Goal: Task Accomplishment & Management: Manage account settings

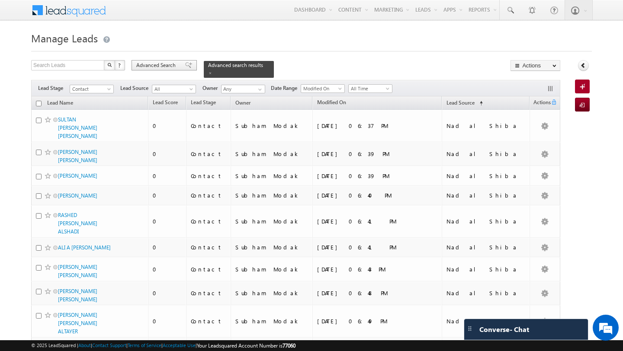
click at [160, 66] on span "Advanced Search" at bounding box center [157, 65] width 42 height 8
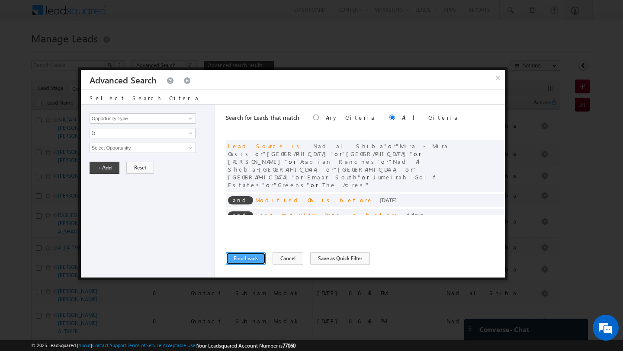
click at [245, 260] on button "Find Leads" at bounding box center [246, 259] width 40 height 12
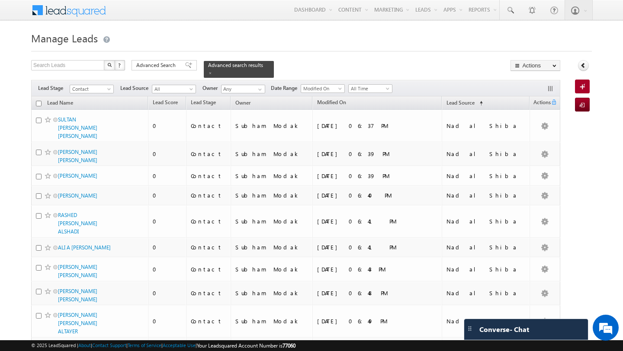
click at [37, 101] on input "checkbox" at bounding box center [39, 104] width 6 height 6
checkbox input "true"
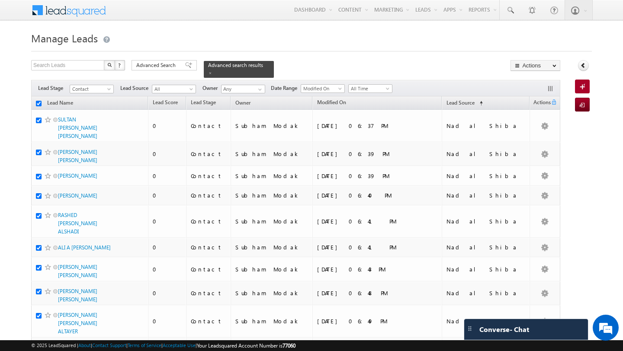
checkbox input "true"
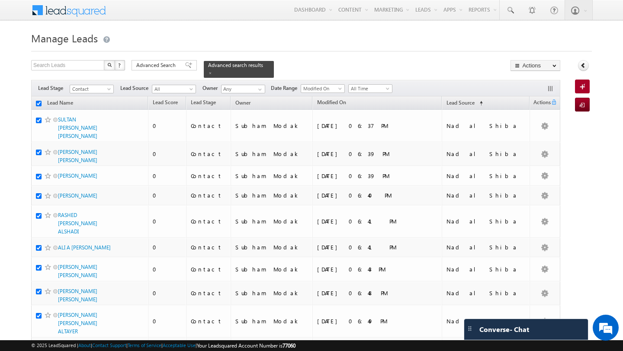
checkbox input "true"
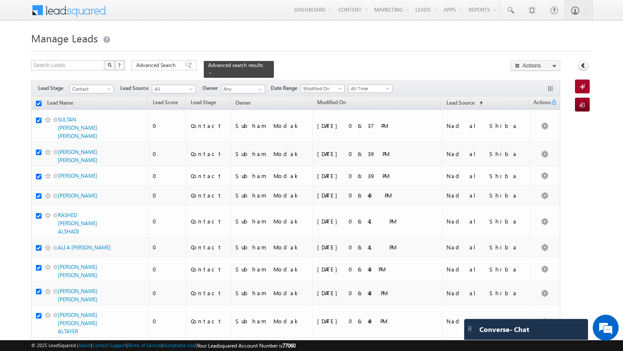
checkbox input "true"
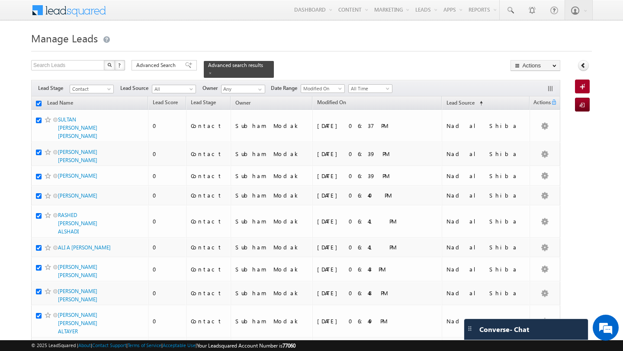
checkbox input "true"
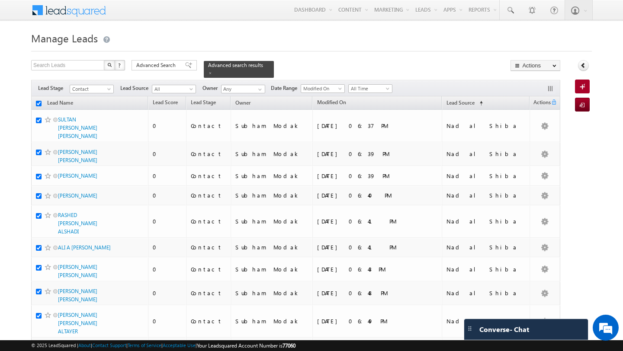
checkbox input "true"
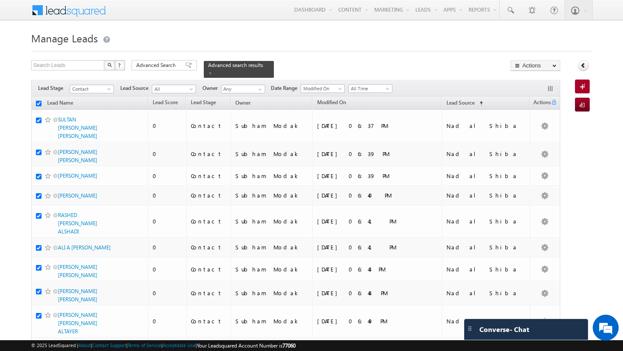
checkbox input "true"
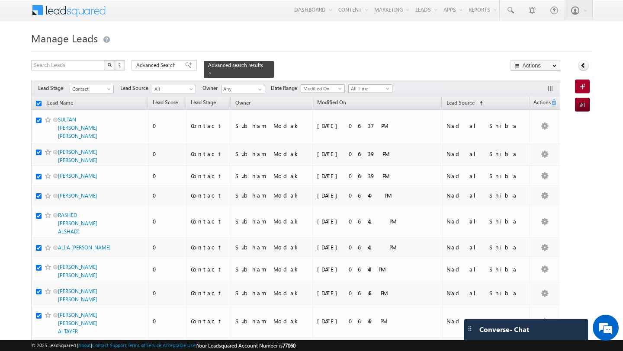
checkbox input "true"
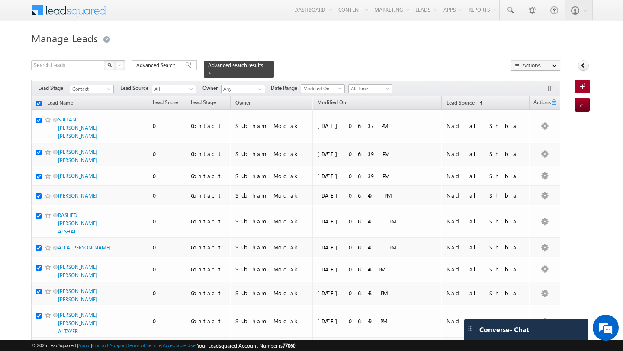
checkbox input "true"
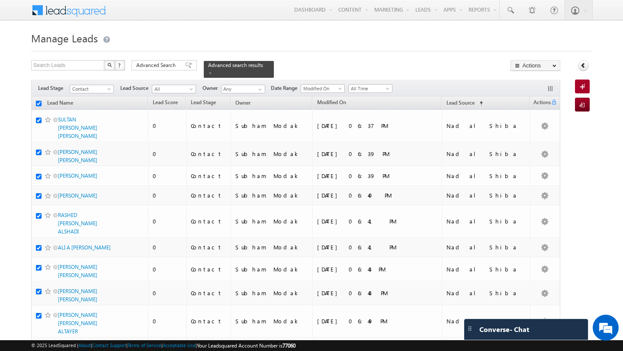
checkbox input "true"
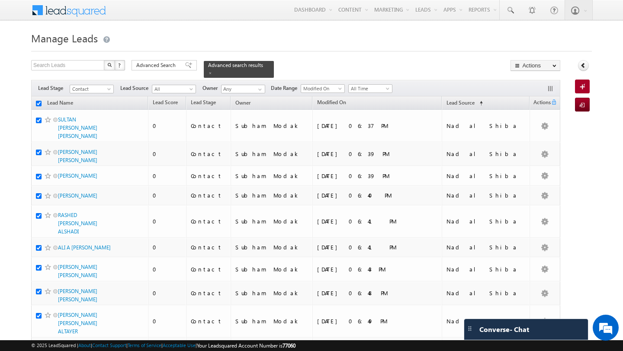
checkbox input "true"
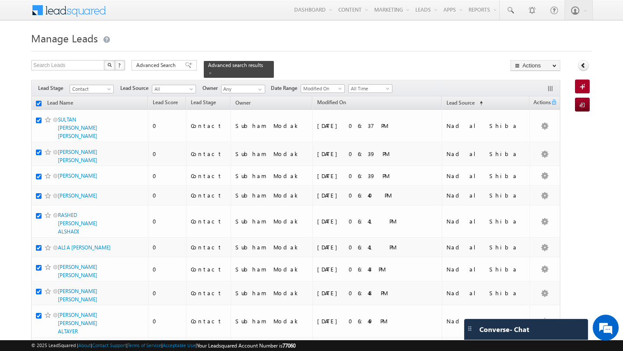
checkbox input "true"
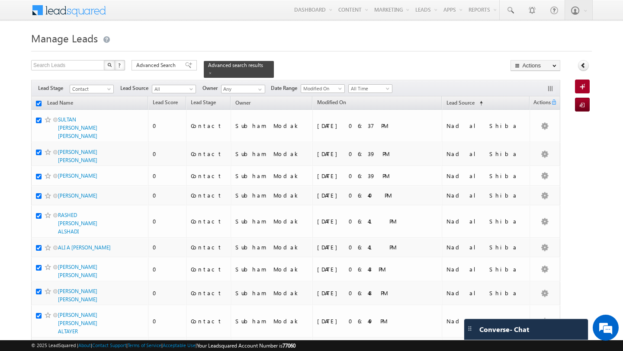
checkbox input "true"
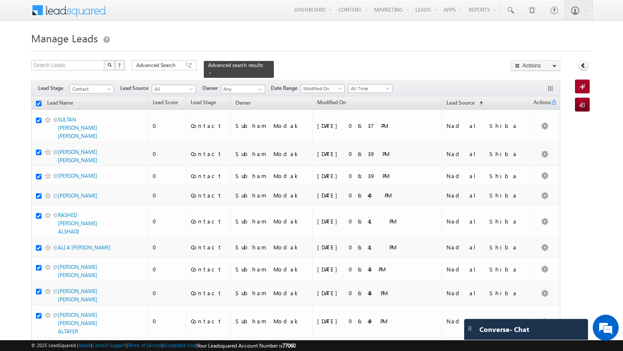
checkbox input "true"
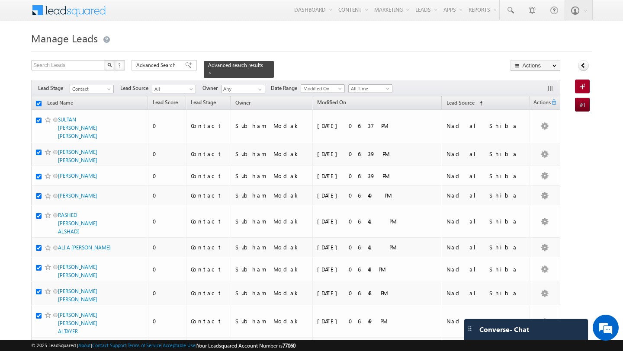
checkbox input "true"
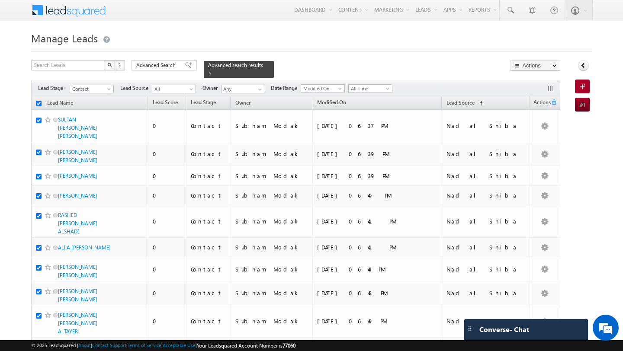
checkbox input "true"
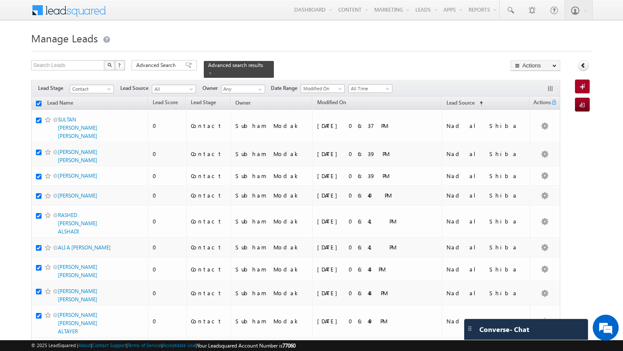
checkbox input "true"
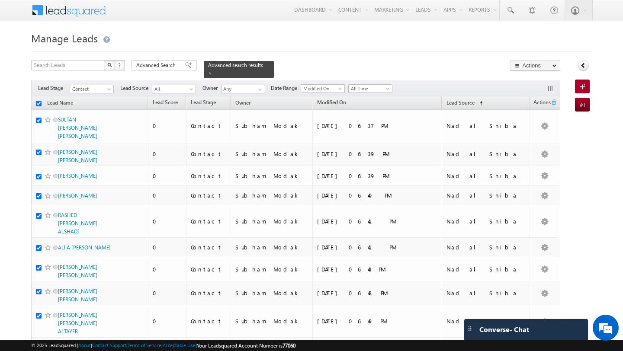
checkbox input "true"
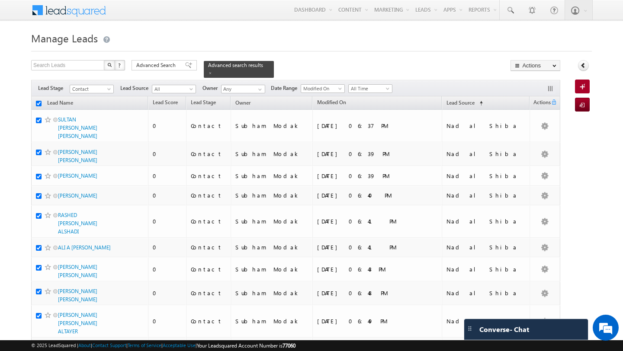
checkbox input "true"
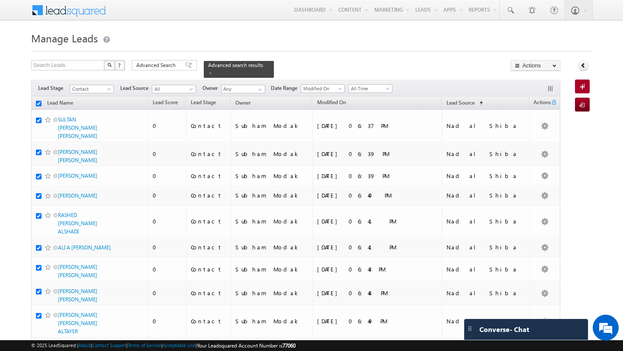
checkbox input "true"
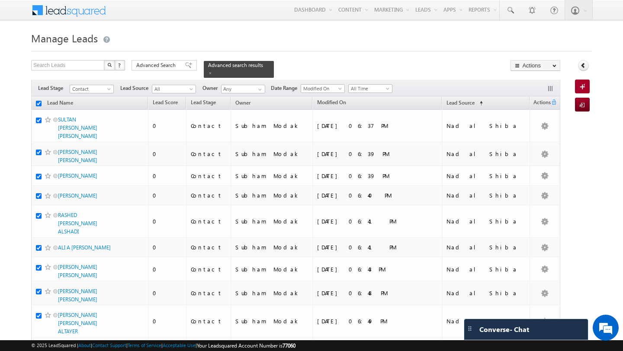
checkbox input "true"
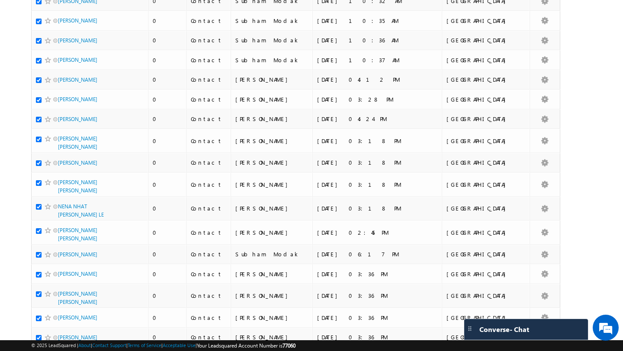
scroll to position [2053, 0]
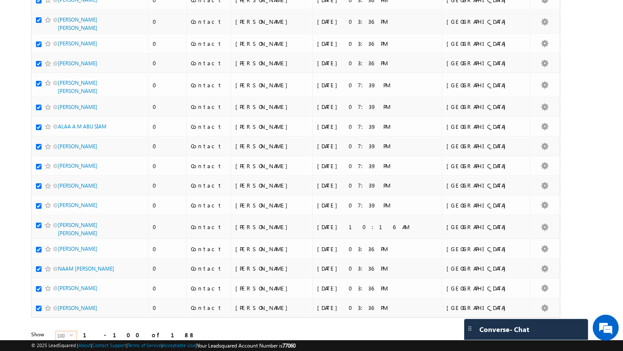
click at [70, 334] on span "select" at bounding box center [73, 336] width 7 height 4
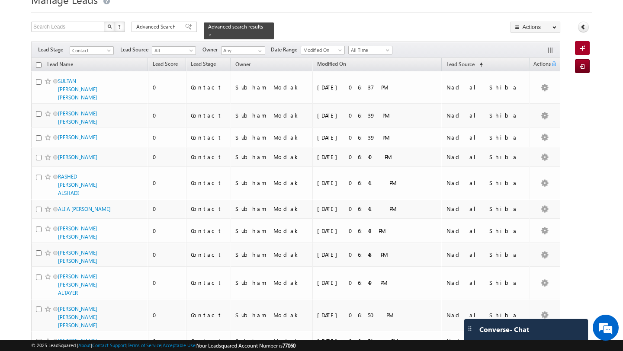
scroll to position [0, 0]
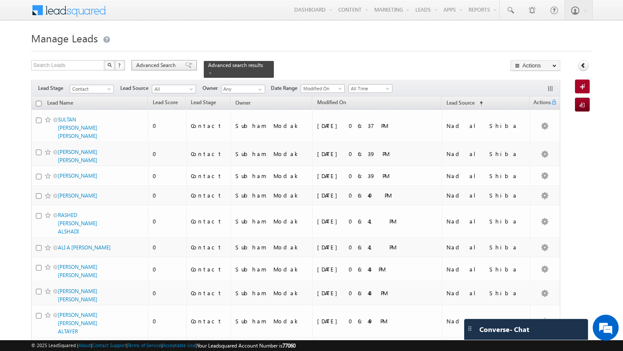
click at [151, 61] on span "Advanced Search" at bounding box center [157, 65] width 42 height 8
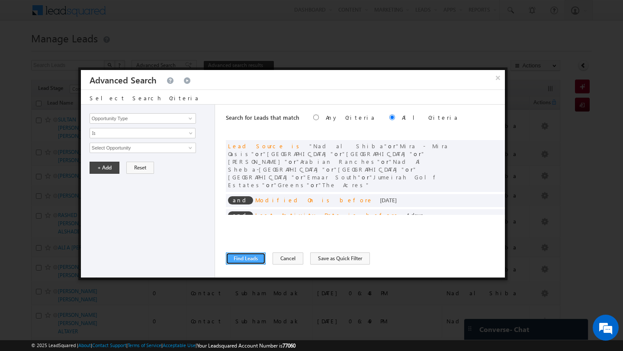
click at [242, 261] on button "Find Leads" at bounding box center [246, 259] width 40 height 12
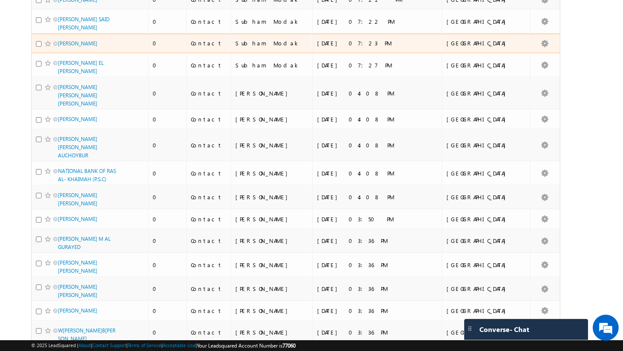
scroll to position [3985, 0]
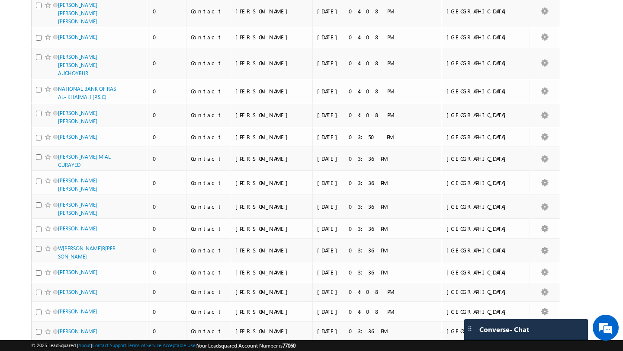
click at [60, 336] on li "100" at bounding box center [61, 335] width 21 height 9
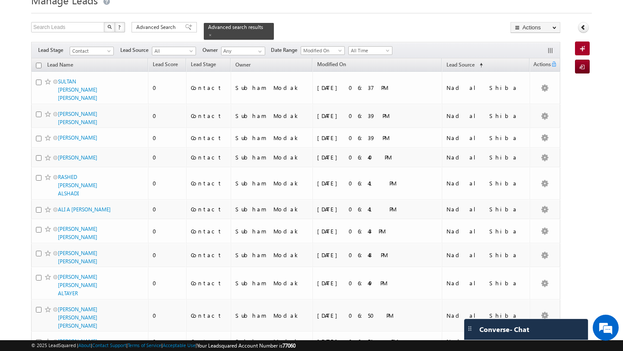
scroll to position [0, 0]
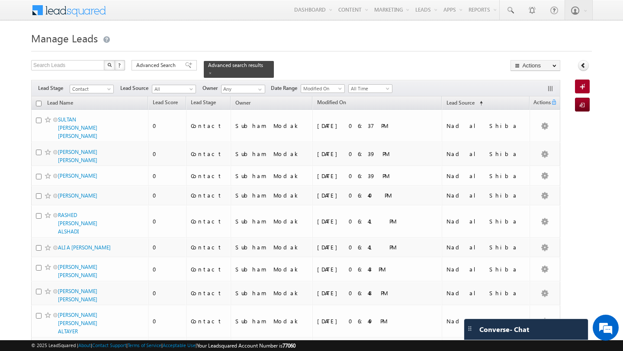
click at [39, 101] on input "checkbox" at bounding box center [39, 104] width 6 height 6
checkbox input "true"
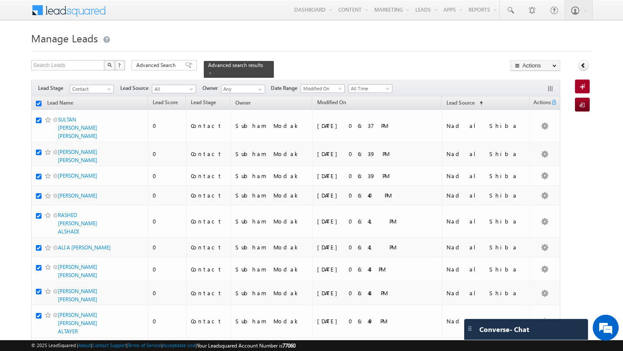
checkbox input "true"
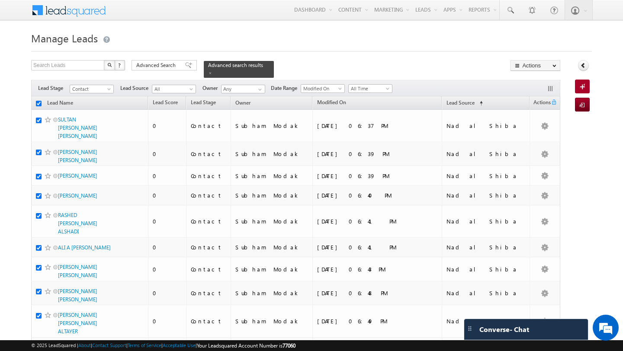
checkbox input "true"
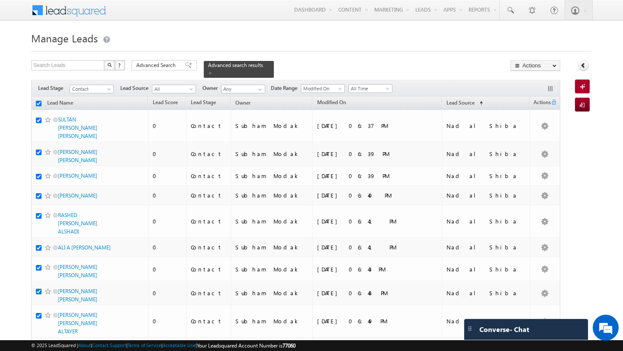
checkbox input "true"
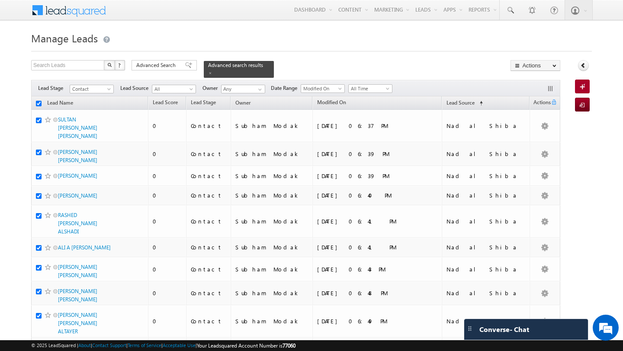
checkbox input "true"
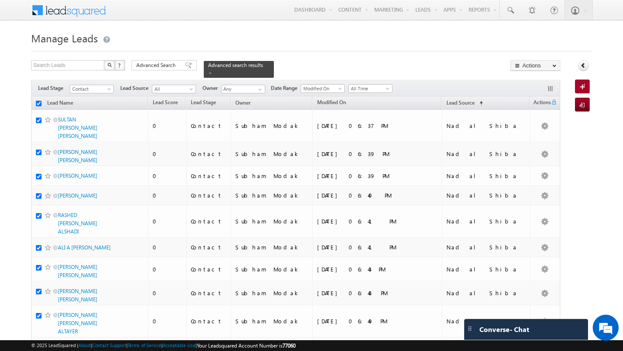
checkbox input "true"
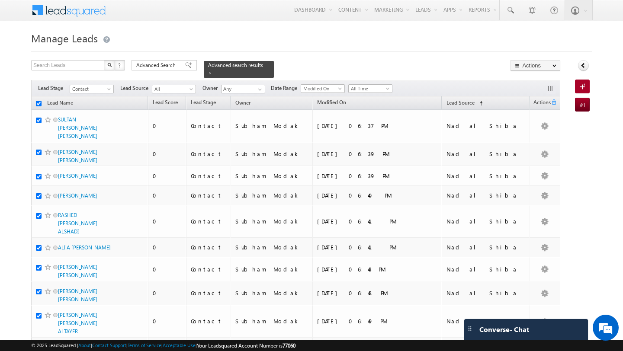
checkbox input "true"
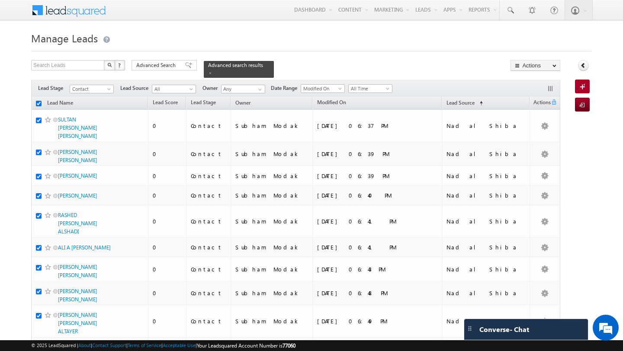
checkbox input "true"
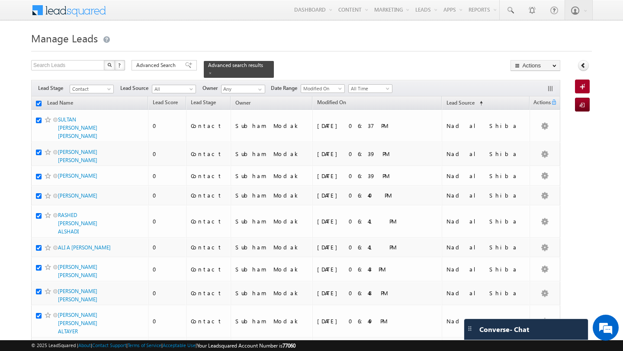
checkbox input "true"
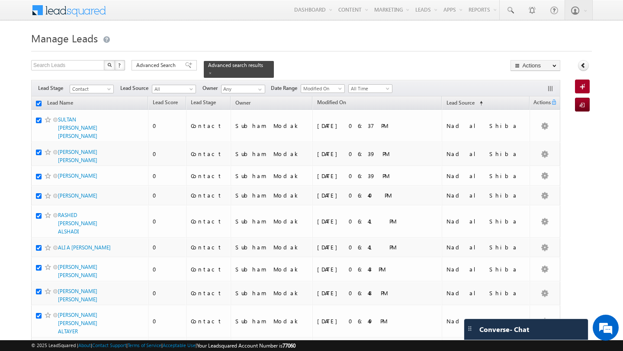
checkbox input "true"
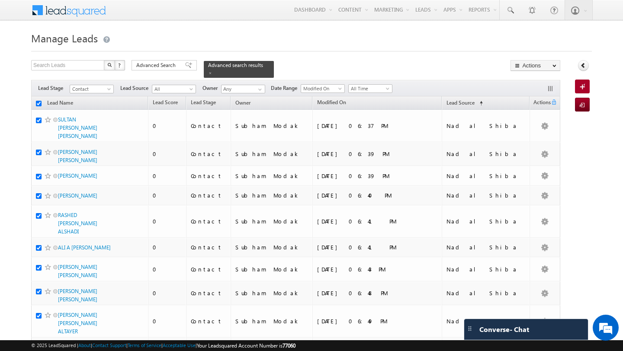
checkbox input "true"
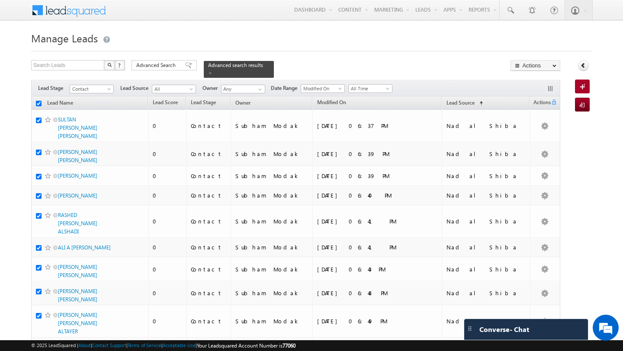
checkbox input "true"
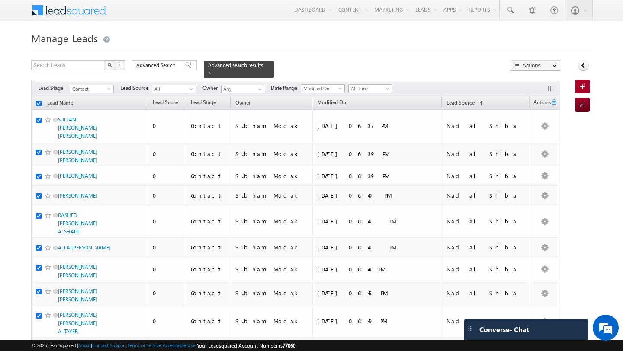
checkbox input "true"
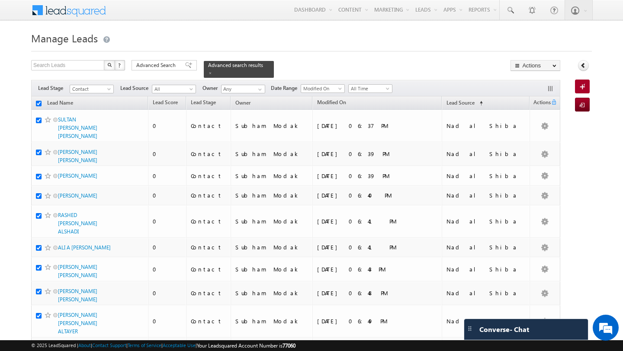
checkbox input "true"
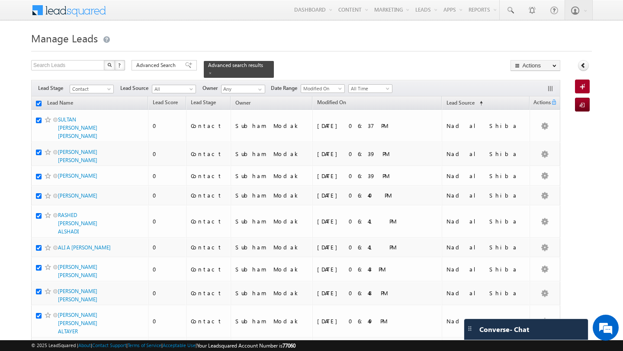
checkbox input "true"
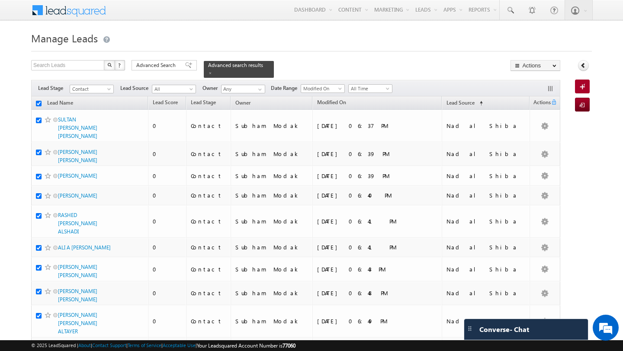
checkbox input "true"
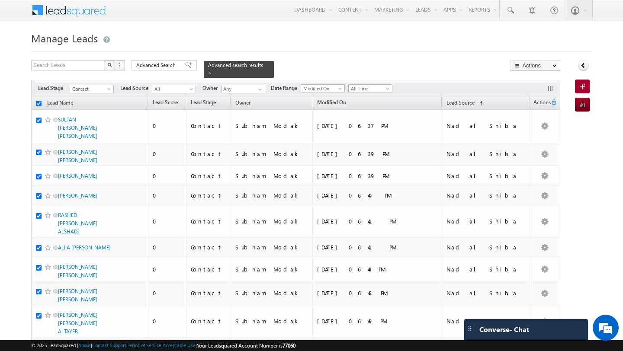
checkbox input "true"
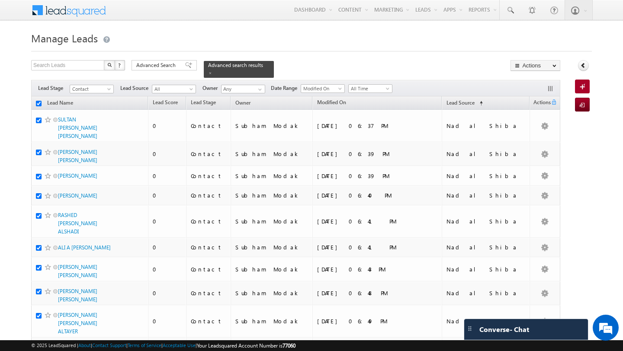
checkbox input "true"
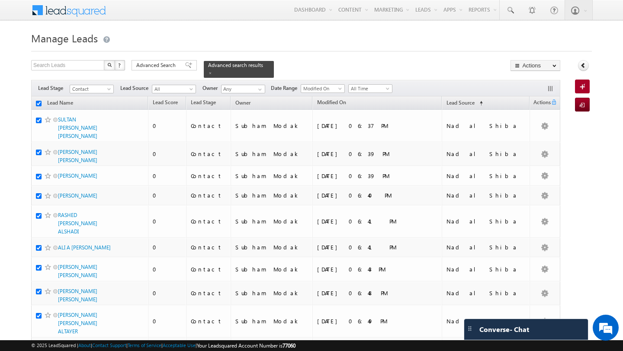
checkbox input "true"
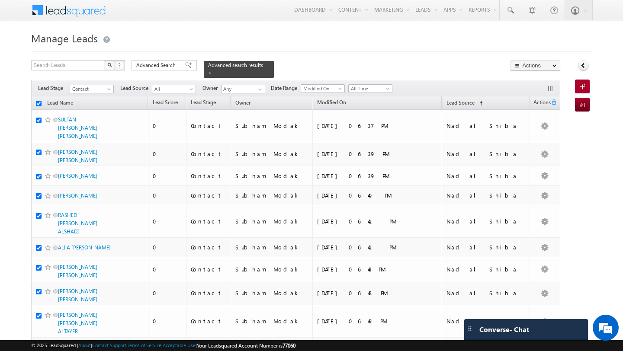
checkbox input "true"
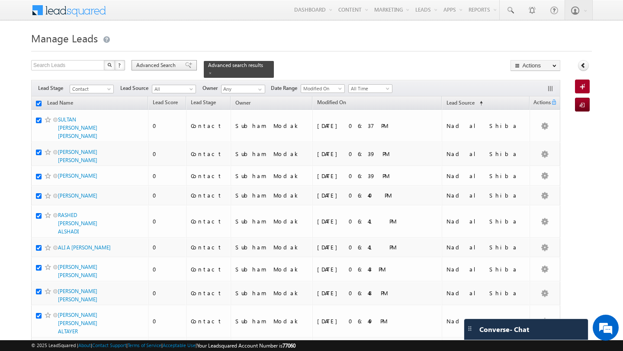
click at [153, 62] on span "Advanced Search" at bounding box center [157, 65] width 42 height 8
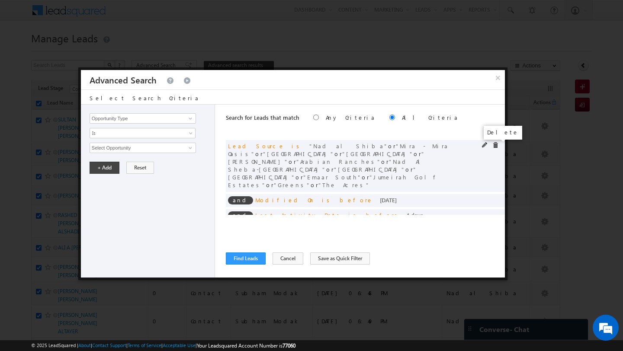
click at [494, 146] on span at bounding box center [495, 145] width 6 height 6
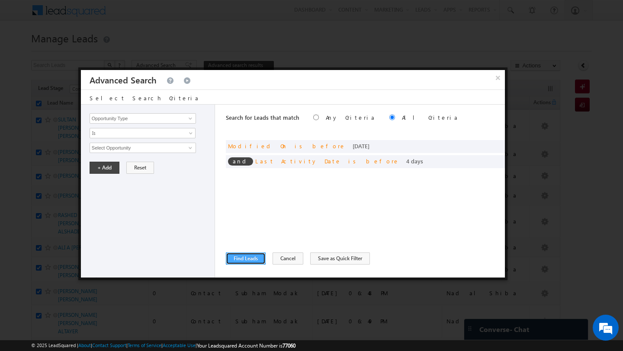
click at [240, 255] on button "Find Leads" at bounding box center [246, 259] width 40 height 12
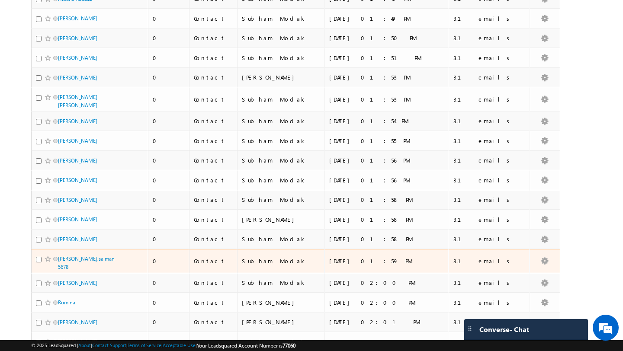
scroll to position [1795, 0]
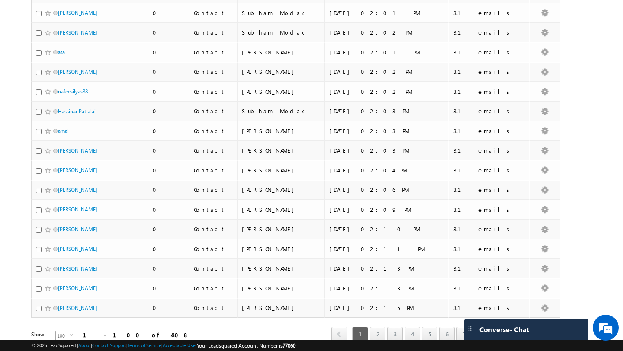
click at [70, 334] on span "select" at bounding box center [73, 336] width 7 height 4
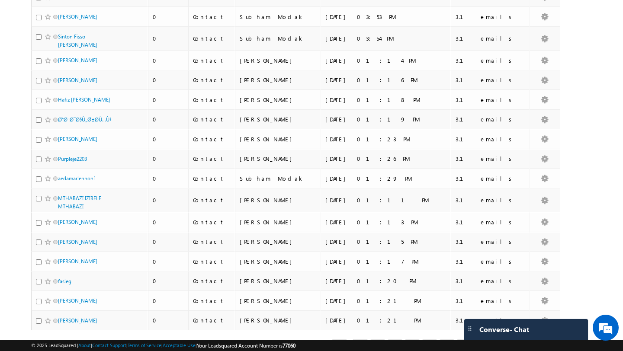
scroll to position [3770, 0]
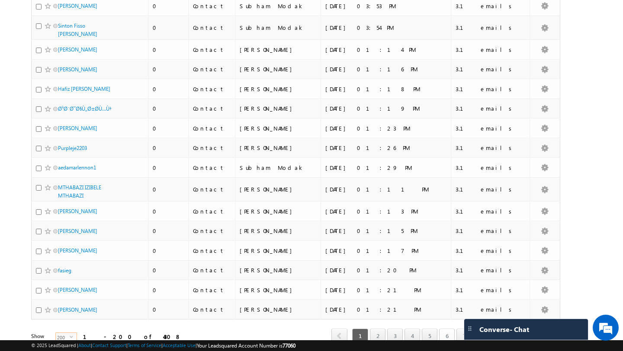
click at [451, 329] on link "6" at bounding box center [447, 336] width 16 height 15
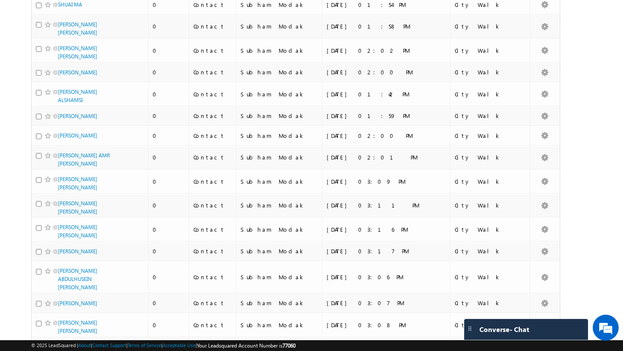
scroll to position [4288, 0]
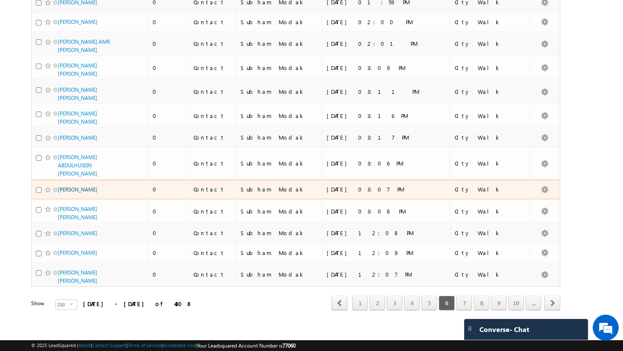
click at [76, 187] on link "KONSTANTINOS VAFIAS" at bounding box center [77, 189] width 39 height 6
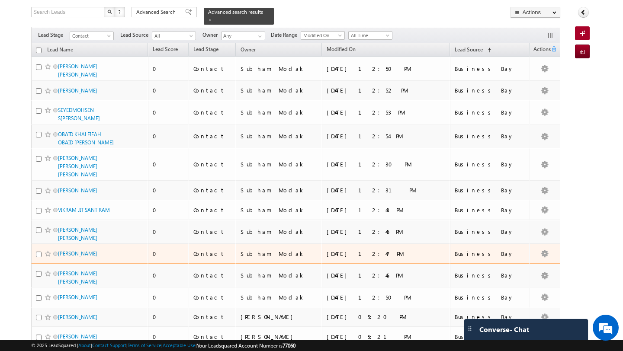
scroll to position [0, 0]
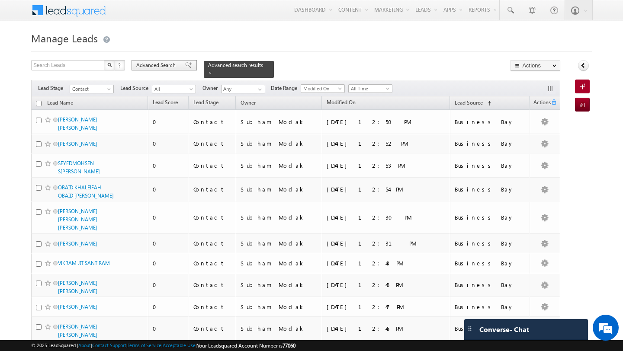
click at [143, 67] on span "Advanced Search" at bounding box center [157, 65] width 42 height 8
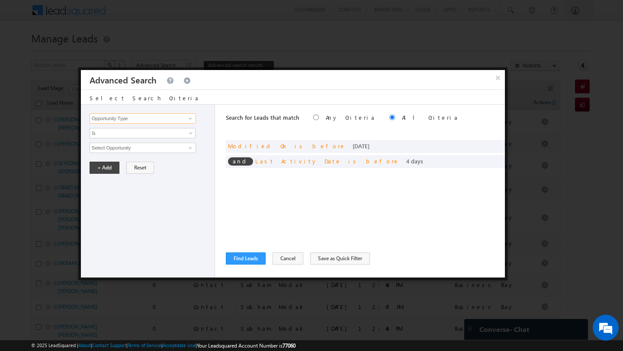
click at [149, 118] on input "Opportunity Type" at bounding box center [143, 118] width 106 height 10
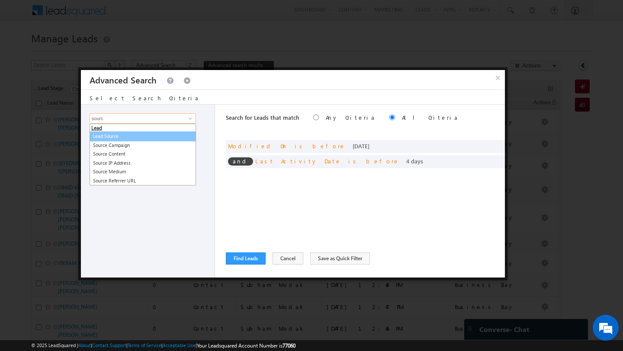
click at [112, 137] on link "Lead Source" at bounding box center [143, 136] width 106 height 10
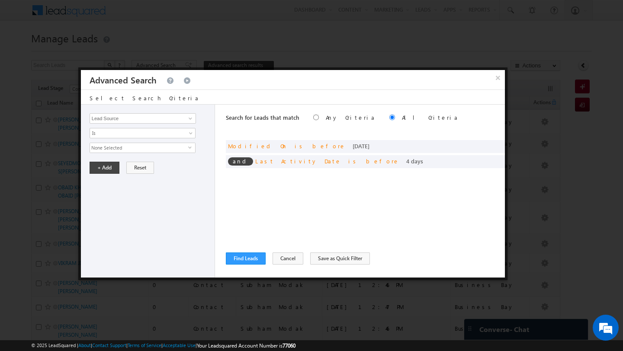
click at [115, 147] on span "None Selected" at bounding box center [139, 148] width 98 height 10
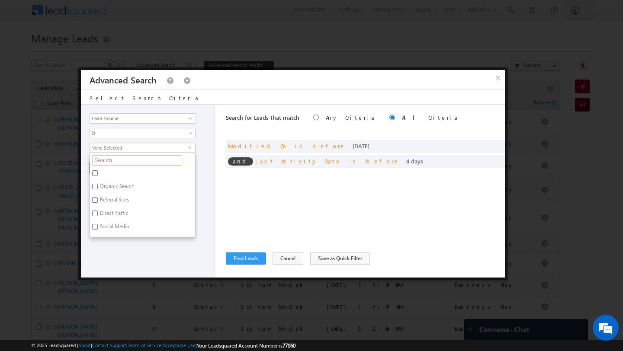
click at [112, 166] on input "text" at bounding box center [137, 160] width 90 height 10
click at [112, 170] on label "Mira - Mira Oasis" at bounding box center [119, 174] width 58 height 13
click at [98, 170] on input "Mira - Mira Oasis" at bounding box center [95, 173] width 6 height 6
click at [112, 186] on label "The Oasis - Mirage" at bounding box center [120, 187] width 61 height 13
click at [98, 186] on input "The Oasis - Mirage" at bounding box center [95, 187] width 6 height 6
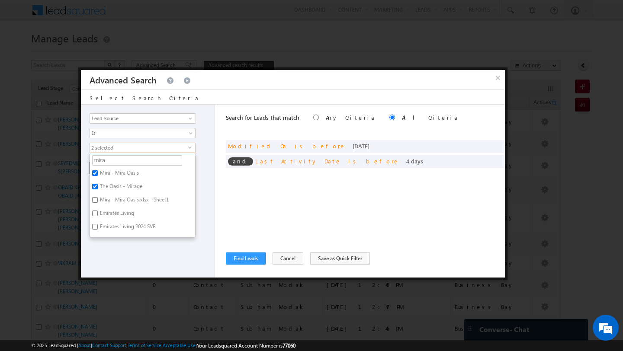
click at [112, 203] on label "Mira - Mira Oasis.xlsx - Sheet1" at bounding box center [133, 201] width 87 height 13
click at [98, 203] on input "Mira - Mira Oasis.xlsx - Sheet1" at bounding box center [95, 200] width 6 height 6
click at [150, 254] on div "Opportunity Type Lead Activity Task Sales Group Prospect Id Address 1 Address 2…" at bounding box center [148, 191] width 134 height 173
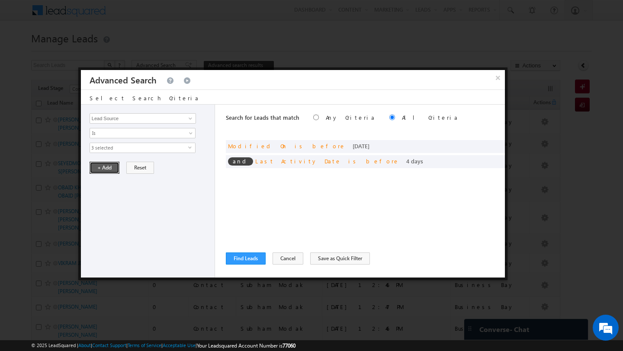
click at [101, 170] on button "+ Add" at bounding box center [105, 168] width 30 height 12
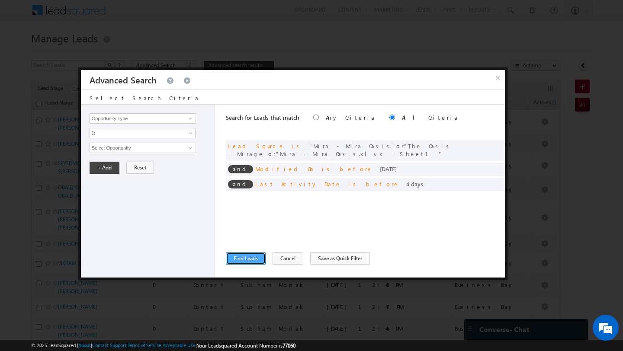
click at [246, 255] on button "Find Leads" at bounding box center [246, 259] width 40 height 12
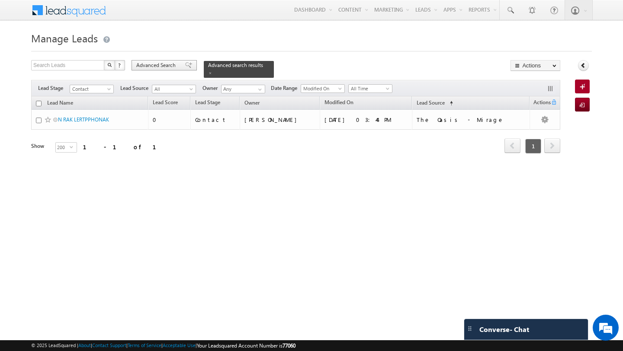
click at [152, 60] on div "Advanced Search" at bounding box center [163, 65] width 65 height 10
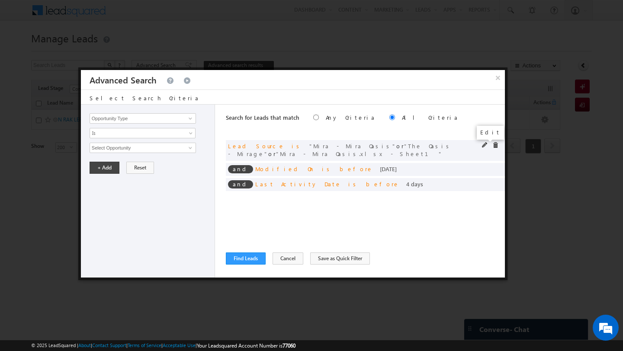
click at [484, 147] on span at bounding box center [485, 145] width 6 height 6
click at [158, 149] on span "3 selected" at bounding box center [139, 148] width 98 height 10
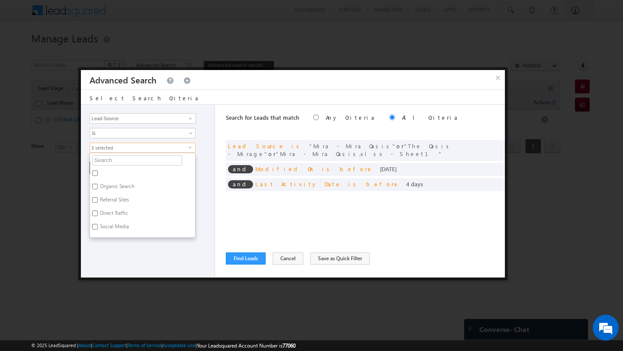
click at [130, 167] on ul "Organic Search Referral Sites Direct Traffic Social Media Inbound Email Inbound…" at bounding box center [143, 195] width 106 height 85
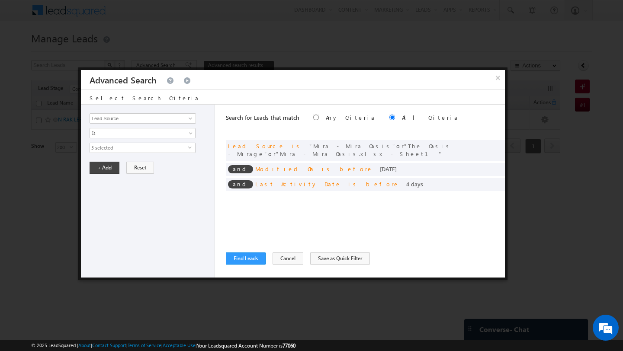
click at [121, 151] on span "3 selected" at bounding box center [139, 148] width 98 height 10
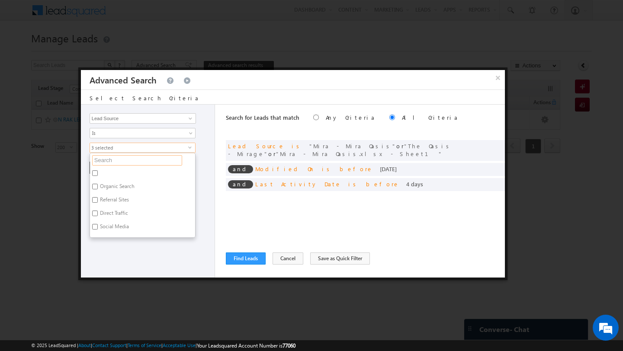
click at [122, 159] on input "text" at bounding box center [137, 160] width 90 height 10
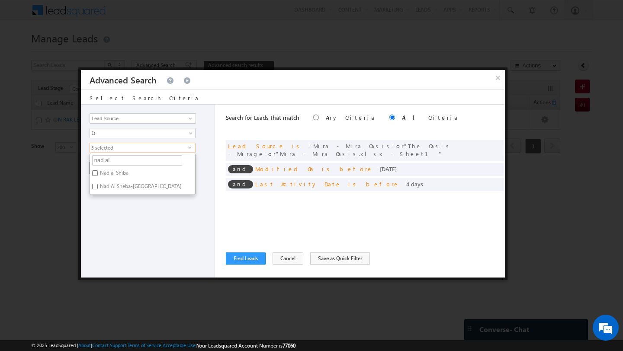
click at [109, 176] on label "Nad al Shiba" at bounding box center [113, 174] width 47 height 13
click at [98, 176] on input "Nad al Shiba" at bounding box center [95, 173] width 6 height 6
click at [111, 186] on label "Nad Al Sheba-Berkeley Palace" at bounding box center [140, 187] width 100 height 13
click at [98, 186] on input "Nad Al Sheba-Berkeley Palace" at bounding box center [95, 187] width 6 height 6
click at [110, 209] on div "Opportunity Type Lead Activity Task Sales Group Prospect Id Address 1 Address 2…" at bounding box center [148, 191] width 134 height 173
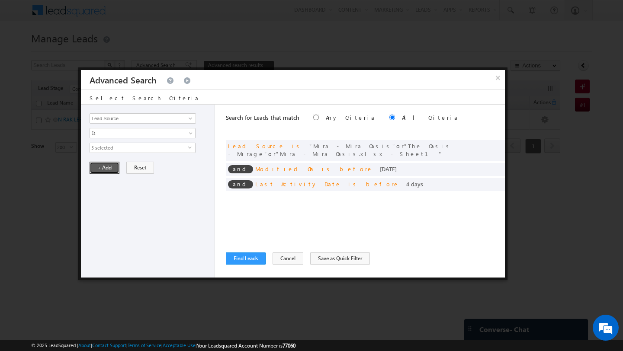
click at [106, 171] on button "+ Add" at bounding box center [105, 168] width 30 height 12
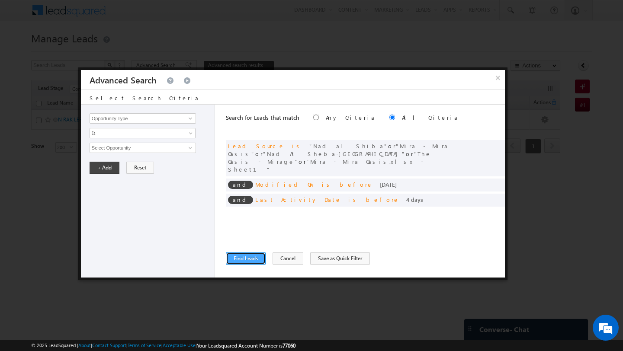
click at [240, 260] on button "Find Leads" at bounding box center [246, 259] width 40 height 12
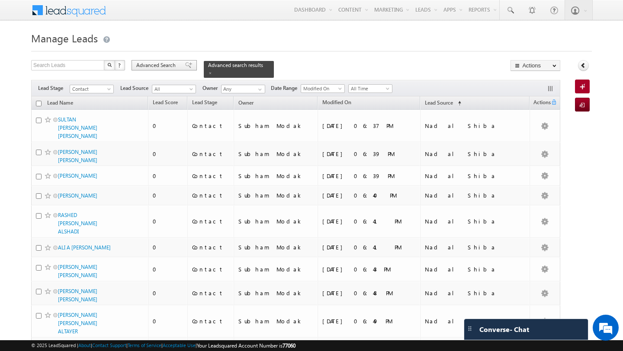
click at [161, 66] on span "Advanced Search" at bounding box center [157, 65] width 42 height 8
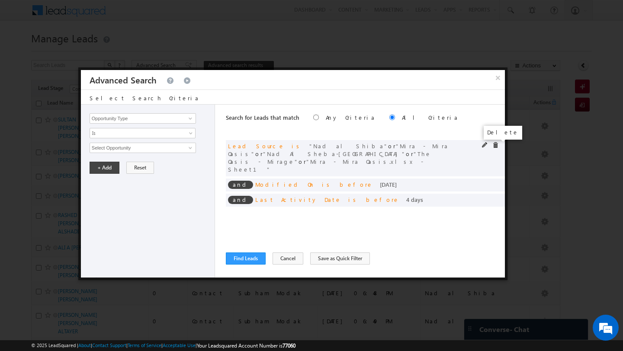
click at [497, 147] on span at bounding box center [495, 145] width 6 height 6
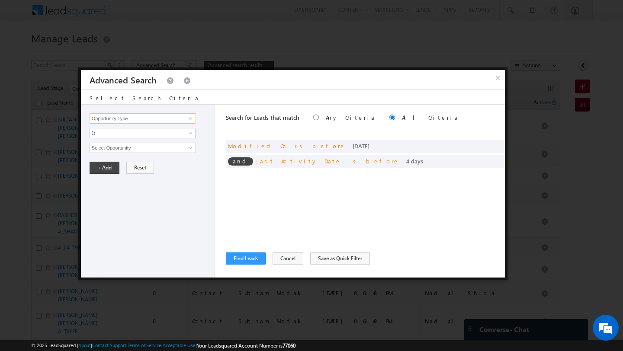
click at [142, 121] on input "Opportunity Type" at bounding box center [143, 118] width 106 height 10
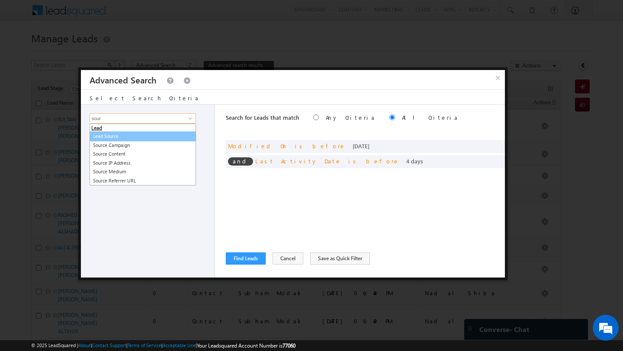
click at [128, 135] on link "Lead Source" at bounding box center [143, 136] width 106 height 10
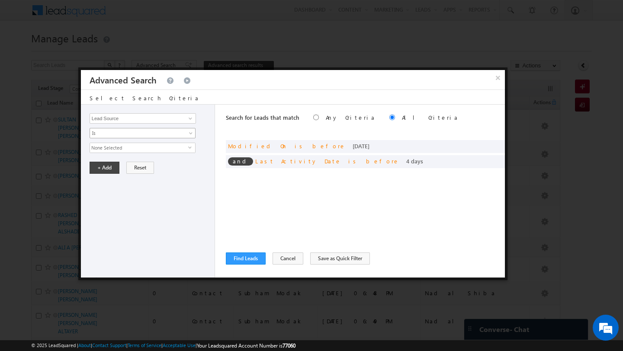
click at [122, 136] on span "Is" at bounding box center [137, 133] width 94 height 8
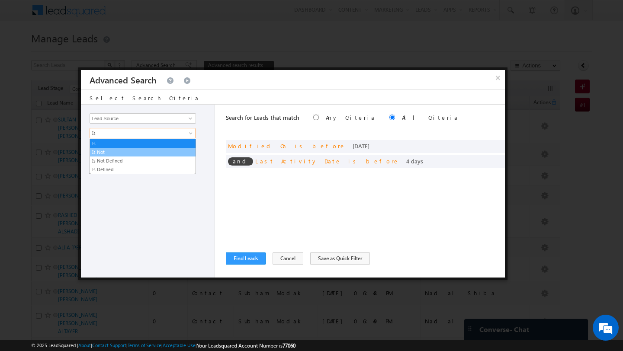
click at [122, 155] on link "Is Not" at bounding box center [143, 152] width 106 height 8
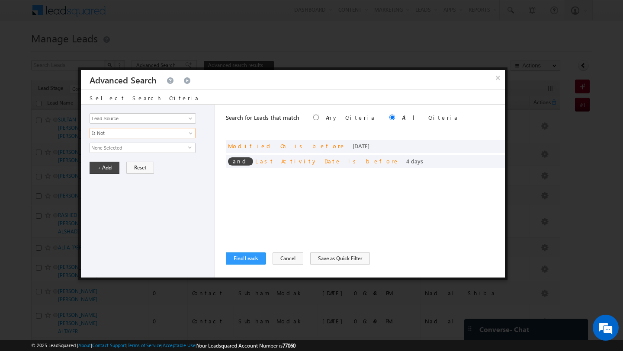
click at [124, 152] on span "None Selected" at bounding box center [139, 148] width 98 height 10
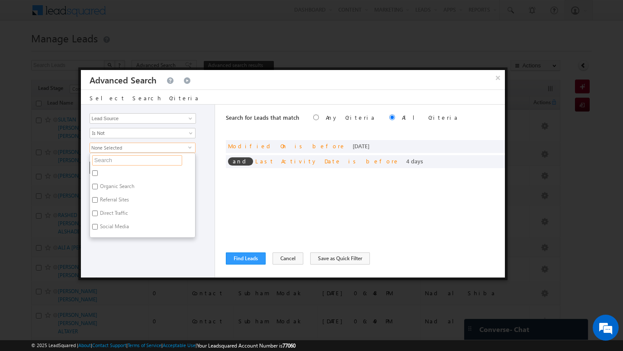
click at [121, 159] on input "text" at bounding box center [137, 160] width 90 height 10
click at [115, 174] on label "Business Bay" at bounding box center [114, 174] width 48 height 13
click at [98, 174] on input "Business Bay" at bounding box center [95, 173] width 6 height 6
click at [119, 185] on label "Bayz Tower - Business Bay - January 2025.xlsx - Till April" at bounding box center [142, 190] width 105 height 18
click at [98, 185] on input "Bayz Tower - Business Bay - January 2025.xlsx - Till April" at bounding box center [95, 187] width 6 height 6
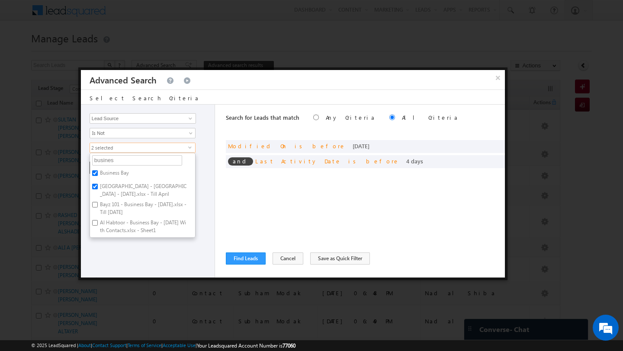
click at [118, 199] on label "Bayz Tower - Business Bay - January 2025.xlsx - Till April" at bounding box center [142, 190] width 105 height 18
click at [98, 189] on input "Bayz Tower - Business Bay - January 2025.xlsx - Till April" at bounding box center [95, 187] width 6 height 6
click at [118, 199] on label "Bayz Tower - Business Bay - January 2025.xlsx - Till April" at bounding box center [142, 190] width 105 height 18
click at [98, 189] on input "Bayz Tower - Business Bay - January 2025.xlsx - Till April" at bounding box center [95, 187] width 6 height 6
click at [118, 214] on label "Bayz 101 - Business Bay - January 2025.xlsx - Till January 2025" at bounding box center [142, 208] width 105 height 18
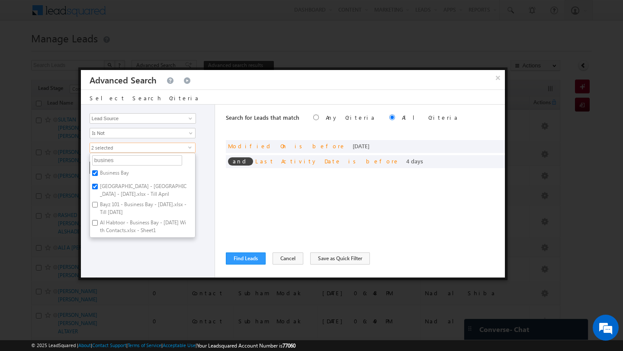
click at [98, 208] on input "Bayz 101 - Business Bay - January 2025.xlsx - Till January 2025" at bounding box center [95, 205] width 6 height 6
click at [109, 205] on label "Al Habtoor - Business Bay - Jan 2025 With Contacts.xlsx - Sheet1" at bounding box center [142, 208] width 105 height 18
click at [98, 205] on input "Al Habtoor - Business Bay - Jan 2025 With Contacts.xlsx - Sheet1" at bounding box center [95, 204] width 6 height 6
click at [109, 220] on label "Bayz Tower - Business Bay - January 2025.xlsx - Till January 2025" at bounding box center [142, 226] width 105 height 18
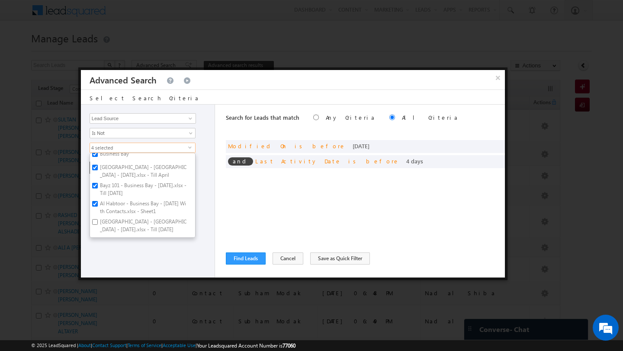
click at [98, 220] on input "Bayz Tower - Business Bay - January 2025.xlsx - Till January 2025" at bounding box center [95, 222] width 6 height 6
click at [109, 179] on label "BUSINESSBAY TRANSFER TILL AUGEST 2024" at bounding box center [142, 175] width 105 height 18
click at [98, 174] on input "BUSINESSBAY TRANSFER TILL AUGEST 2024" at bounding box center [95, 171] width 6 height 6
click at [111, 185] on label "Bayz Tower - Business Bay" at bounding box center [142, 193] width 105 height 18
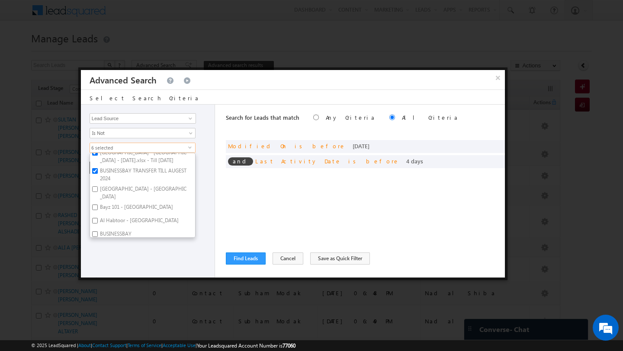
click at [98, 186] on input "Bayz Tower - Business Bay" at bounding box center [95, 189] width 6 height 6
click at [113, 206] on label "Bayz 101 - Business Bay" at bounding box center [136, 208] width 92 height 13
click at [98, 206] on input "Bayz 101 - Business Bay" at bounding box center [95, 208] width 6 height 6
click at [113, 217] on label "Al Habtoor - Business Bay" at bounding box center [138, 221] width 97 height 13
click at [98, 218] on input "Al Habtoor - Business Bay" at bounding box center [95, 221] width 6 height 6
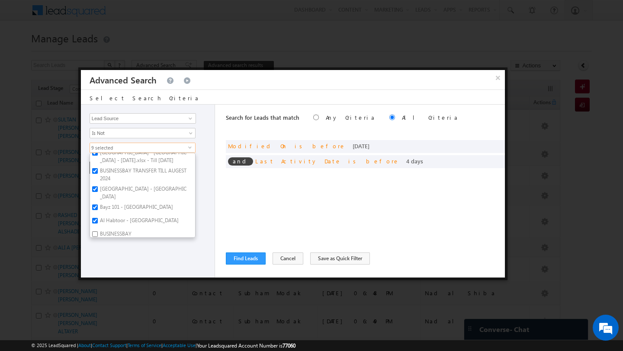
click at [114, 223] on label "Al Habtoor - Business Bay" at bounding box center [138, 221] width 97 height 13
click at [98, 223] on input "Al Habtoor - Business Bay" at bounding box center [95, 221] width 6 height 6
click at [113, 232] on label "BUSINESSBAY" at bounding box center [115, 235] width 50 height 13
click at [98, 232] on input "BUSINESSBAY" at bounding box center [95, 234] width 6 height 6
click at [109, 215] on label "Al Habtoor - Business Bay" at bounding box center [138, 221] width 97 height 13
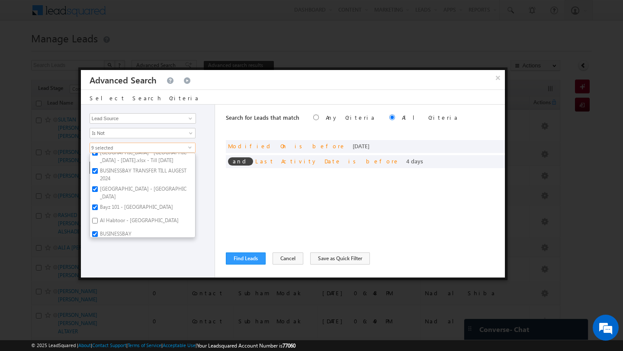
click at [98, 218] on input "Al Habtoor - Business Bay" at bounding box center [95, 221] width 6 height 6
click at [111, 240] on div "Opportunity Type Lead Activity Task Sales Group Prospect Id Address 1 Address 2…" at bounding box center [148, 191] width 134 height 173
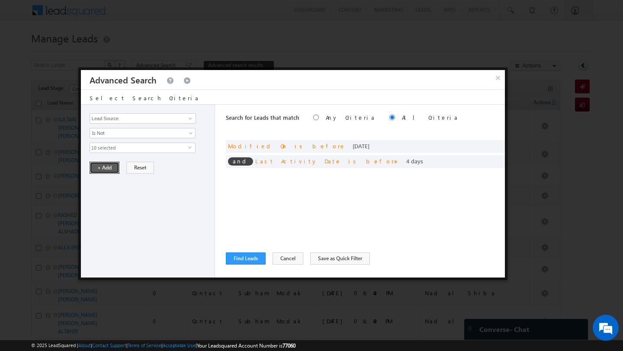
click at [103, 169] on button "+ Add" at bounding box center [105, 168] width 30 height 12
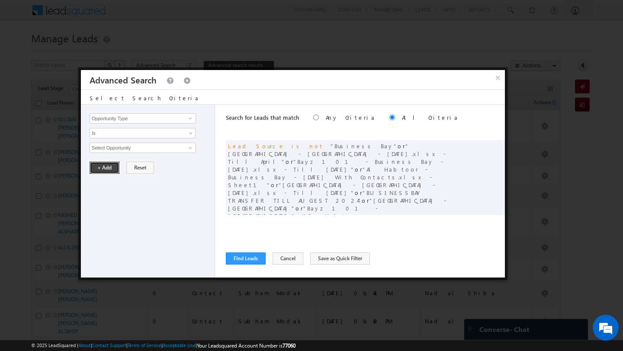
scroll to position [10, 0]
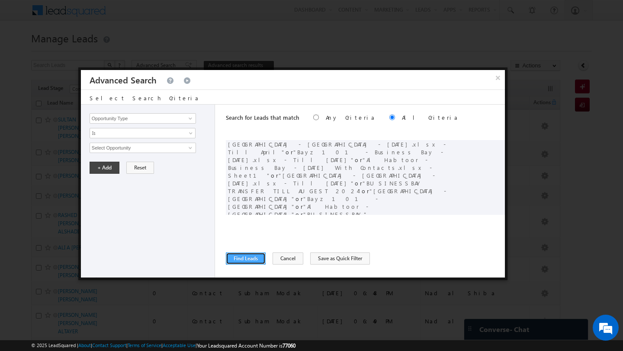
click at [248, 256] on button "Find Leads" at bounding box center [246, 259] width 40 height 12
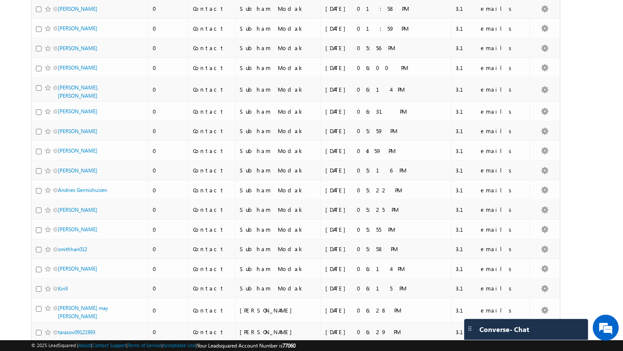
scroll to position [0, 0]
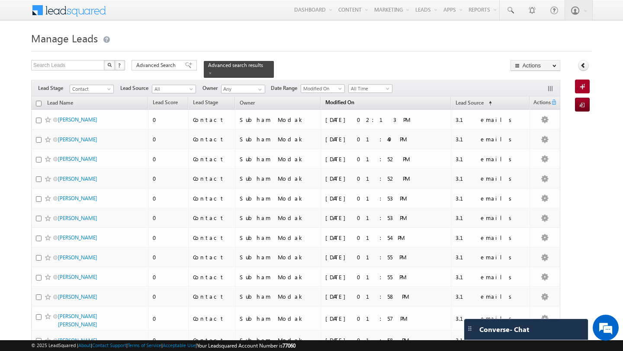
click at [354, 100] on span "Modified On" at bounding box center [339, 102] width 29 height 6
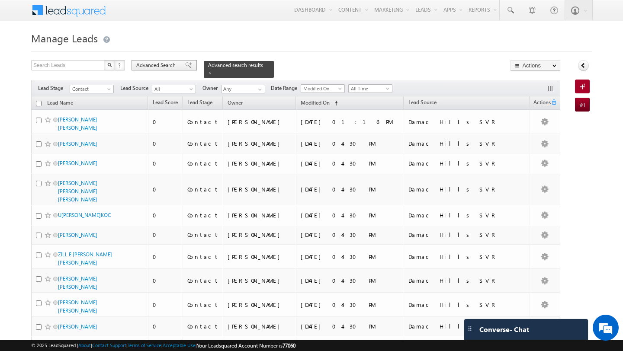
click at [160, 66] on span "Advanced Search" at bounding box center [157, 65] width 42 height 8
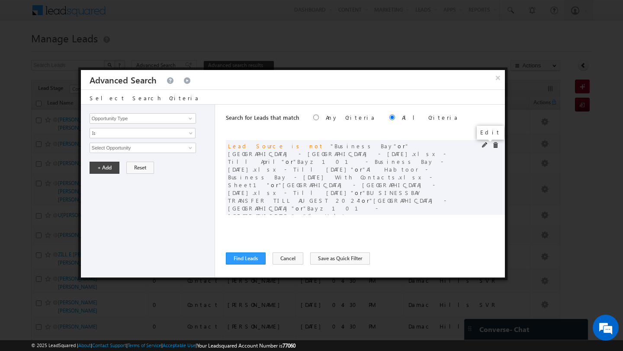
click at [482, 148] on span at bounding box center [485, 145] width 6 height 6
click at [128, 144] on span "10 selected" at bounding box center [139, 148] width 98 height 10
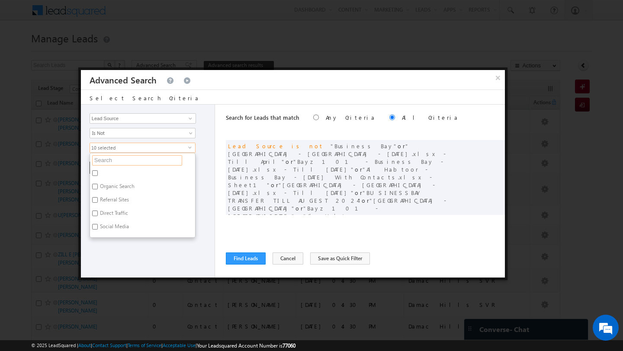
click at [122, 157] on input "text" at bounding box center [137, 160] width 90 height 10
click at [95, 183] on label "Damac Hills 1" at bounding box center [114, 187] width 49 height 13
click at [95, 184] on input "Damac Hills 1" at bounding box center [95, 187] width 6 height 6
click at [96, 199] on input "Damac Bay" at bounding box center [95, 200] width 6 height 6
click at [95, 215] on input "Damac Lagoon" at bounding box center [95, 214] width 6 height 6
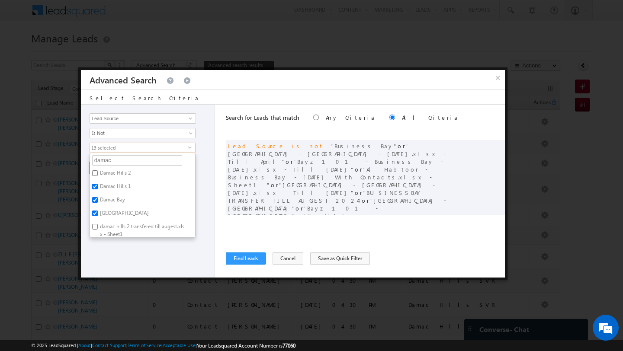
click at [96, 227] on input "damac hills 2 transfered till augest.xlsx - Sheet1" at bounding box center [95, 227] width 6 height 6
click at [98, 215] on label "damac hills transfered till augest.xlsx - Sheet1" at bounding box center [142, 219] width 105 height 18
click at [98, 215] on input "damac hills transfered till augest.xlsx - Sheet1" at bounding box center [95, 216] width 6 height 6
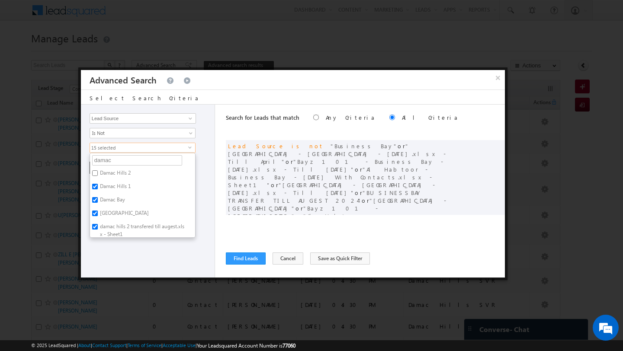
click at [96, 173] on input "Damac Hills 2" at bounding box center [95, 173] width 6 height 6
click at [96, 200] on label "damac hills transfered sep oct.xlsx - Sheet1" at bounding box center [142, 200] width 105 height 18
click at [96, 199] on input "damac hills transfered sep oct.xlsx - Sheet1" at bounding box center [95, 196] width 6 height 6
click at [97, 219] on label "Damac Bay.xlsx - Sheet1" at bounding box center [127, 215] width 74 height 13
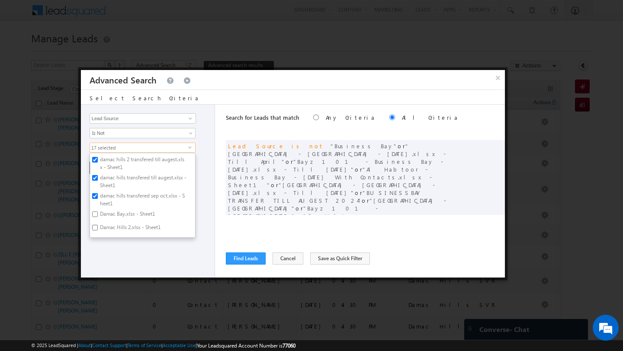
click at [97, 217] on input "Damac Bay.xlsx - Sheet1" at bounding box center [95, 215] width 6 height 6
click at [96, 228] on input "Damac Hills 2.xlsx - Sheet1" at bounding box center [95, 228] width 6 height 6
click at [93, 196] on input "Damac Lagoons.xlsx - Sheet1" at bounding box center [95, 194] width 6 height 6
click at [94, 211] on label "Damac Hills SVR" at bounding box center [117, 208] width 55 height 13
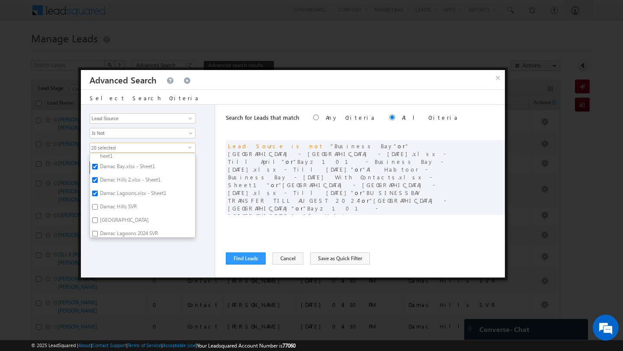
click at [94, 210] on input "Damac Hills SVR" at bounding box center [95, 207] width 6 height 6
click at [94, 220] on input "Damac Hills" at bounding box center [95, 221] width 6 height 6
click at [93, 203] on input "Damac Lagoons 2024 SVR" at bounding box center [95, 203] width 6 height 6
click at [96, 217] on input "Damac Hills 2 2024 SVR" at bounding box center [95, 216] width 6 height 6
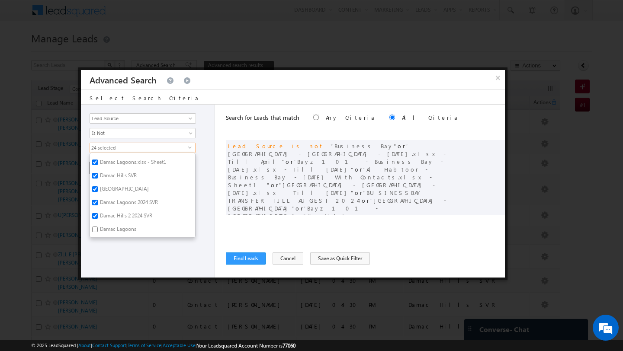
click at [95, 231] on input "Damac Lagoons" at bounding box center [95, 230] width 6 height 6
click at [97, 247] on div "Opportunity Type Lead Activity Task Sales Group Prospect Id Address 1 Address 2…" at bounding box center [148, 191] width 134 height 173
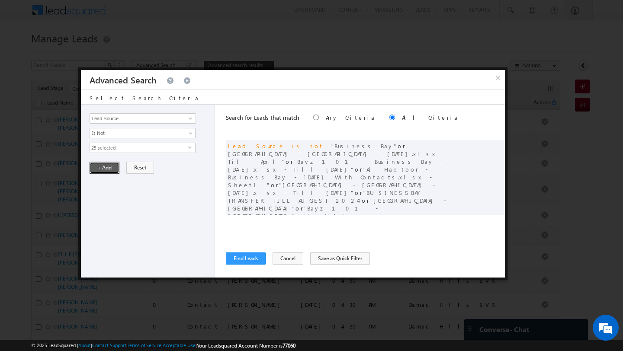
click at [98, 167] on button "+ Add" at bounding box center [105, 168] width 30 height 12
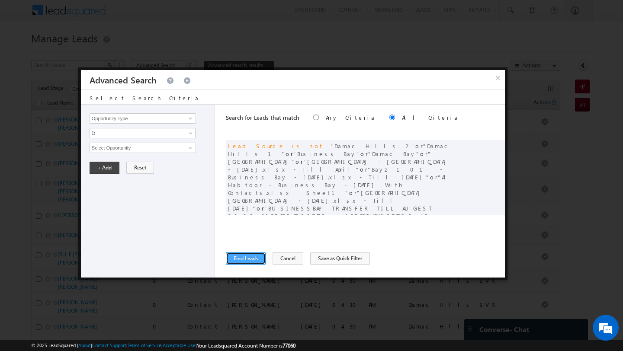
click at [247, 255] on button "Find Leads" at bounding box center [246, 259] width 40 height 12
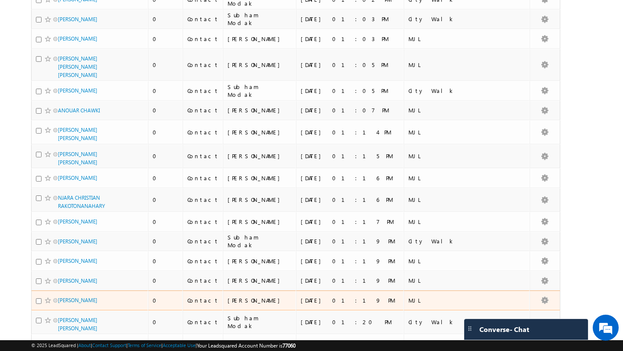
scroll to position [4210, 0]
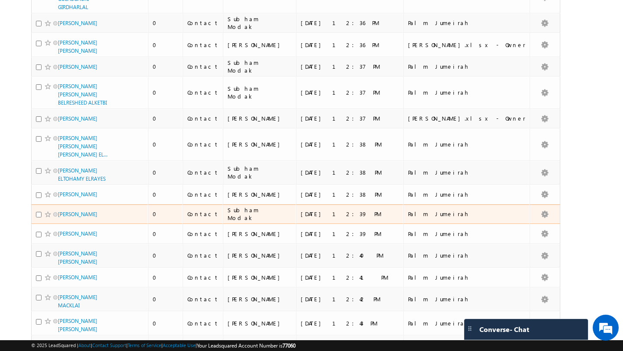
scroll to position [4149, 0]
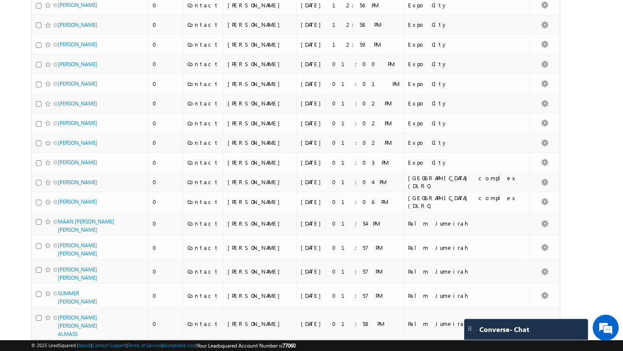
click at [499, 349] on link "9" at bounding box center [499, 356] width 16 height 15
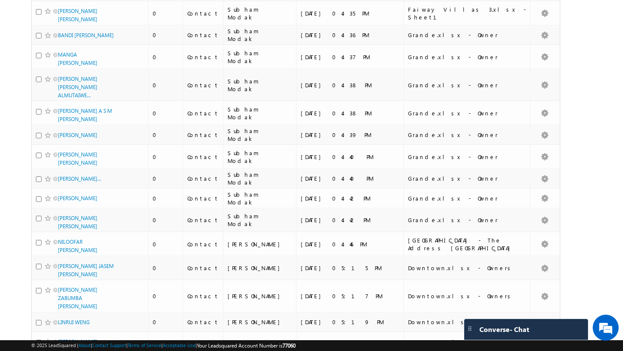
scroll to position [4157, 0]
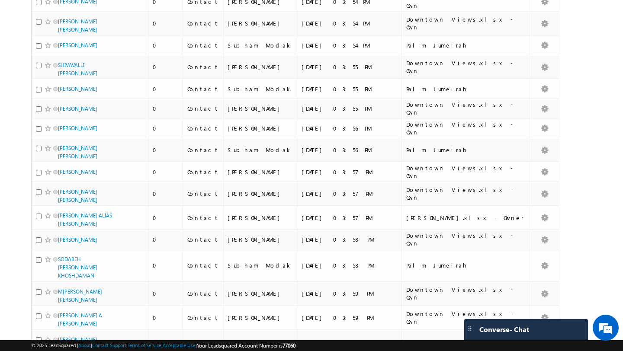
scroll to position [4196, 0]
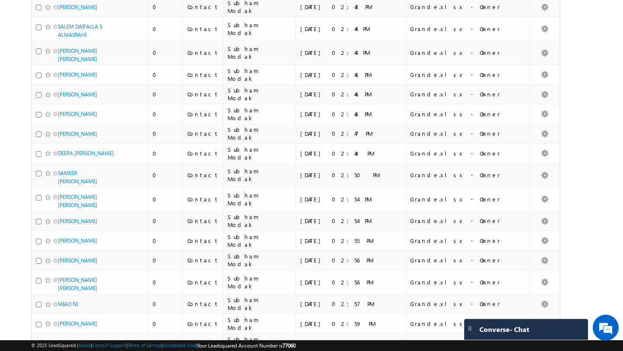
scroll to position [0, 0]
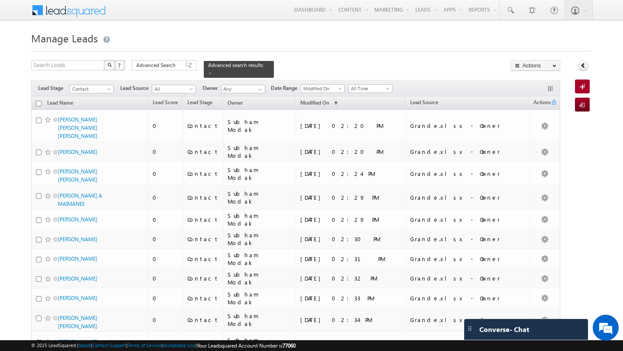
click at [39, 101] on input "checkbox" at bounding box center [39, 104] width 6 height 6
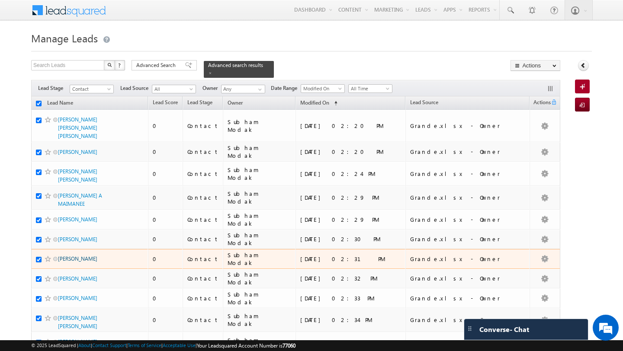
click at [91, 261] on link "SALEM GAMIL ELTOBGY" at bounding box center [77, 259] width 39 height 6
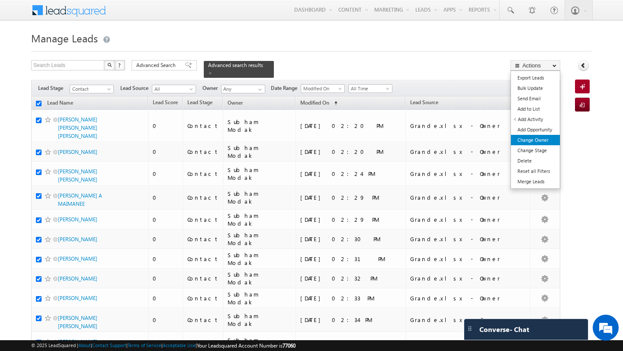
click at [535, 140] on link "Change Owner" at bounding box center [535, 140] width 49 height 10
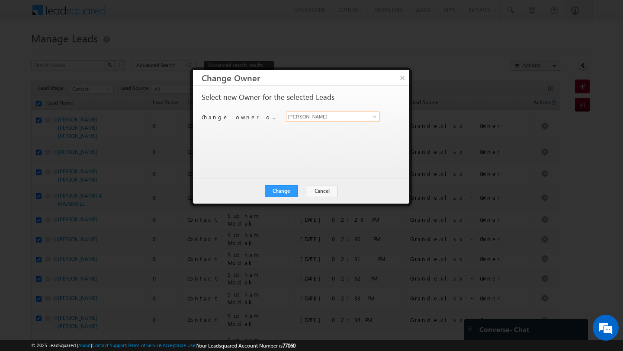
click at [362, 121] on input "[PERSON_NAME]" at bounding box center [333, 117] width 94 height 10
click at [312, 124] on link "MEHFOOZA MEMON mehfooza.memon@indglobal.ae" at bounding box center [333, 130] width 94 height 16
click at [285, 191] on button "Change" at bounding box center [281, 191] width 33 height 12
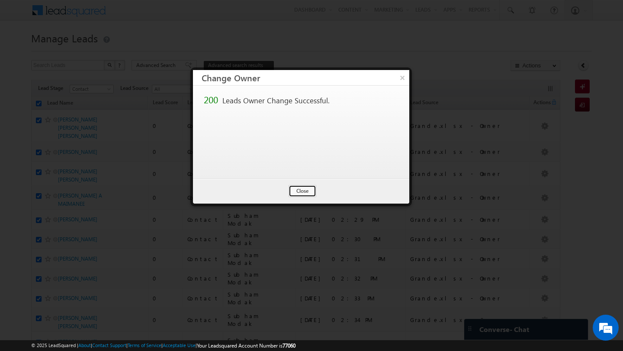
click at [308, 190] on button "Close" at bounding box center [303, 191] width 28 height 12
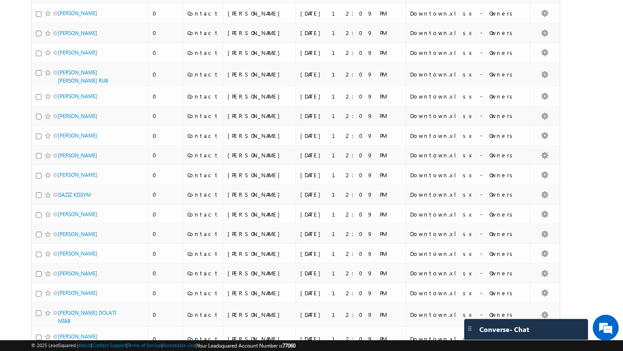
scroll to position [4242, 0]
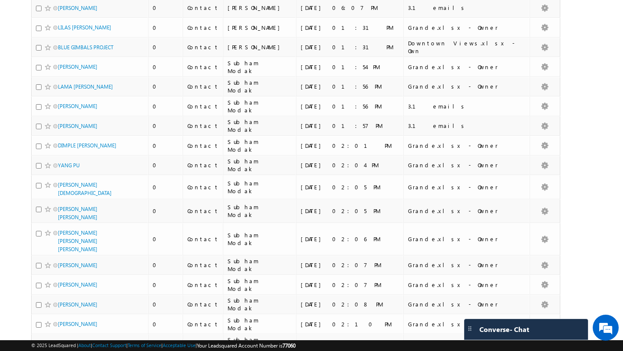
scroll to position [4157, 0]
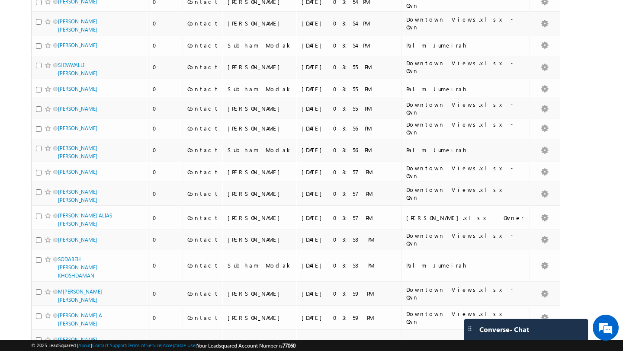
scroll to position [4196, 0]
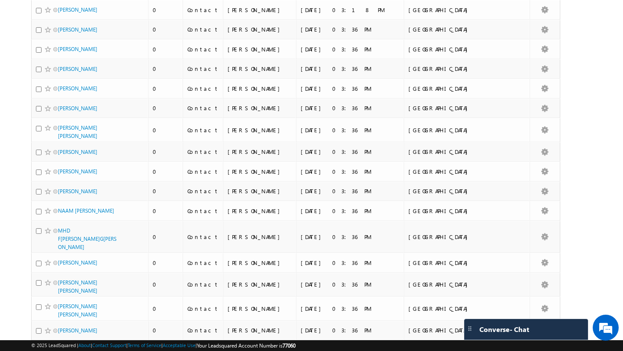
scroll to position [3809, 0]
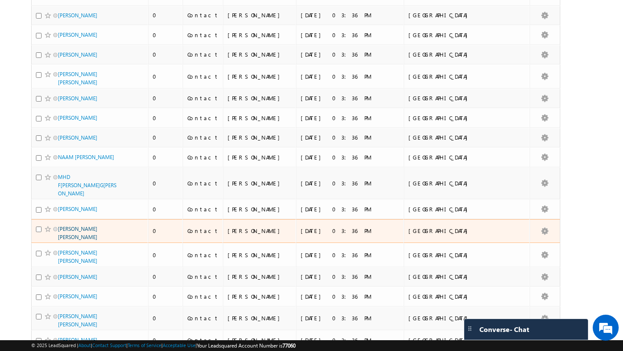
click at [95, 226] on link "GEHAD SALEH ELSAYED SALEH" at bounding box center [77, 233] width 39 height 15
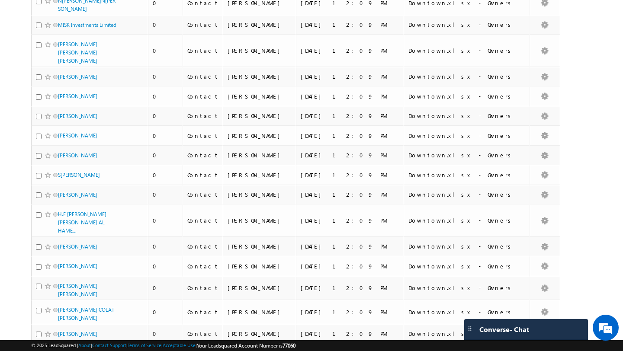
scroll to position [0, 0]
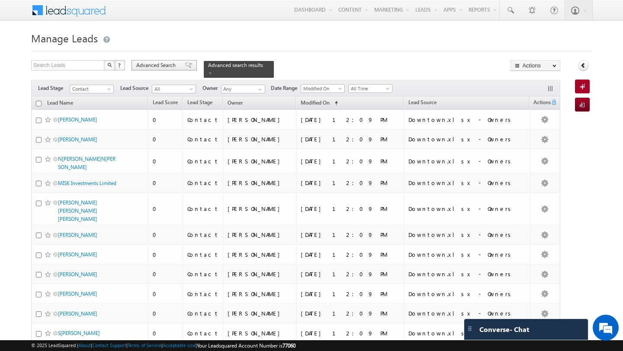
click at [163, 69] on span "Advanced Search" at bounding box center [157, 65] width 42 height 8
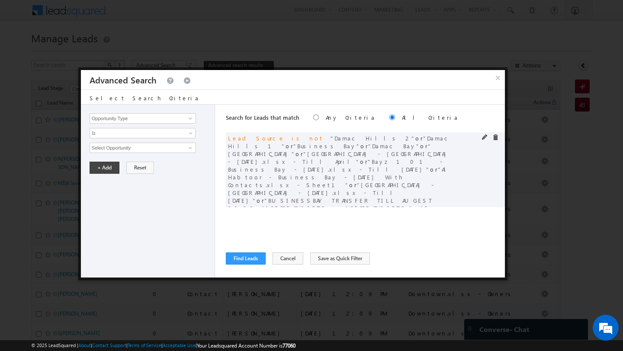
scroll to position [48, 0]
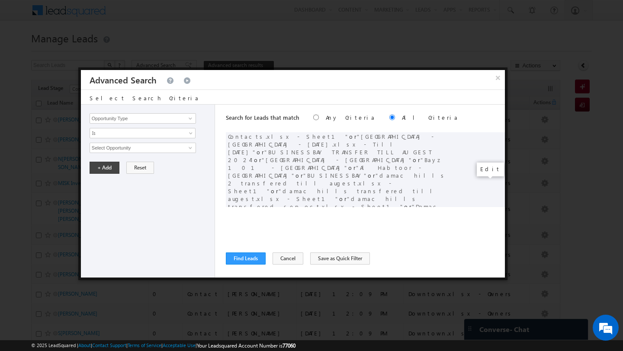
click at [483, 265] on span at bounding box center [485, 268] width 6 height 6
click at [164, 145] on span "[DATE]" at bounding box center [137, 148] width 94 height 8
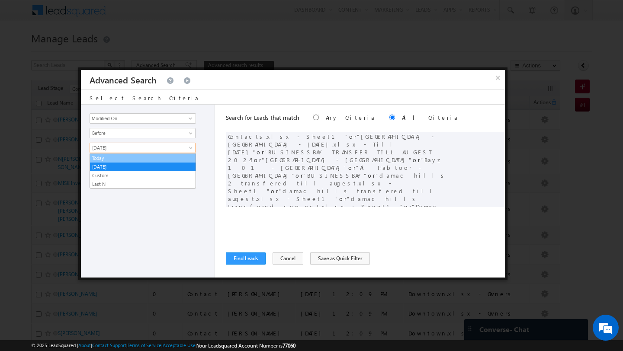
click at [146, 160] on link "Today" at bounding box center [143, 158] width 106 height 8
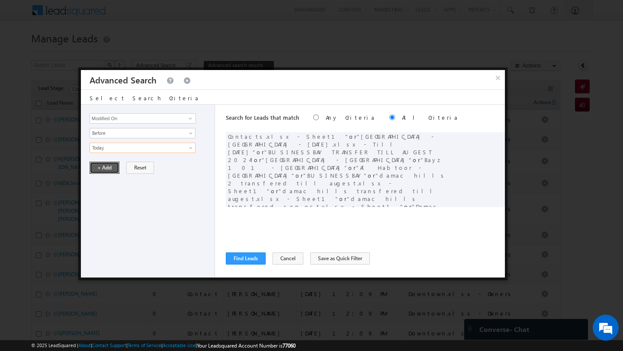
click at [97, 170] on button "+ Add" at bounding box center [105, 168] width 30 height 12
click at [245, 259] on button "Find Leads" at bounding box center [246, 259] width 40 height 12
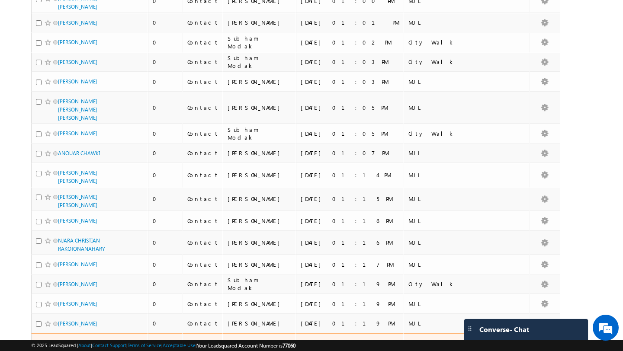
scroll to position [4210, 0]
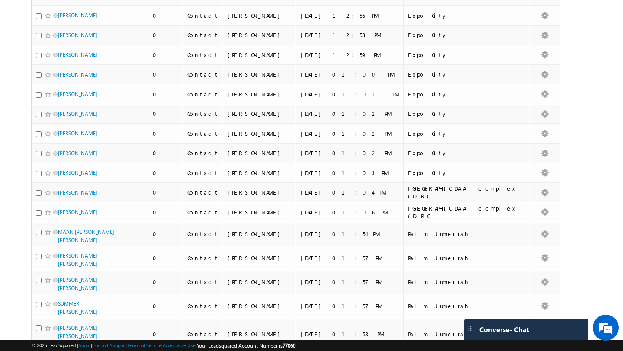
scroll to position [4149, 0]
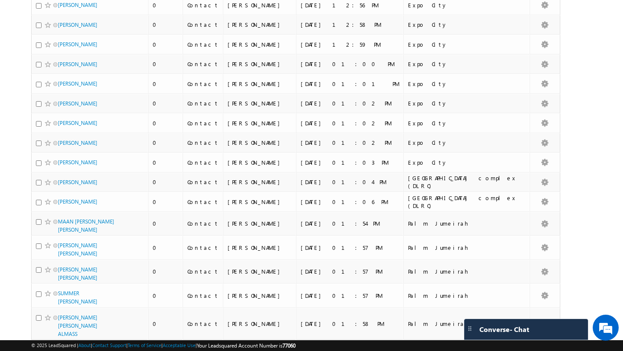
click at [481, 349] on link "8" at bounding box center [482, 356] width 16 height 15
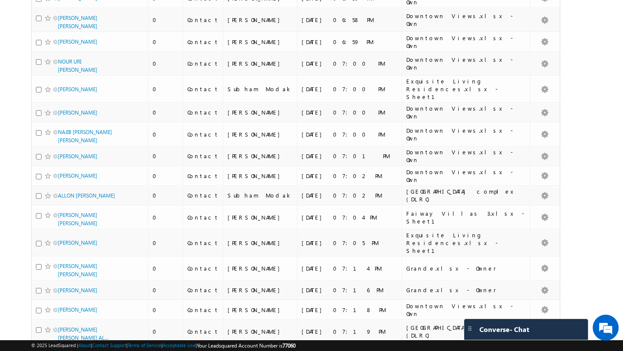
scroll to position [4138, 0]
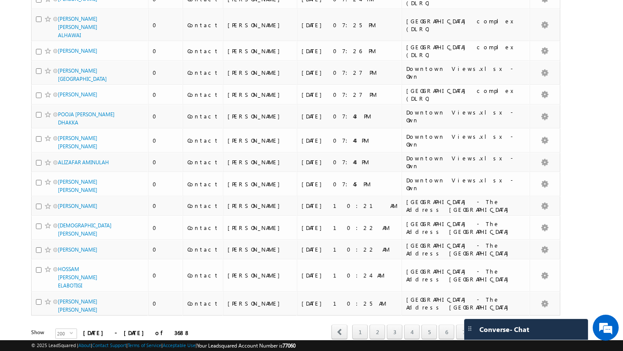
click at [513, 325] on link "10" at bounding box center [516, 332] width 16 height 15
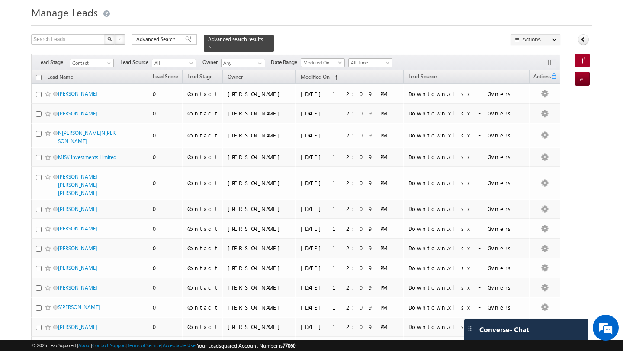
scroll to position [0, 0]
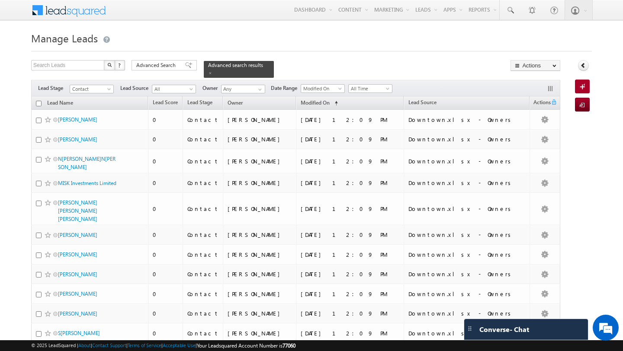
click at [39, 101] on input "checkbox" at bounding box center [39, 104] width 6 height 6
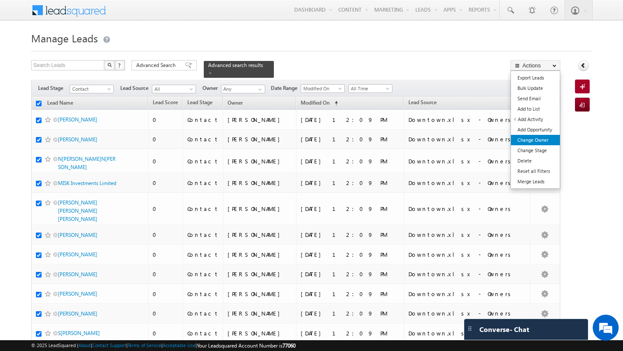
click at [545, 139] on link "Change Owner" at bounding box center [535, 140] width 49 height 10
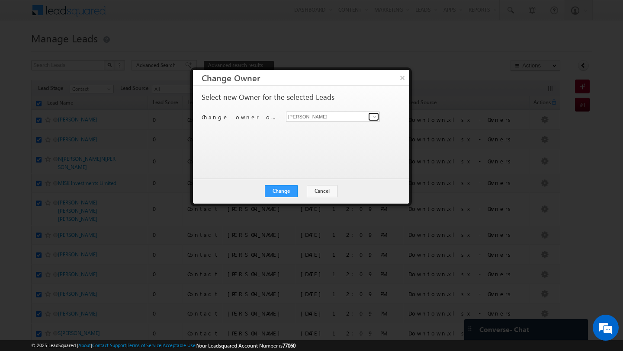
click at [373, 120] on link at bounding box center [373, 116] width 11 height 9
click at [324, 128] on link "Swarup Chandradas swarup.chandradas@indglobal.ae" at bounding box center [333, 130] width 94 height 16
click at [282, 192] on button "Change" at bounding box center [281, 191] width 33 height 12
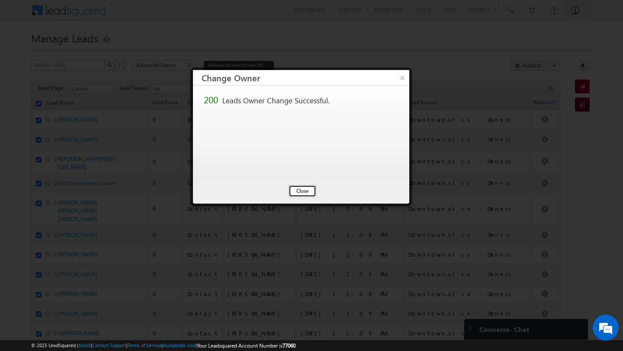
click at [305, 192] on button "Close" at bounding box center [303, 191] width 28 height 12
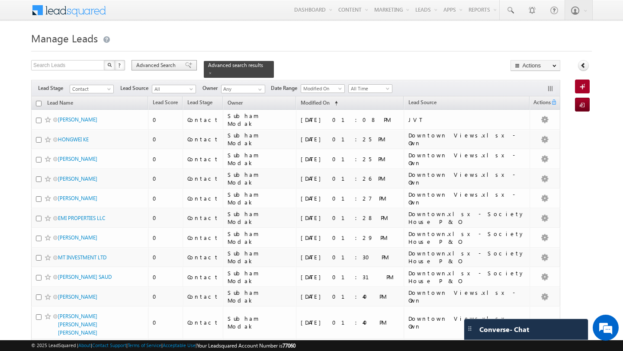
click at [172, 66] on span "Advanced Search" at bounding box center [157, 65] width 42 height 8
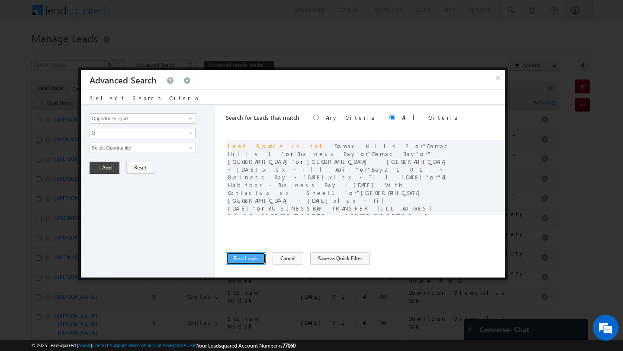
click at [247, 263] on button "Find Leads" at bounding box center [246, 259] width 40 height 12
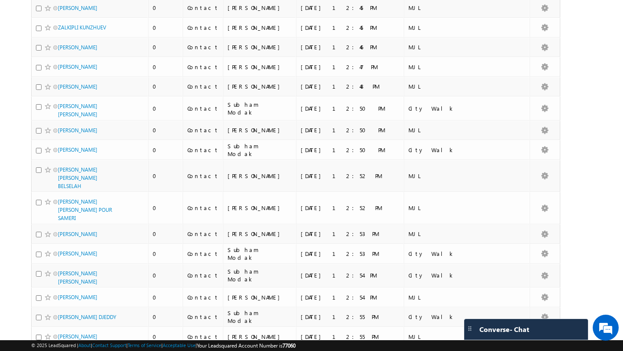
scroll to position [4210, 0]
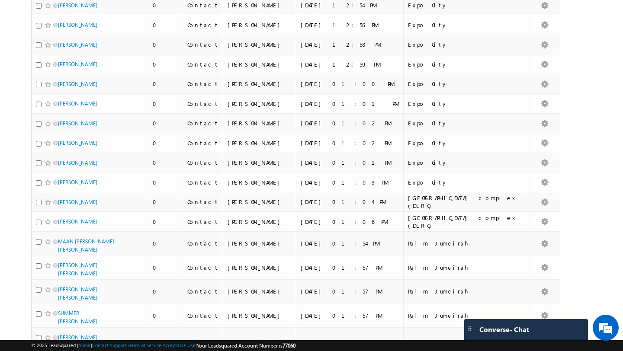
scroll to position [4149, 0]
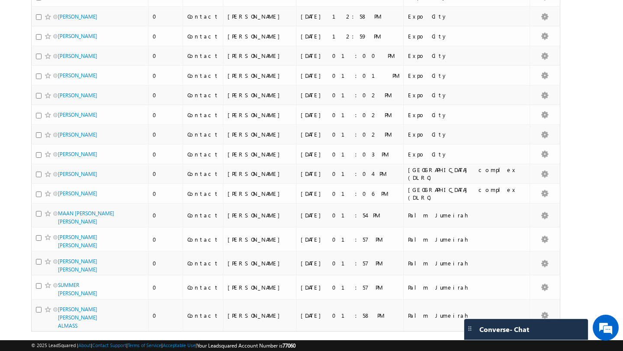
click at [512, 341] on link "10" at bounding box center [516, 348] width 16 height 15
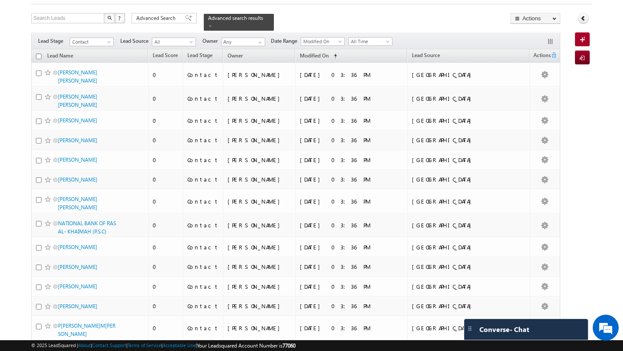
scroll to position [0, 0]
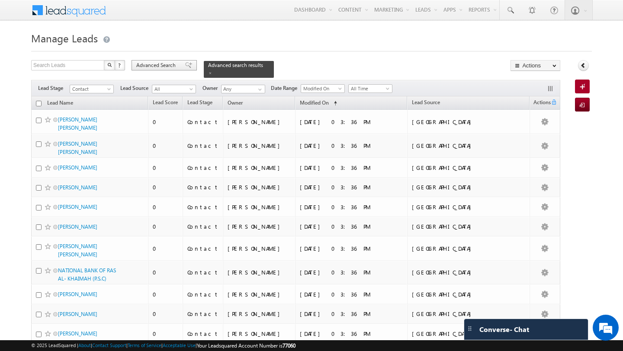
click at [158, 65] on span "Advanced Search" at bounding box center [157, 65] width 42 height 8
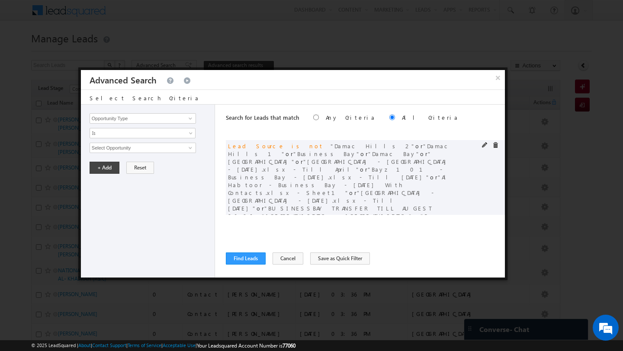
scroll to position [48, 0]
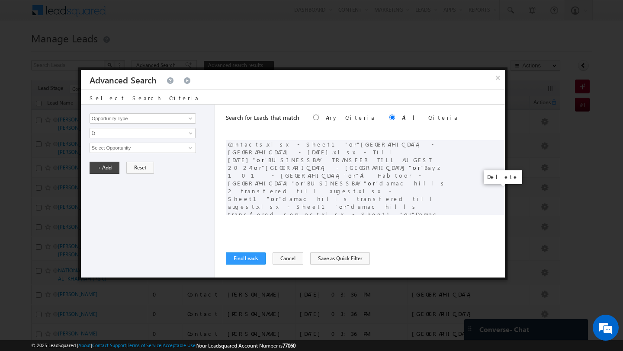
click at [495, 273] on span at bounding box center [495, 276] width 6 height 6
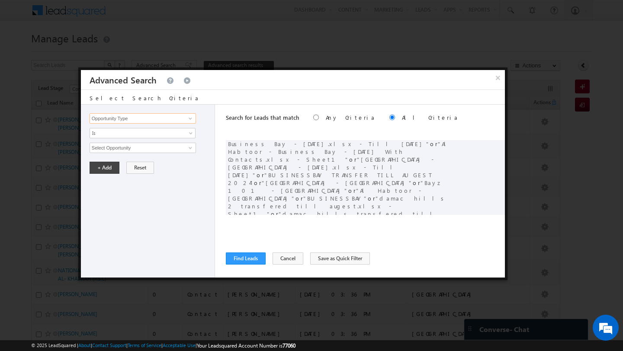
click at [172, 121] on input "Opportunity Type" at bounding box center [143, 118] width 106 height 10
click at [141, 145] on link "Modified On" at bounding box center [143, 146] width 106 height 10
type input "Modified On"
click at [118, 132] on span "Is" at bounding box center [137, 133] width 94 height 8
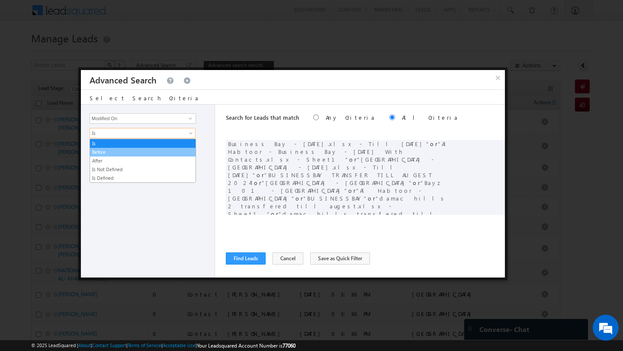
click at [119, 151] on link "Before" at bounding box center [143, 152] width 106 height 8
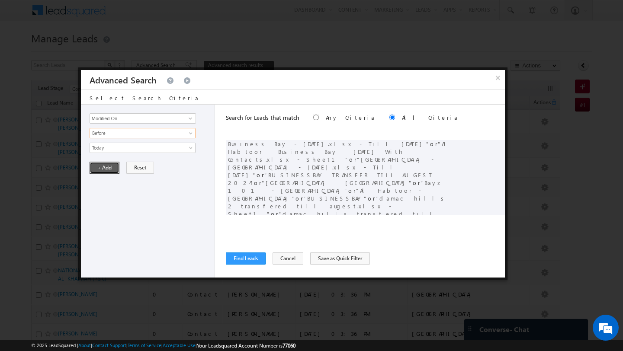
click at [108, 168] on button "+ Add" at bounding box center [105, 168] width 30 height 12
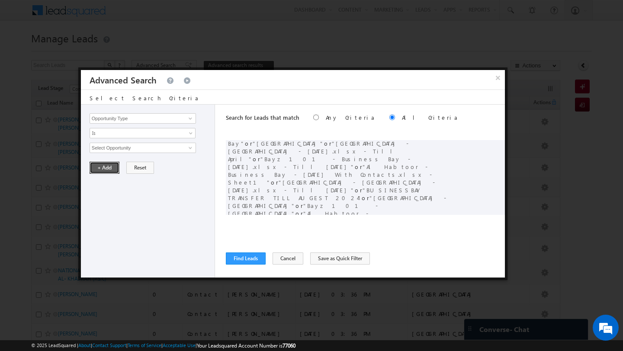
scroll to position [48, 0]
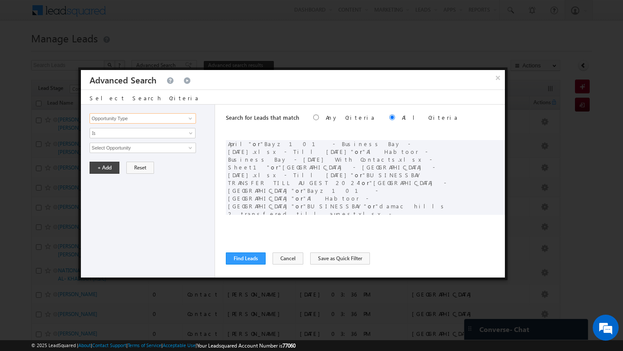
click at [127, 119] on input "Opportunity Type" at bounding box center [143, 118] width 106 height 10
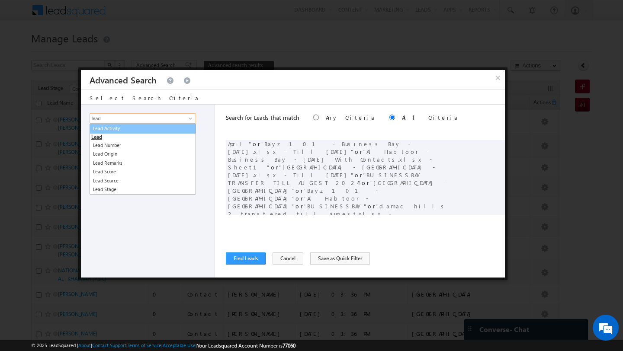
click at [122, 128] on link "Lead Activity" at bounding box center [143, 129] width 106 height 10
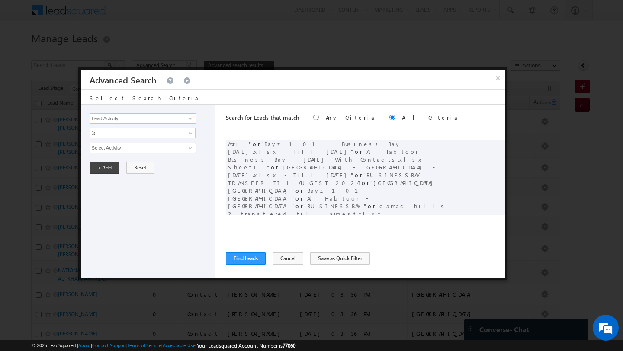
type input "Lead Activity"
click at [127, 155] on div "Opportunity Type Lead Activity Task Sales Group Prospect Id Address 1 Address 2…" at bounding box center [148, 191] width 134 height 173
click at [127, 151] on input "Select Activity" at bounding box center [143, 148] width 106 height 10
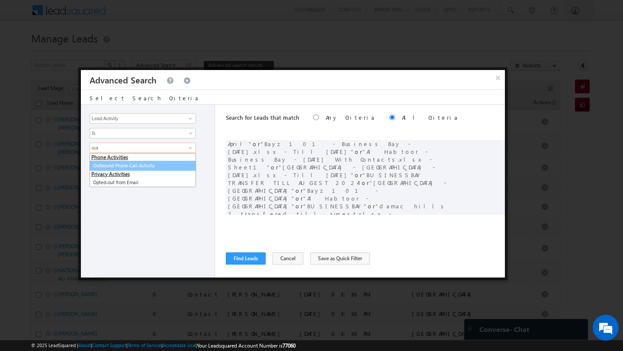
click at [106, 167] on link "Outbound Phone Call Activity" at bounding box center [143, 166] width 106 height 10
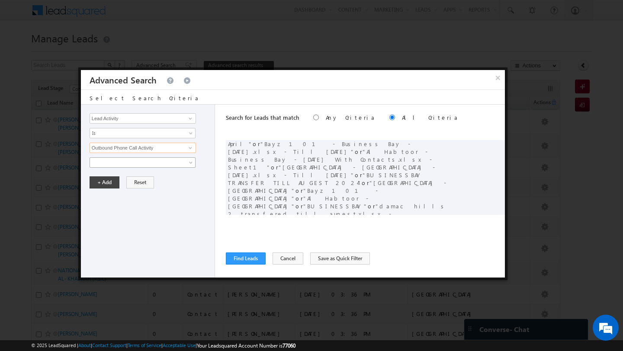
type input "Outbound Phone Call Activity"
click at [101, 165] on span at bounding box center [137, 163] width 94 height 8
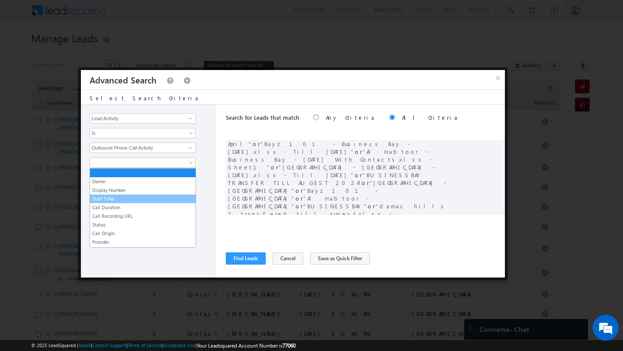
click at [113, 201] on link "Start Time" at bounding box center [143, 199] width 106 height 8
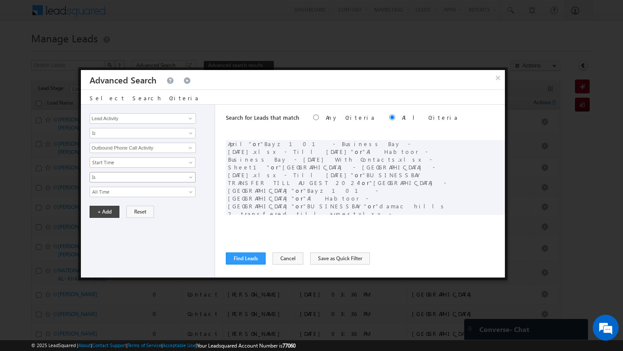
click at [113, 181] on link "Is" at bounding box center [143, 177] width 106 height 10
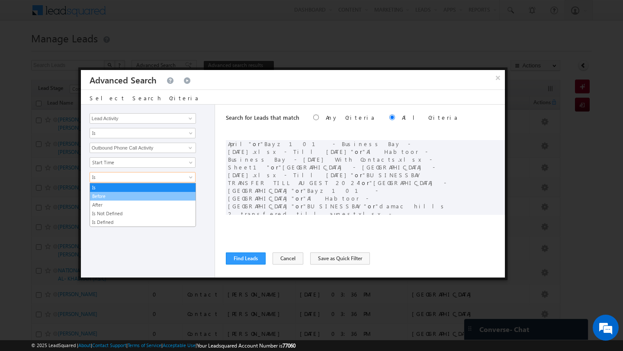
click at [116, 198] on link "Before" at bounding box center [143, 196] width 106 height 8
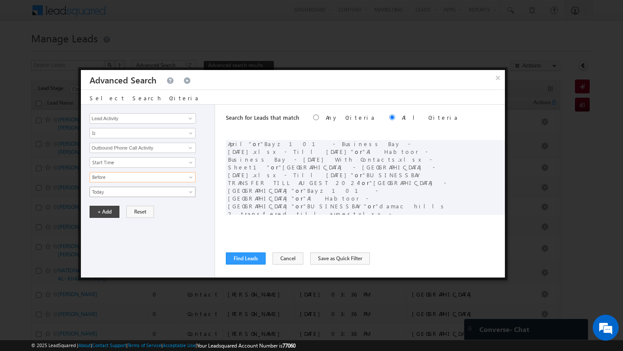
click at [106, 192] on span "Today" at bounding box center [137, 192] width 94 height 8
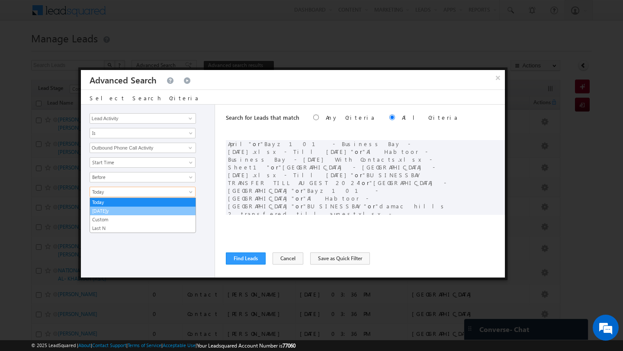
click at [108, 207] on link "[DATE]" at bounding box center [143, 211] width 106 height 8
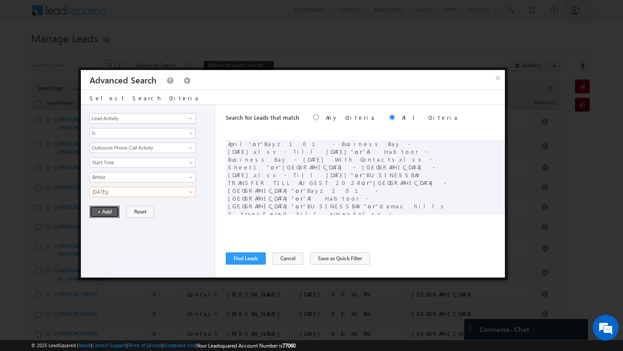
click at [103, 208] on button "+ Add" at bounding box center [105, 212] width 30 height 12
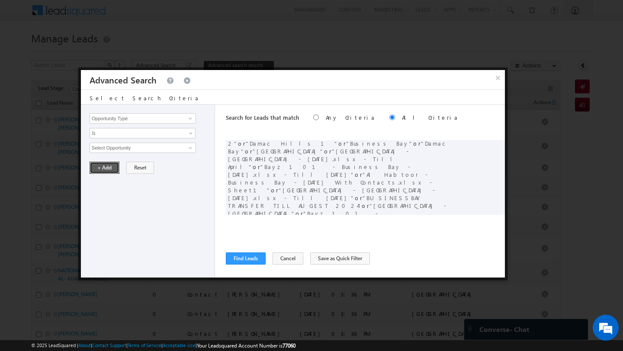
scroll to position [64, 0]
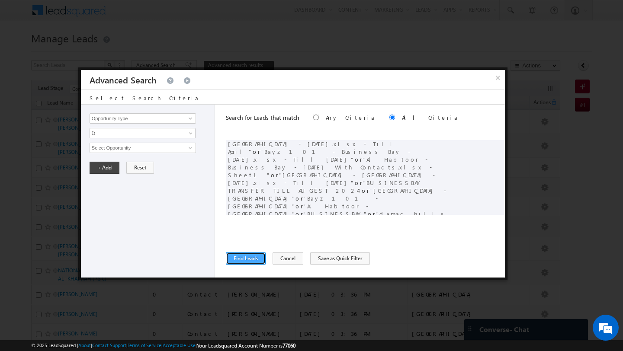
click at [250, 263] on button "Find Leads" at bounding box center [246, 259] width 40 height 12
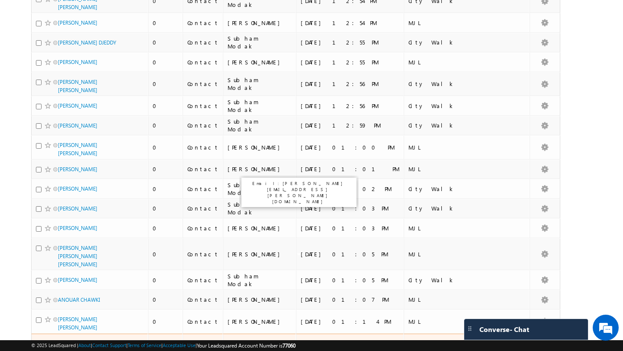
scroll to position [4210, 0]
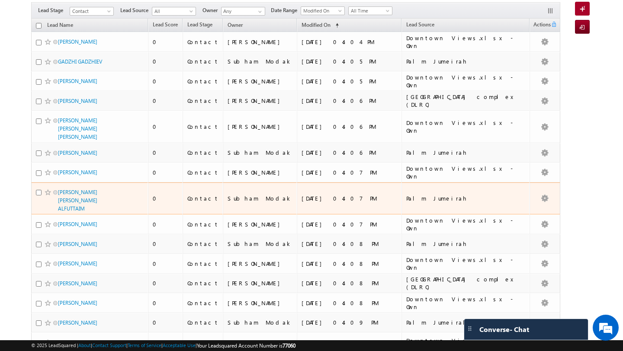
scroll to position [0, 0]
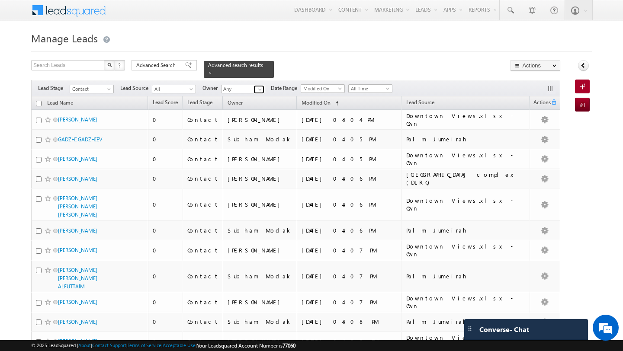
click at [259, 87] on span at bounding box center [260, 89] width 7 height 7
click at [233, 93] on link "MEHFOOZA MEMON mehfooza.memon@indglobal.ae" at bounding box center [264, 101] width 87 height 16
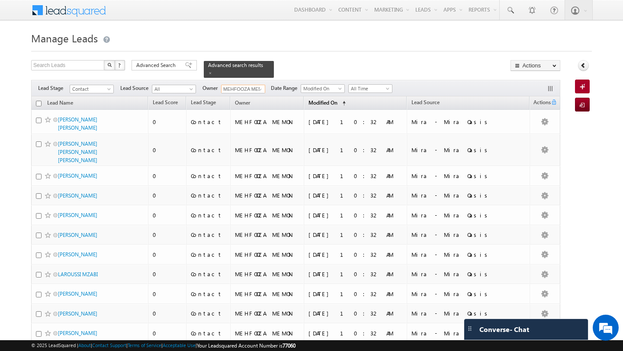
click at [337, 100] on span "Modified On" at bounding box center [322, 102] width 29 height 6
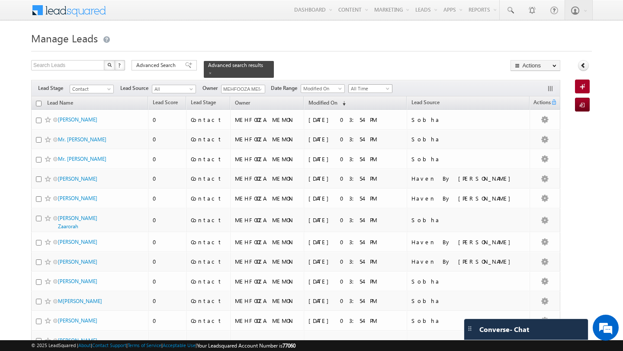
click at [372, 85] on span "All Time" at bounding box center [369, 89] width 41 height 8
click at [369, 121] on link "Today" at bounding box center [372, 121] width 44 height 8
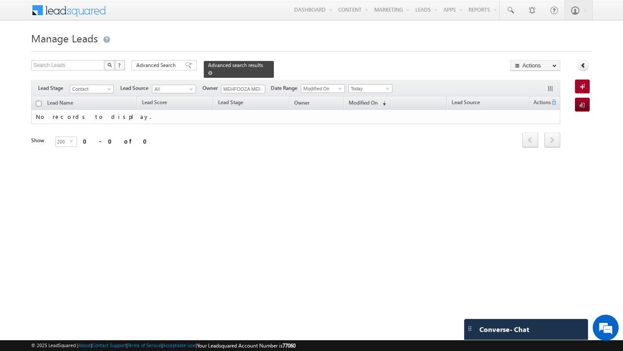
click at [212, 71] on span at bounding box center [210, 73] width 4 height 4
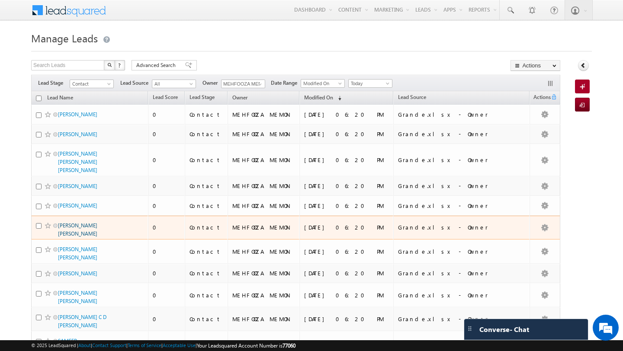
click at [78, 226] on link "SAMIR ADEL SALAMOUN" at bounding box center [77, 229] width 39 height 15
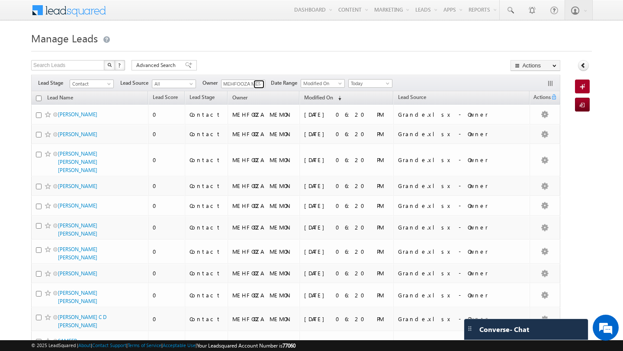
click at [261, 87] on span at bounding box center [260, 84] width 7 height 7
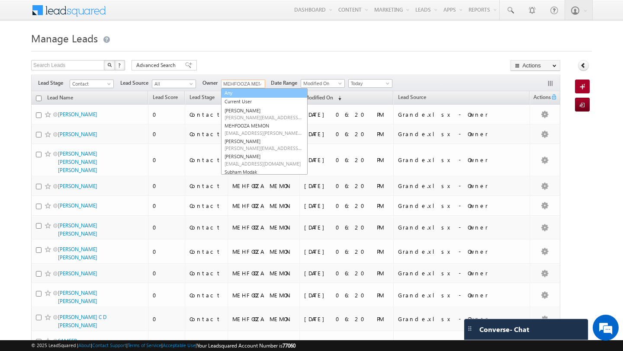
click at [260, 93] on link "Any" at bounding box center [264, 93] width 87 height 10
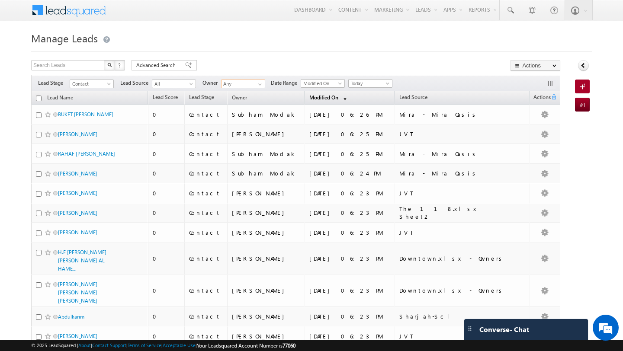
click at [338, 100] on span "Modified On" at bounding box center [323, 97] width 29 height 6
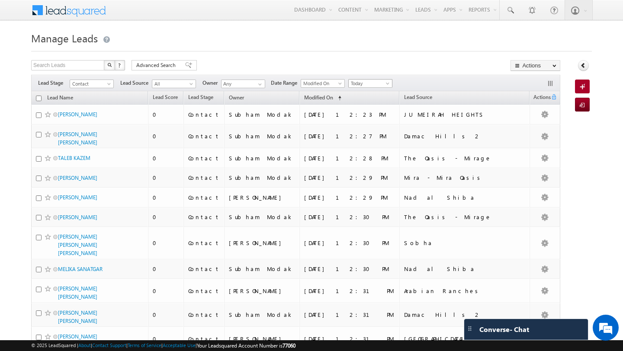
click at [364, 86] on span "Today" at bounding box center [369, 84] width 41 height 8
click at [362, 93] on link "All Time" at bounding box center [372, 93] width 44 height 8
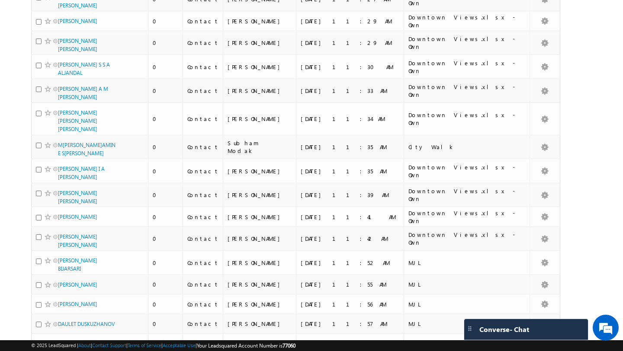
scroll to position [4239, 0]
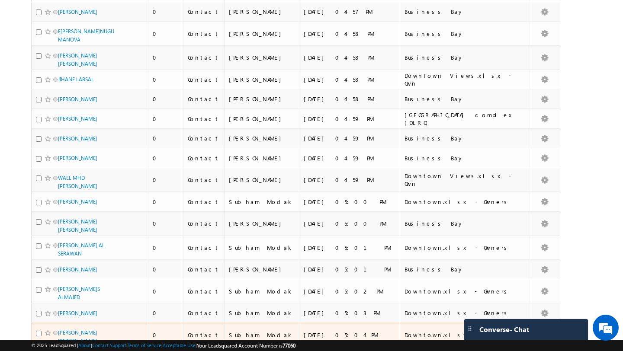
scroll to position [4169, 0]
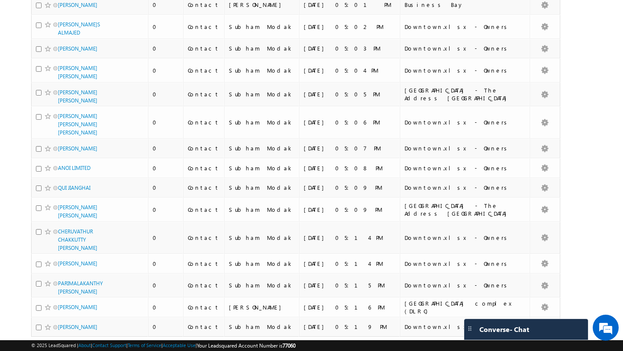
click at [518, 346] on link "10" at bounding box center [516, 353] width 16 height 15
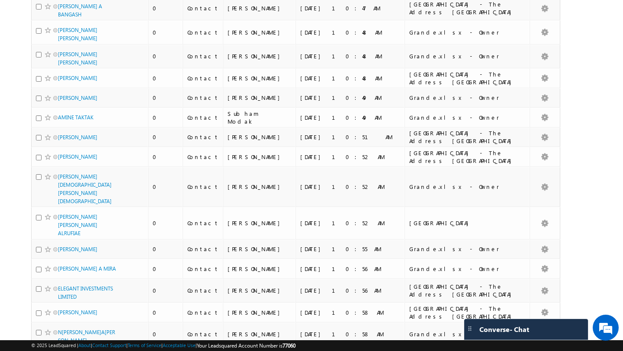
scroll to position [0, 0]
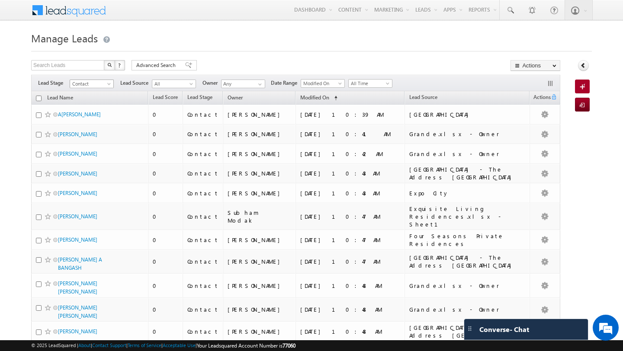
click at [89, 82] on span "Contact" at bounding box center [90, 84] width 41 height 8
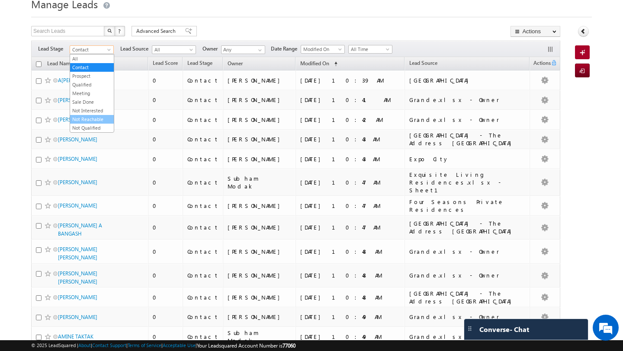
scroll to position [32, 0]
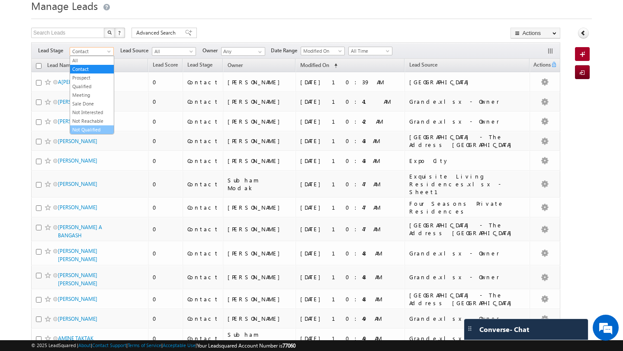
click at [88, 129] on link "Not Qualified" at bounding box center [92, 130] width 44 height 8
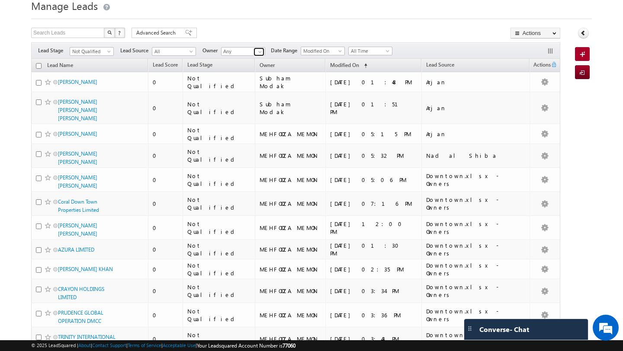
click at [262, 51] on span at bounding box center [260, 51] width 7 height 7
click at [254, 67] on span "[EMAIL_ADDRESS][DOMAIN_NAME]" at bounding box center [263, 67] width 78 height 6
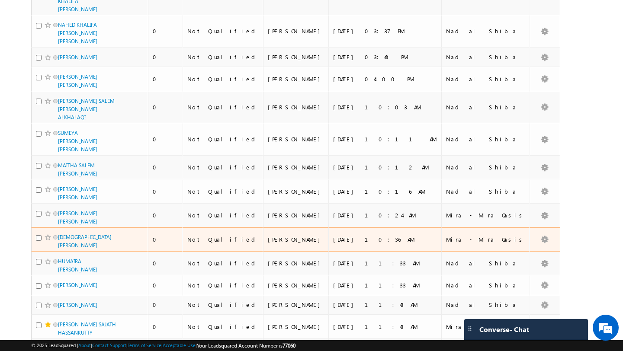
scroll to position [0, 0]
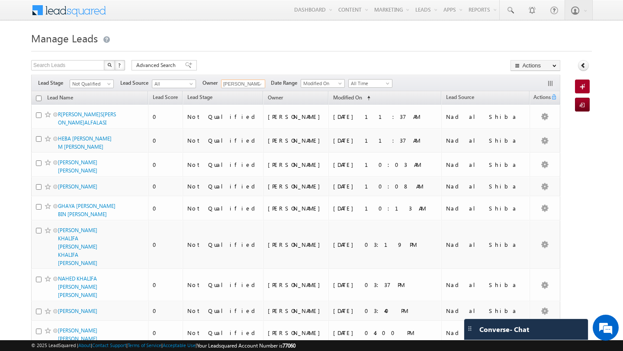
type input "[PERSON_NAME]"
click at [151, 64] on span "Advanced Search" at bounding box center [157, 65] width 42 height 8
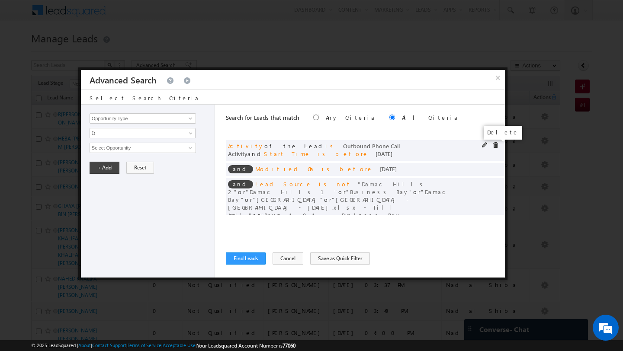
click at [497, 144] on span at bounding box center [495, 145] width 6 height 6
click at [0, 0] on span at bounding box center [0, 0] width 0 height 0
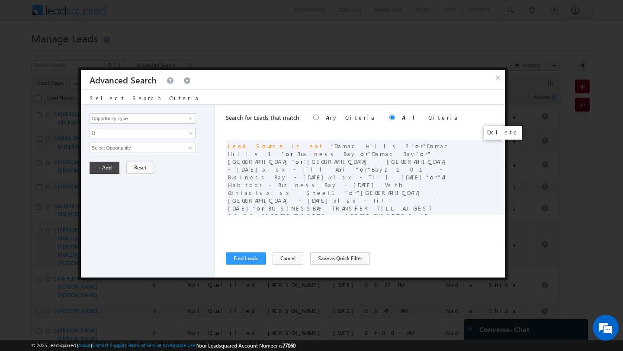
click at [0, 0] on span at bounding box center [0, 0] width 0 height 0
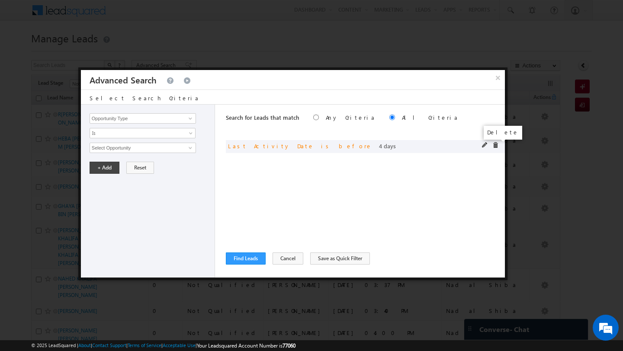
click at [492, 145] on span at bounding box center [495, 145] width 6 height 6
click at [192, 115] on span at bounding box center [190, 118] width 7 height 7
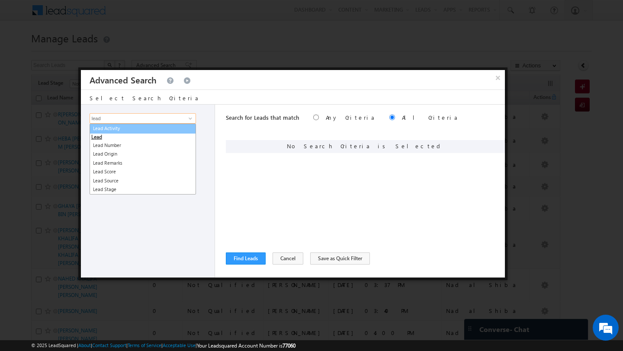
click at [173, 127] on link "Lead Activity" at bounding box center [143, 129] width 106 height 10
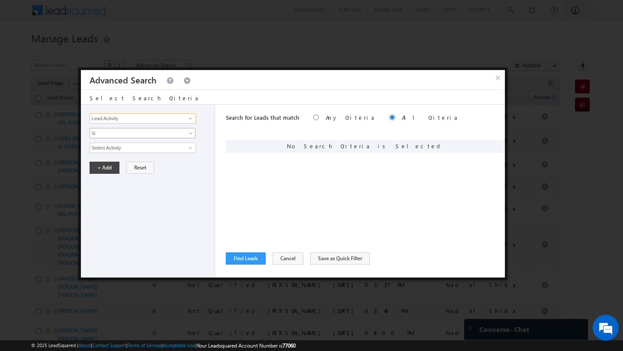
type input "Lead Activity"
click at [141, 138] on link "Is" at bounding box center [143, 133] width 106 height 10
click at [139, 148] on link "Is Not" at bounding box center [143, 152] width 106 height 8
click at [193, 149] on span at bounding box center [190, 147] width 7 height 7
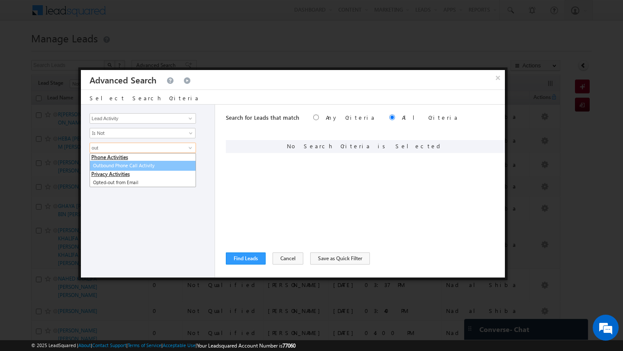
click at [162, 170] on link "Outbound Phone Call Activity" at bounding box center [143, 166] width 106 height 10
type input "Outbound Phone Call Activity"
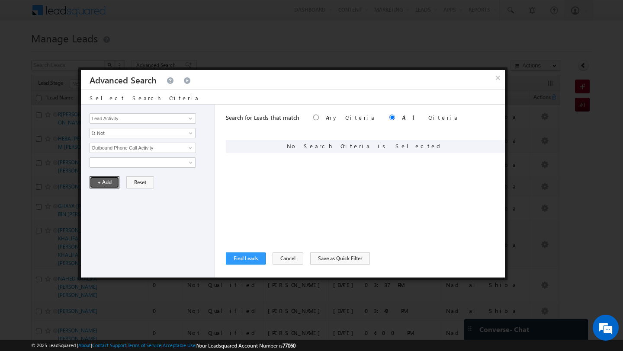
click at [106, 180] on button "+ Add" at bounding box center [105, 182] width 30 height 12
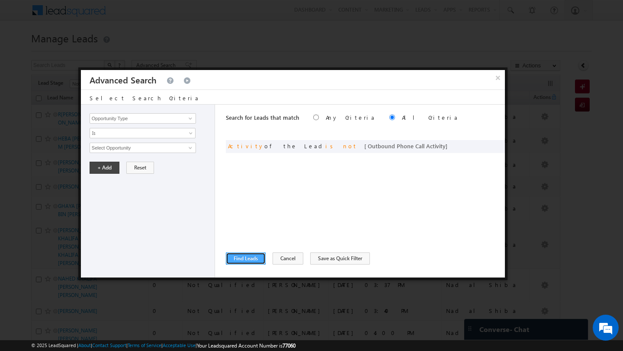
click at [260, 253] on button "Find Leads" at bounding box center [246, 259] width 40 height 12
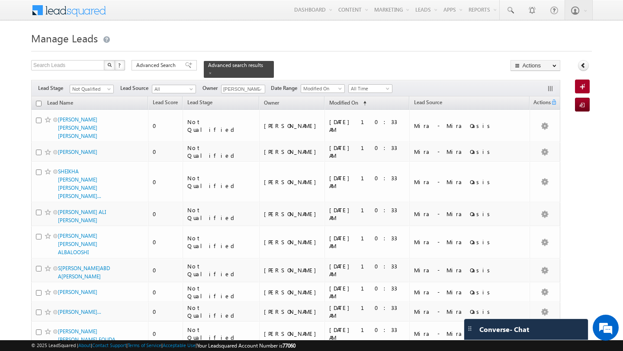
click at [39, 101] on input "checkbox" at bounding box center [39, 104] width 6 height 6
checkbox input "true"
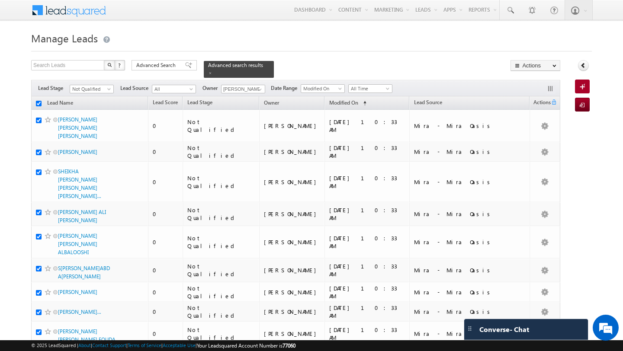
checkbox input "true"
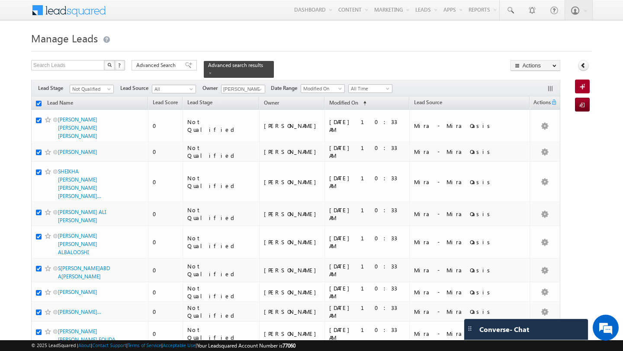
checkbox input "true"
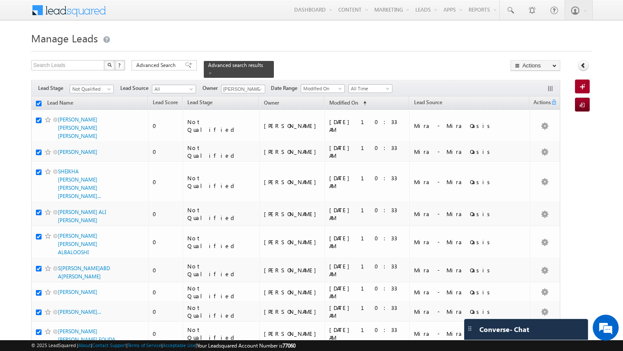
checkbox input "true"
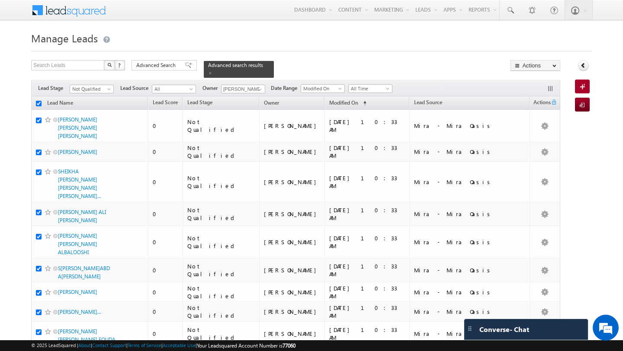
checkbox input "true"
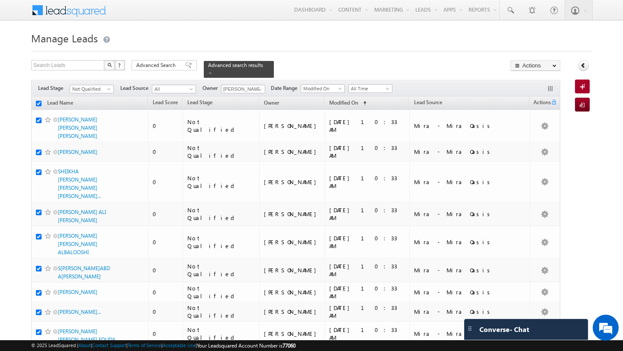
checkbox input "true"
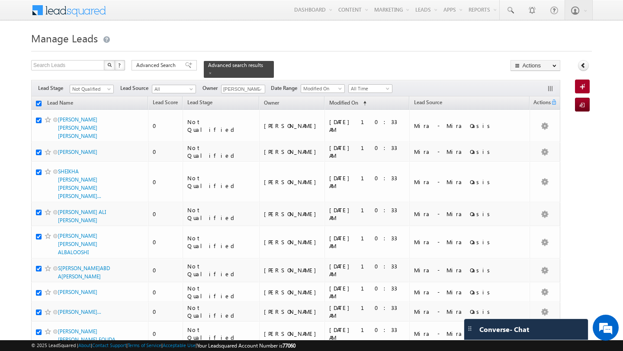
checkbox input "true"
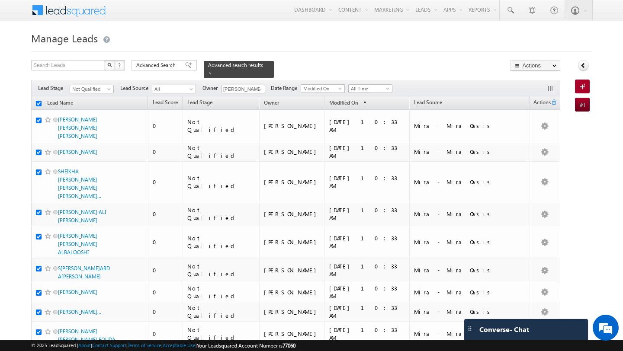
checkbox input "true"
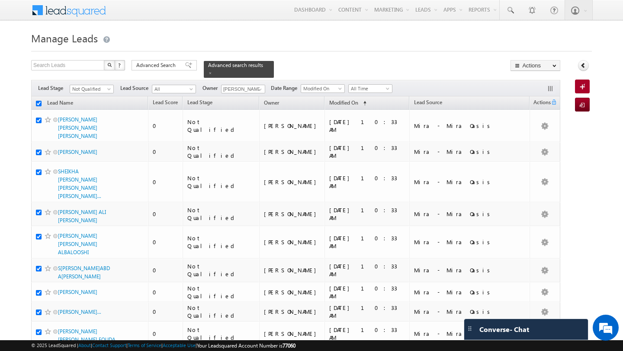
checkbox input "true"
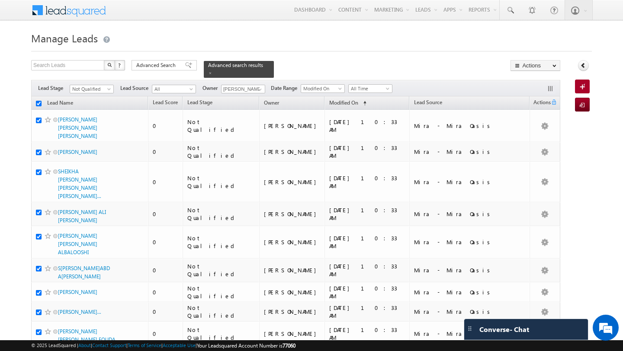
checkbox input "true"
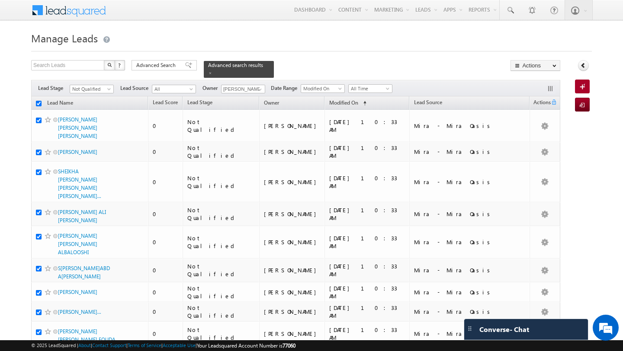
checkbox input "true"
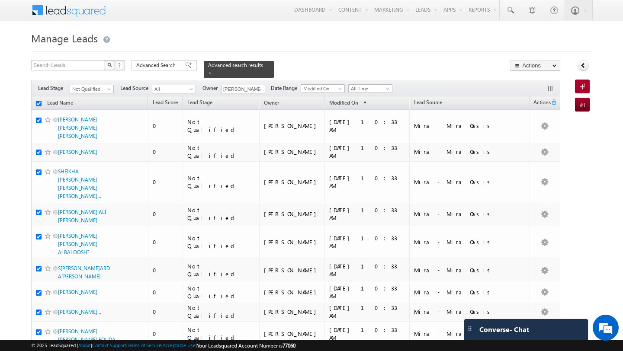
checkbox input "true"
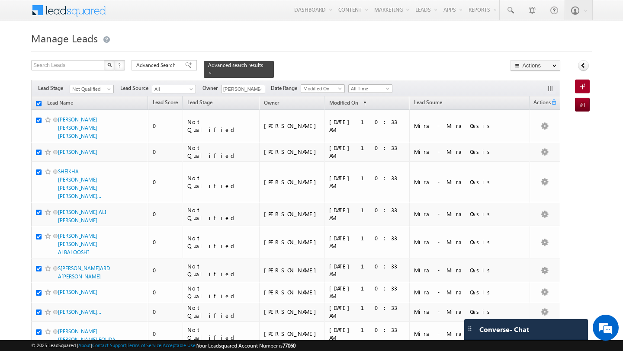
checkbox input "true"
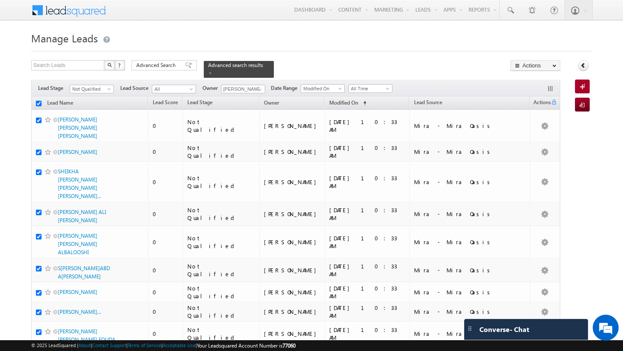
checkbox input "true"
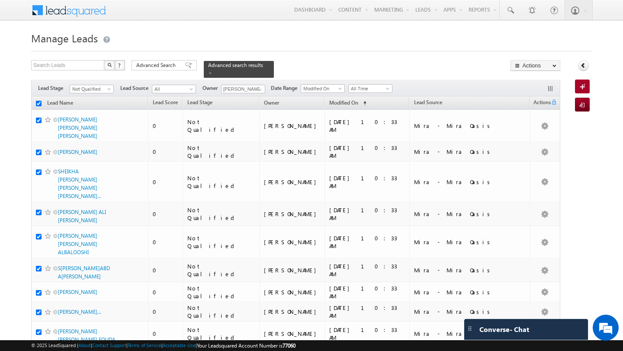
checkbox input "true"
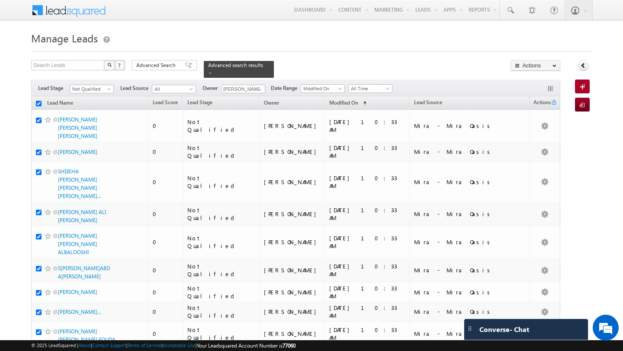
checkbox input "true"
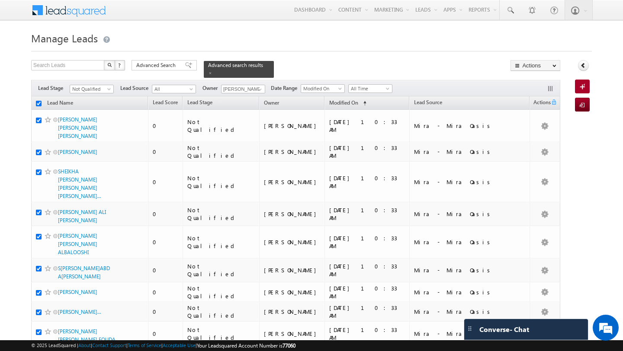
checkbox input "true"
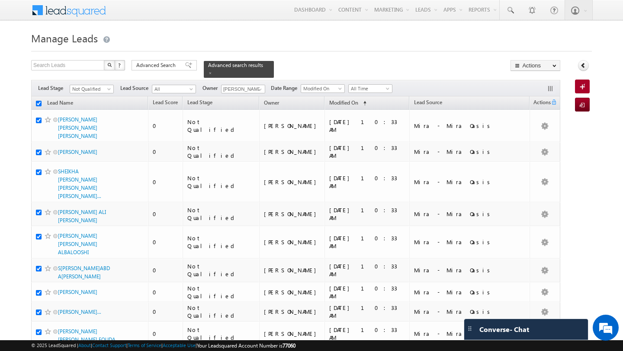
checkbox input "true"
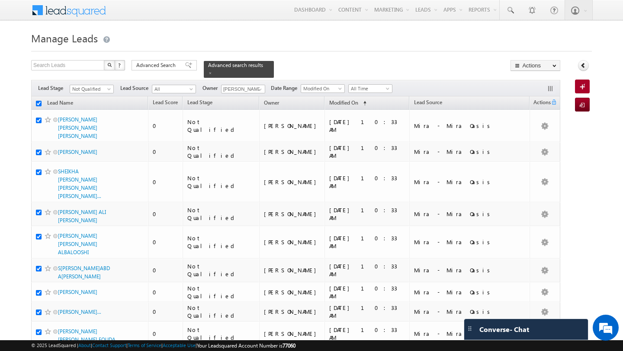
checkbox input "true"
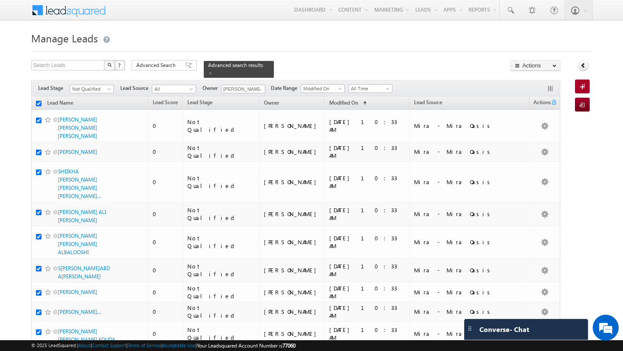
checkbox input "true"
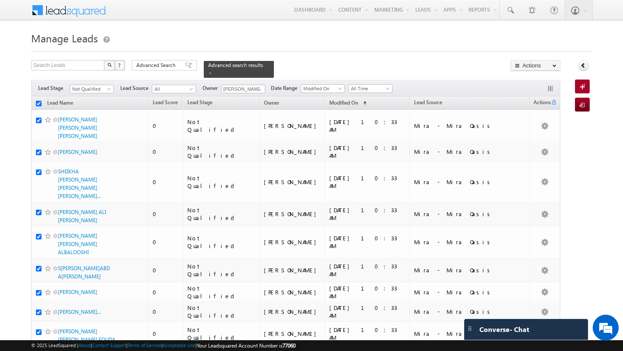
checkbox input "true"
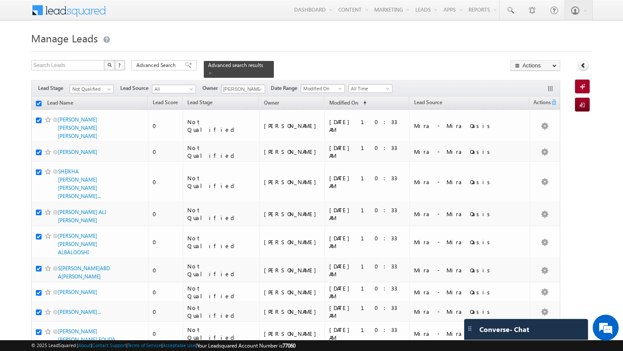
checkbox input "true"
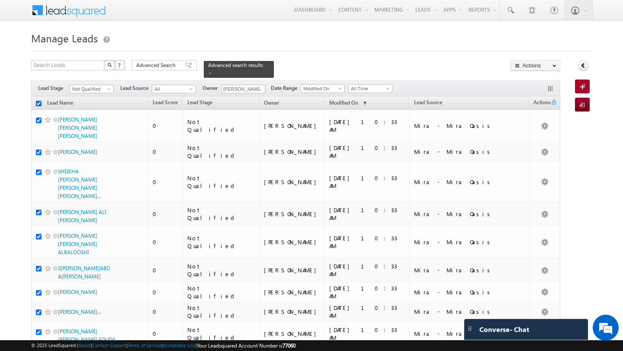
checkbox input "true"
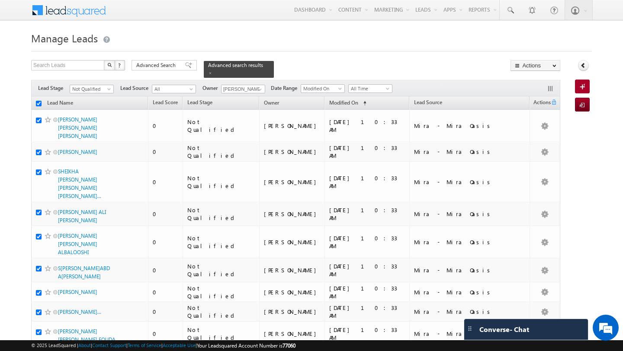
checkbox input "true"
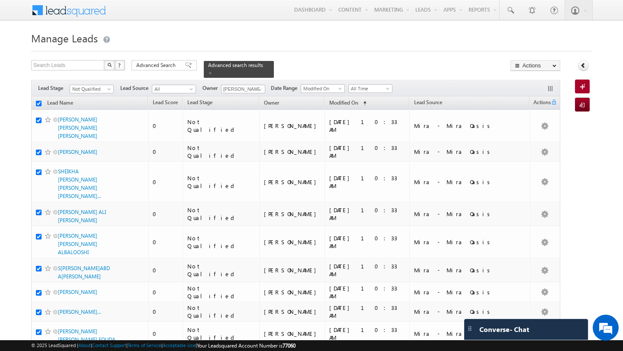
checkbox input "true"
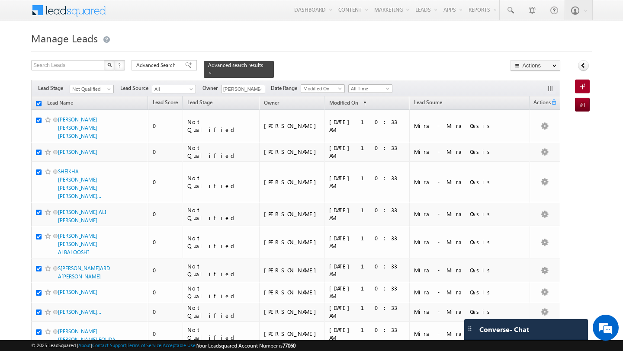
checkbox input "true"
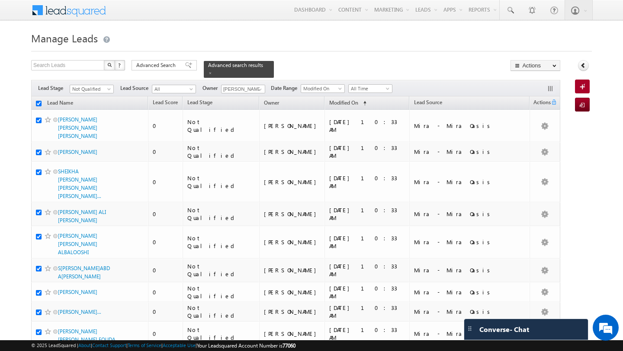
checkbox input "true"
click at [151, 64] on span "Advanced Search" at bounding box center [157, 65] width 42 height 8
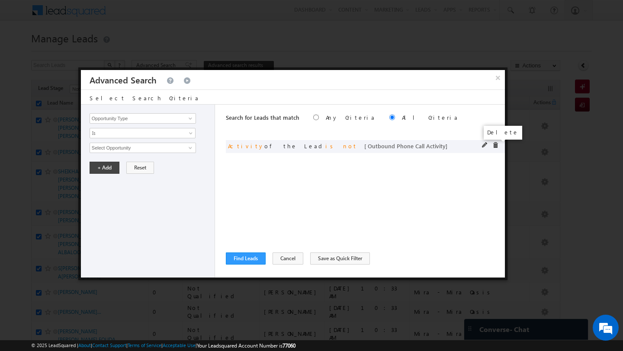
click at [495, 146] on span at bounding box center [495, 145] width 6 height 6
click at [284, 257] on button "Cancel" at bounding box center [288, 259] width 31 height 12
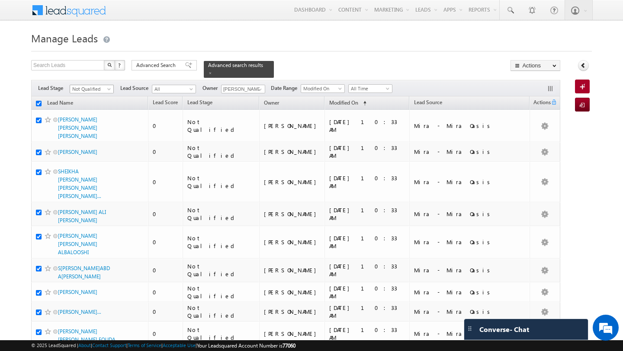
click at [81, 85] on span "Not Qualified" at bounding box center [90, 89] width 41 height 8
click at [87, 106] on li "Prospect" at bounding box center [92, 110] width 44 height 9
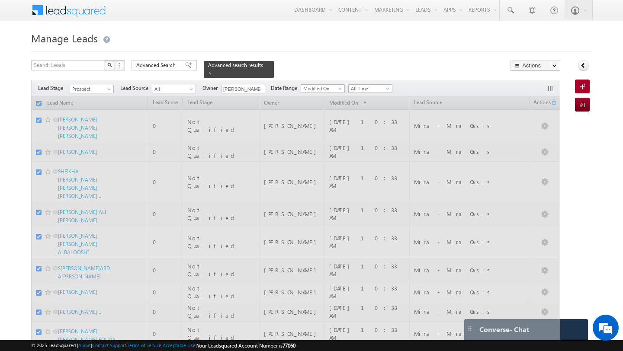
checkbox input "false"
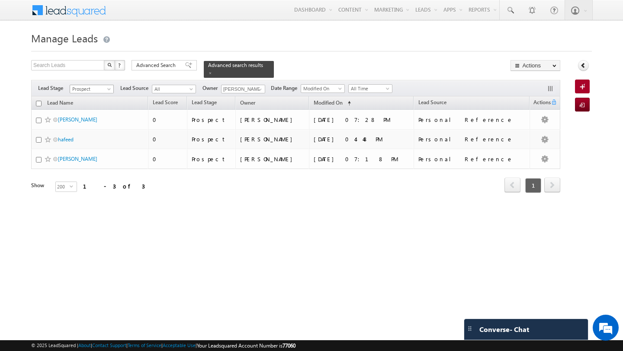
click at [94, 85] on span "Prospect" at bounding box center [90, 89] width 41 height 8
click at [90, 100] on link "Contact" at bounding box center [92, 102] width 44 height 8
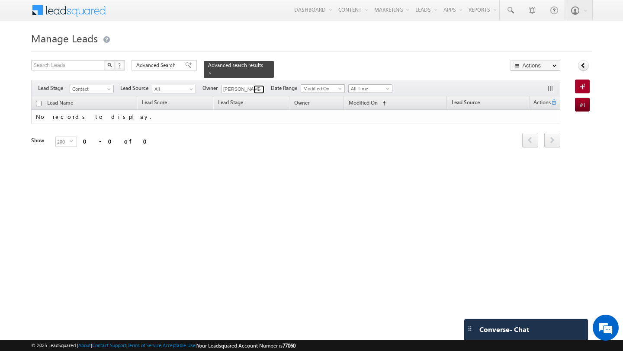
click at [261, 86] on span at bounding box center [260, 89] width 7 height 7
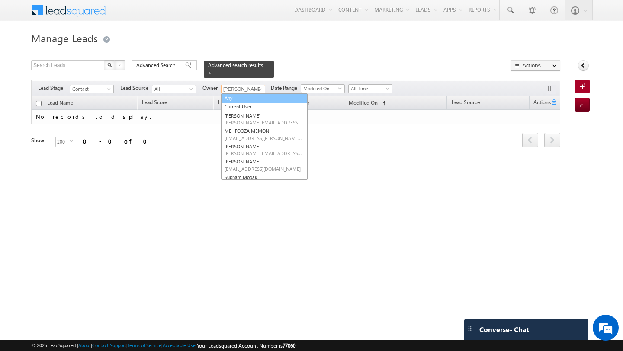
click at [254, 93] on link "Any" at bounding box center [264, 98] width 87 height 10
type input "Any"
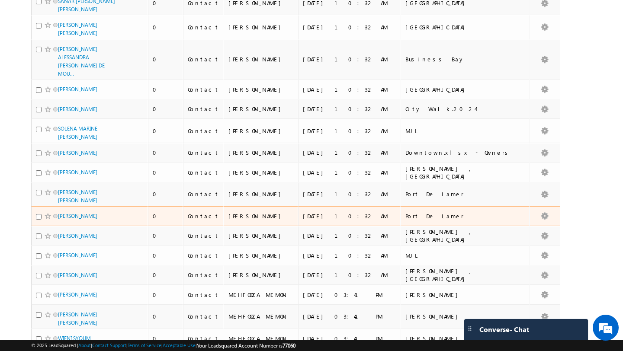
scroll to position [1844, 0]
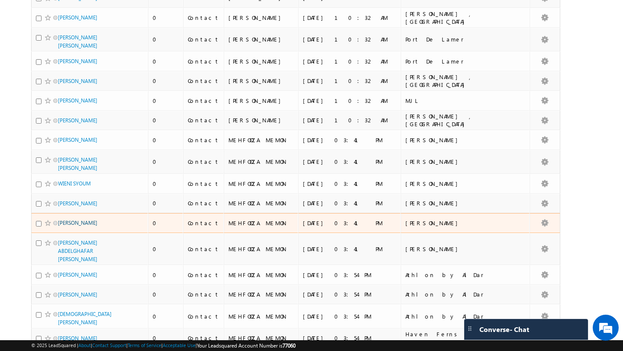
click at [97, 220] on link "[PERSON_NAME]" at bounding box center [77, 223] width 39 height 6
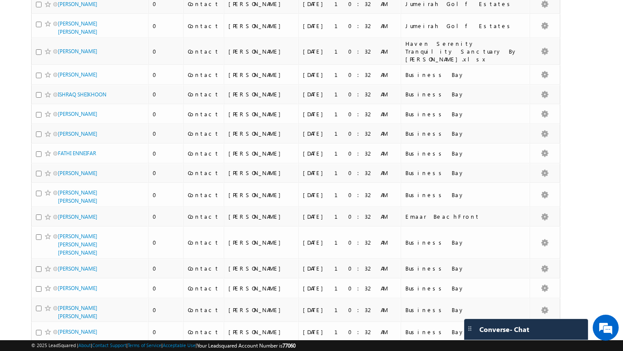
scroll to position [741, 0]
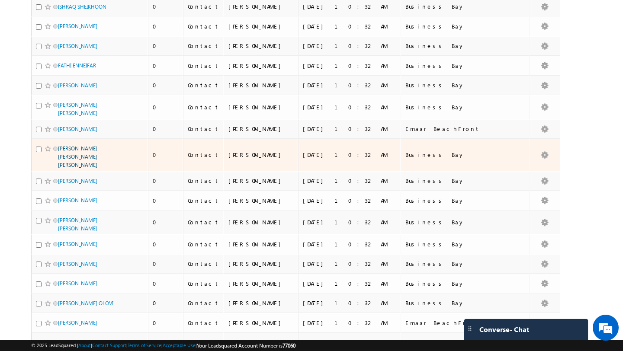
click at [97, 145] on link "[PERSON_NAME] [PERSON_NAME] [PERSON_NAME]" at bounding box center [77, 156] width 39 height 23
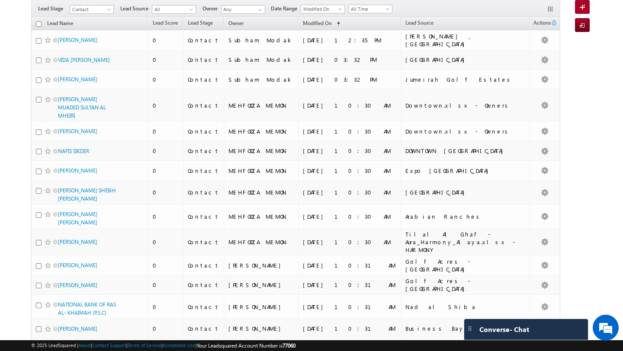
scroll to position [0, 0]
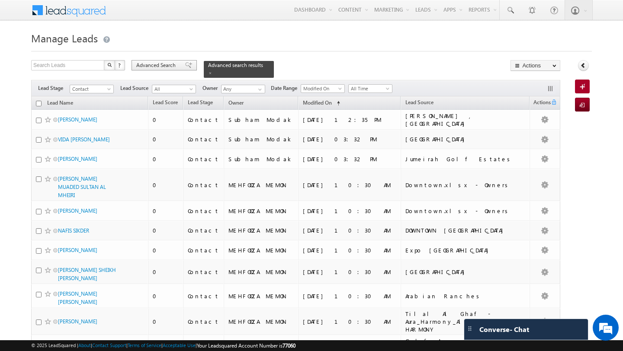
click at [151, 63] on span "Advanced Search" at bounding box center [157, 65] width 42 height 8
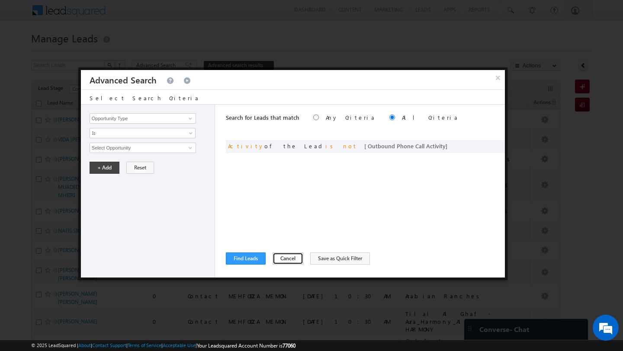
click at [282, 258] on button "Cancel" at bounding box center [288, 259] width 31 height 12
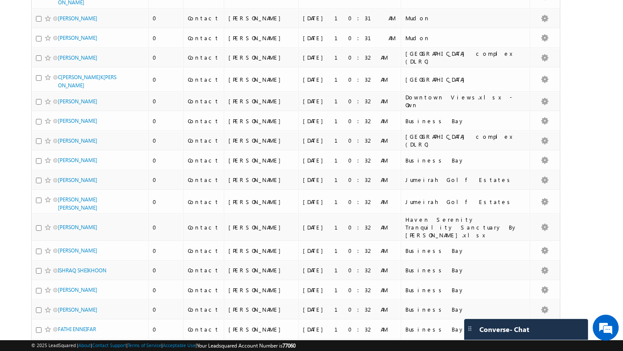
scroll to position [477, 0]
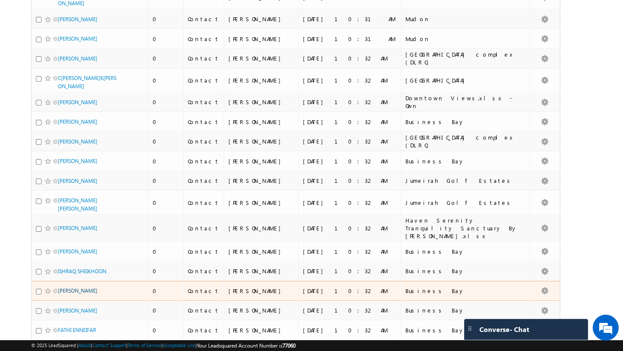
click at [78, 288] on link "[PERSON_NAME]" at bounding box center [77, 291] width 39 height 6
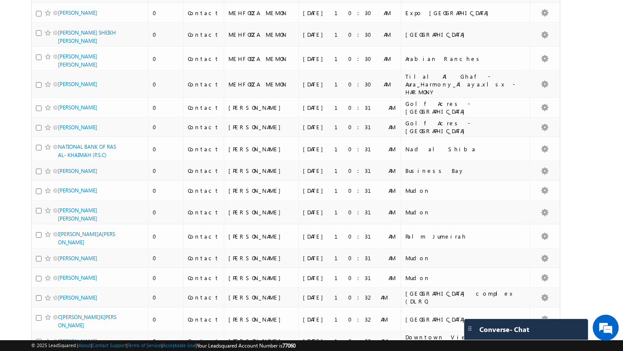
scroll to position [0, 0]
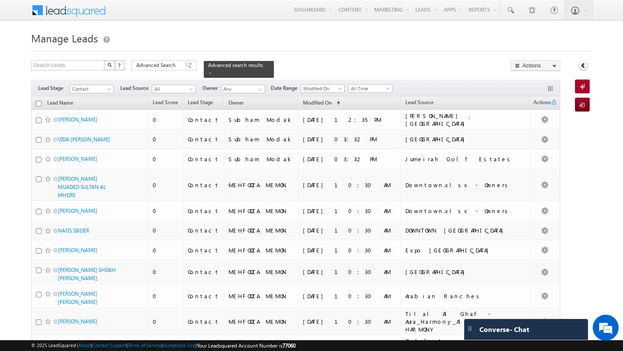
click at [37, 101] on input "checkbox" at bounding box center [39, 104] width 6 height 6
checkbox input "true"
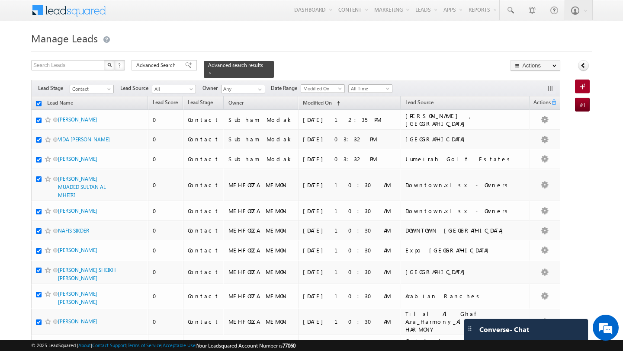
checkbox input "true"
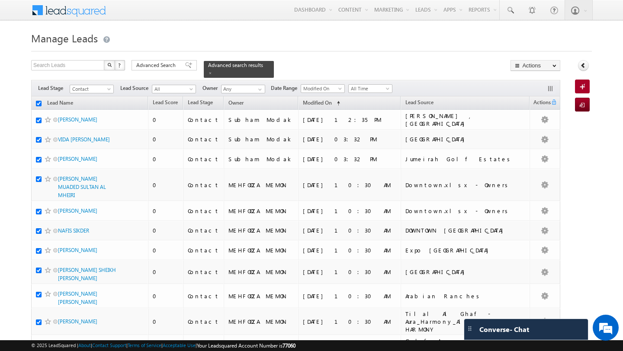
checkbox input "true"
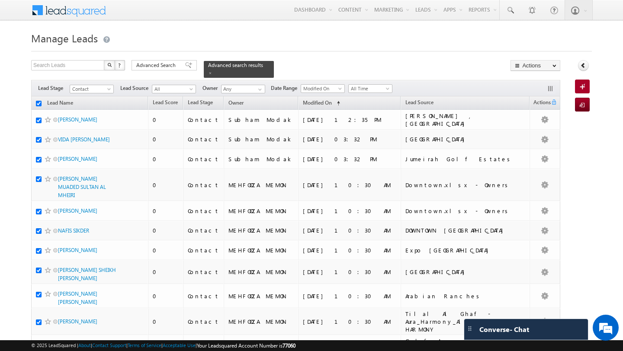
checkbox input "true"
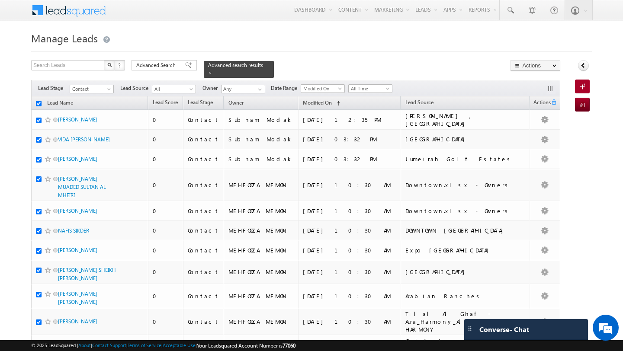
checkbox input "true"
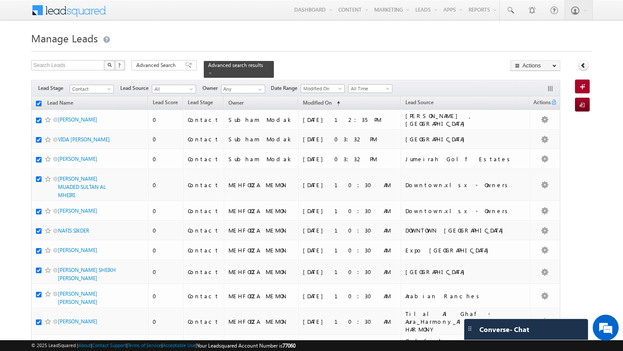
checkbox input "true"
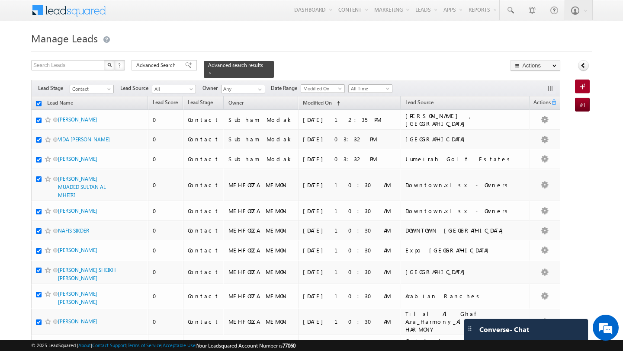
checkbox input "true"
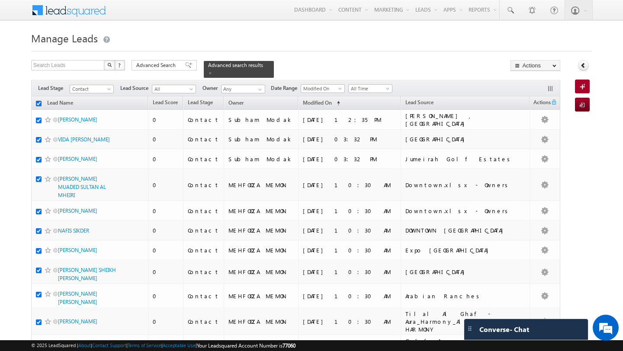
checkbox input "true"
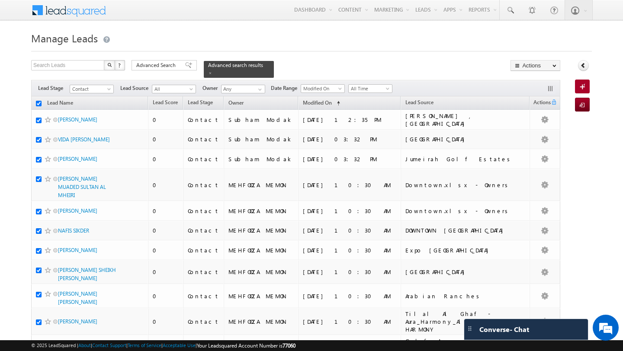
checkbox input "true"
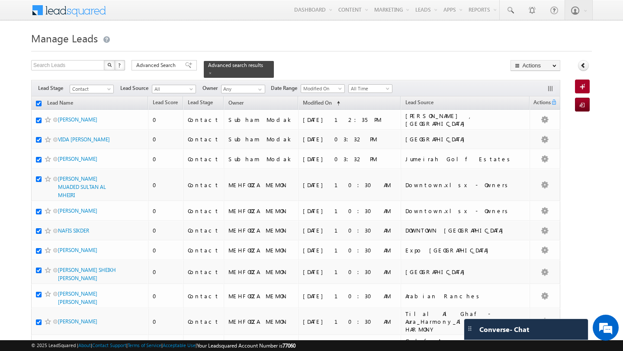
checkbox input "true"
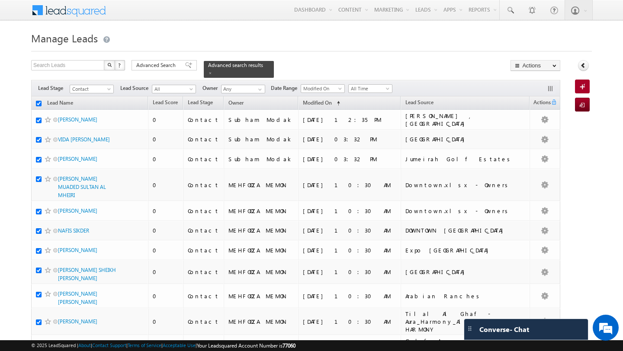
checkbox input "true"
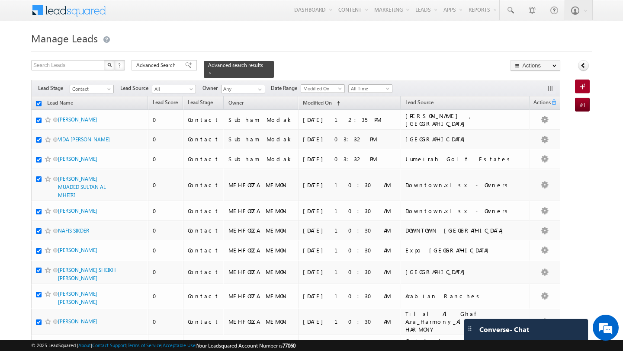
checkbox input "true"
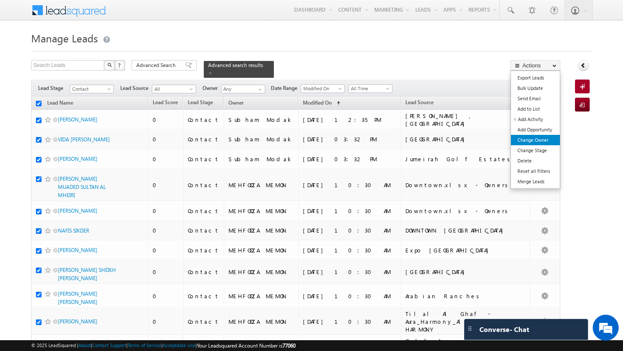
click at [536, 139] on link "Change Owner" at bounding box center [535, 140] width 49 height 10
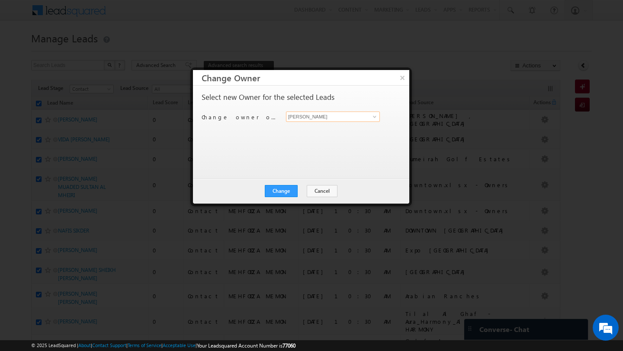
click at [360, 120] on input "[PERSON_NAME]" at bounding box center [333, 117] width 94 height 10
click at [287, 164] on div "Select new Owner for the selected Leads Change owner of 96 leads to Shubham Tri…" at bounding box center [301, 132] width 216 height 93
click at [283, 196] on button "Change" at bounding box center [281, 191] width 33 height 12
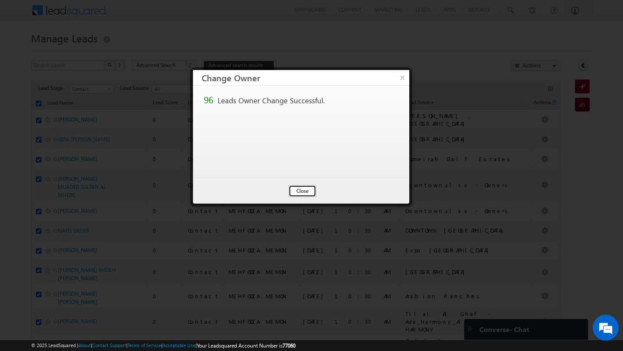
click at [308, 190] on button "Close" at bounding box center [303, 191] width 28 height 12
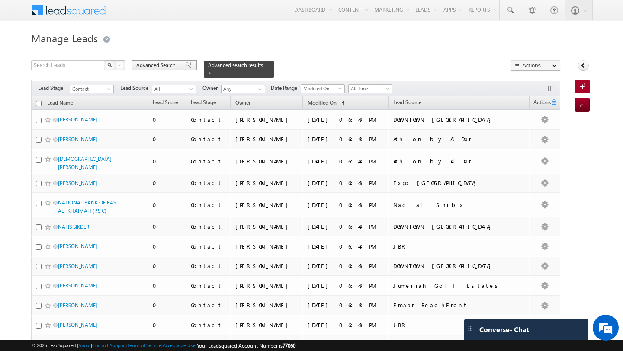
click at [170, 67] on span "Advanced Search" at bounding box center [157, 65] width 42 height 8
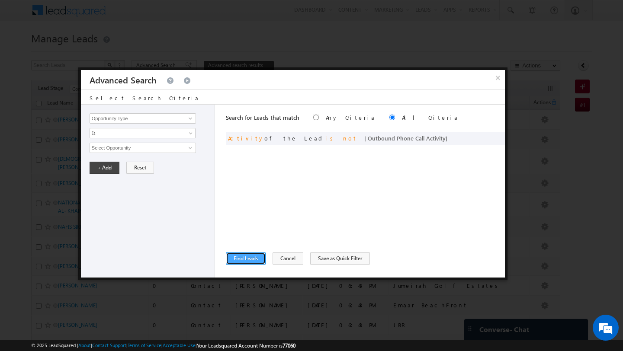
click at [260, 253] on button "Find Leads" at bounding box center [246, 259] width 40 height 12
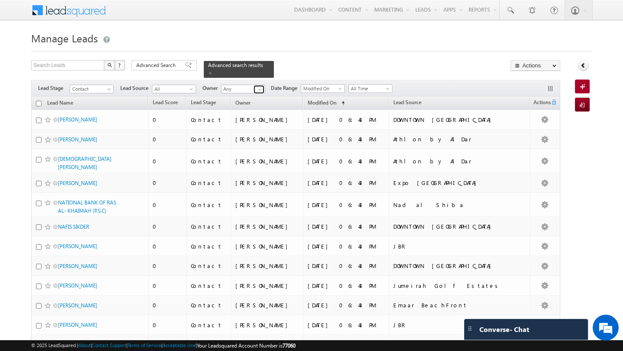
click at [258, 86] on span at bounding box center [260, 89] width 7 height 7
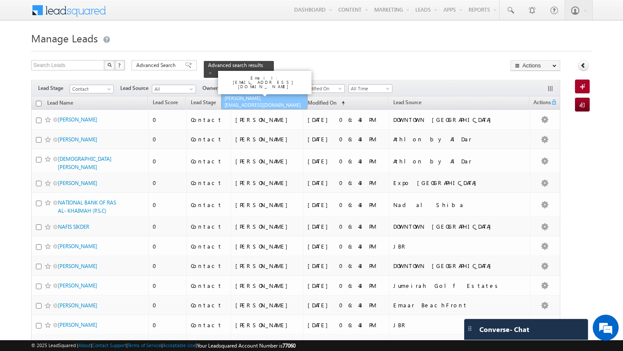
click at [233, 94] on link "[PERSON_NAME] [EMAIL_ADDRESS][DOMAIN_NAME]" at bounding box center [264, 101] width 87 height 16
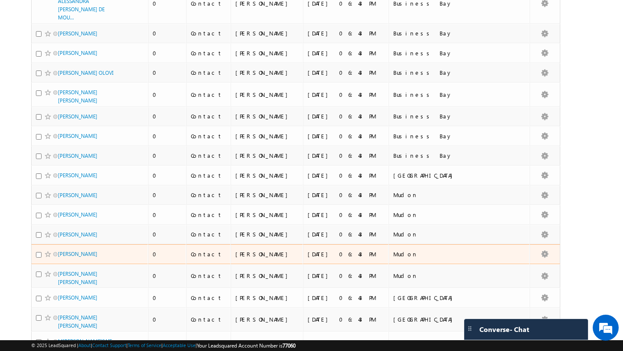
scroll to position [1844, 0]
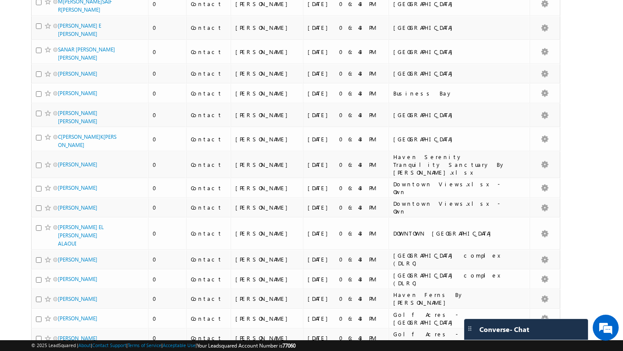
click at [56, 318] on li "25" at bounding box center [61, 318] width 21 height 9
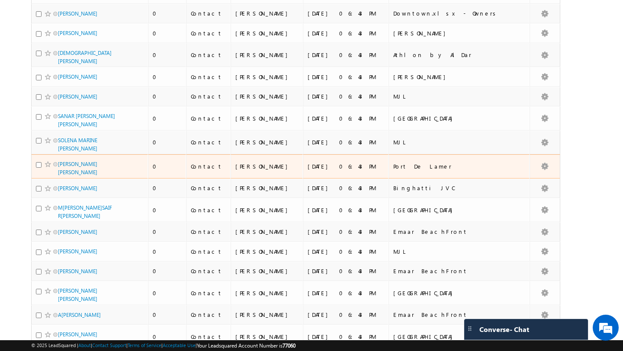
scroll to position [343, 0]
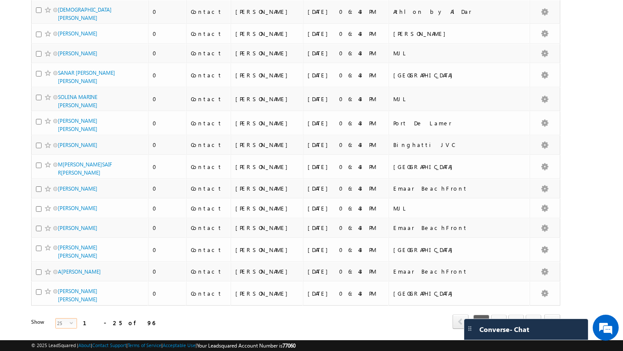
click at [70, 319] on span "select" at bounding box center [73, 326] width 7 height 15
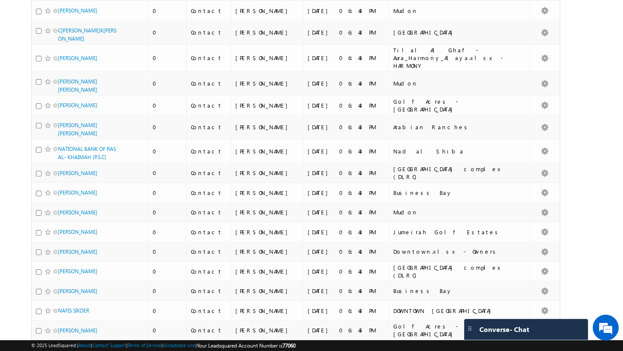
scroll to position [1844, 0]
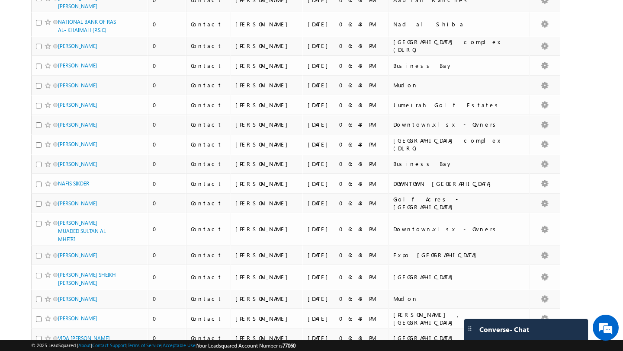
click at [64, 320] on li "25" at bounding box center [61, 318] width 21 height 9
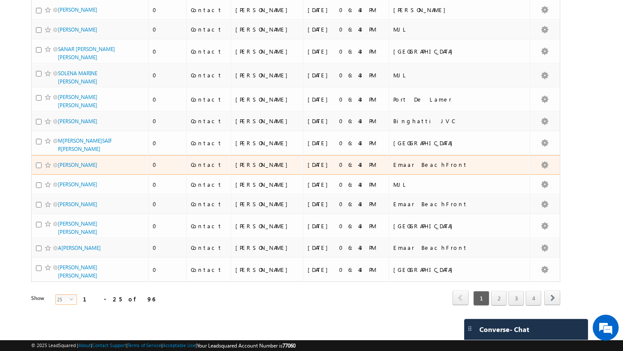
scroll to position [0, 0]
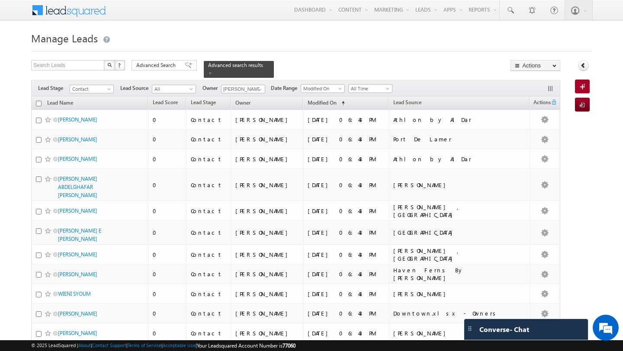
click at [39, 101] on input "checkbox" at bounding box center [39, 104] width 6 height 6
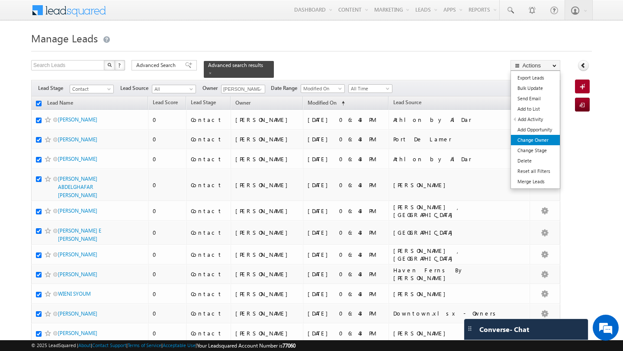
click at [543, 138] on link "Change Owner" at bounding box center [535, 140] width 49 height 10
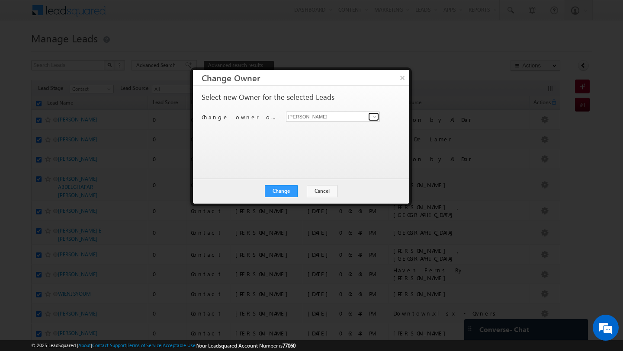
click at [375, 119] on span at bounding box center [374, 116] width 7 height 7
click at [333, 135] on span "[EMAIL_ADDRESS][PERSON_NAME][DOMAIN_NAME]" at bounding box center [328, 134] width 78 height 6
click at [285, 189] on button "Change" at bounding box center [281, 191] width 33 height 12
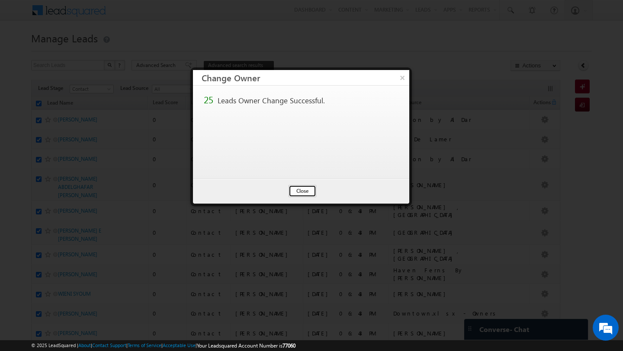
click at [306, 193] on button "Close" at bounding box center [303, 191] width 28 height 12
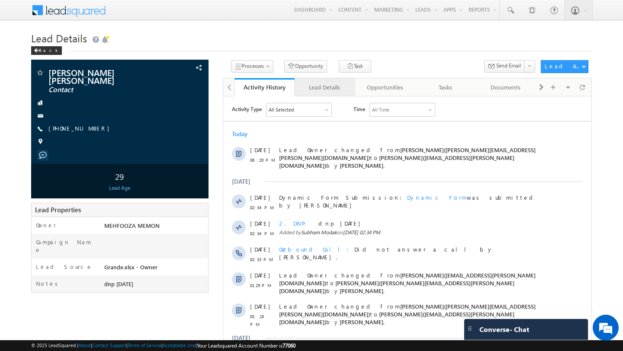
click at [315, 96] on link "Lead Details" at bounding box center [325, 87] width 61 height 18
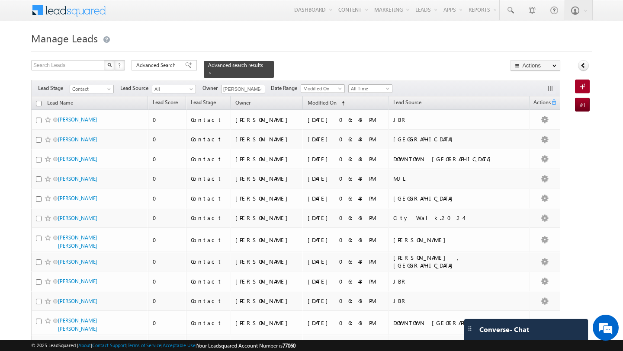
click at [38, 101] on input "checkbox" at bounding box center [39, 104] width 6 height 6
checkbox input "true"
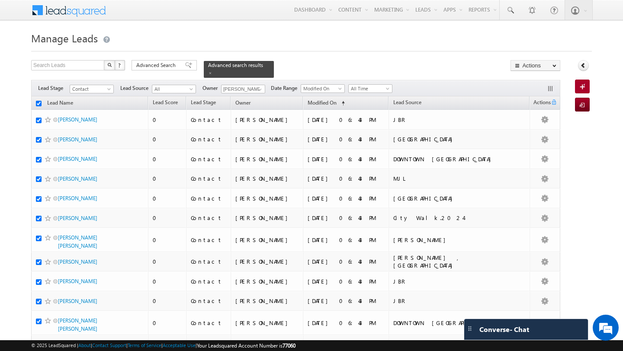
checkbox input "true"
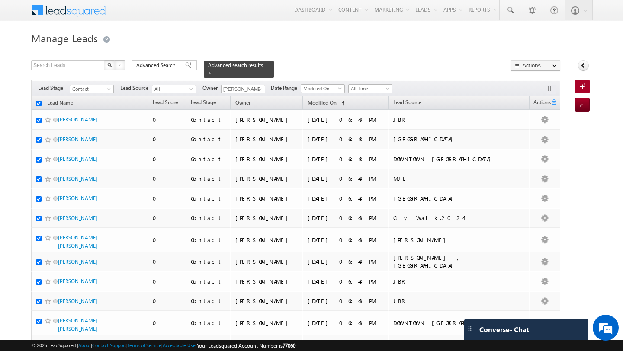
checkbox input "true"
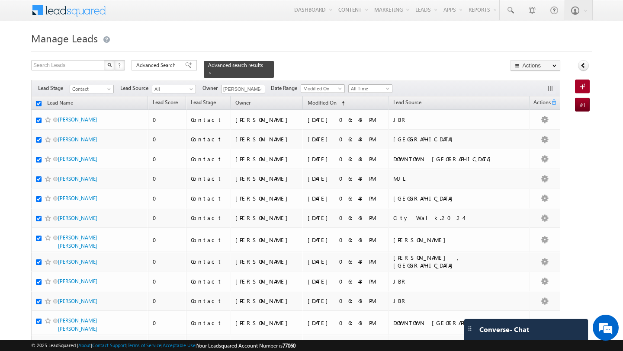
checkbox input "true"
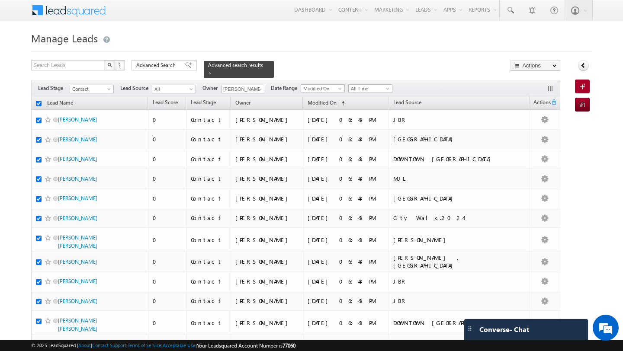
checkbox input "true"
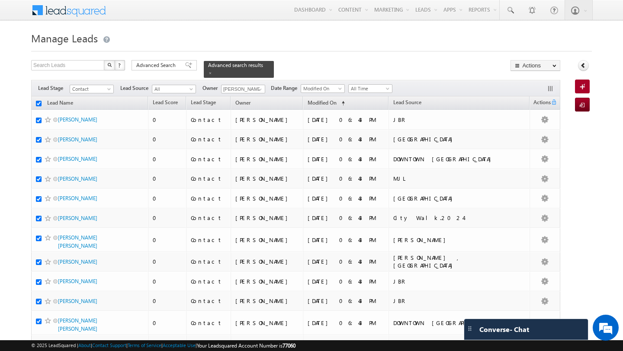
checkbox input "true"
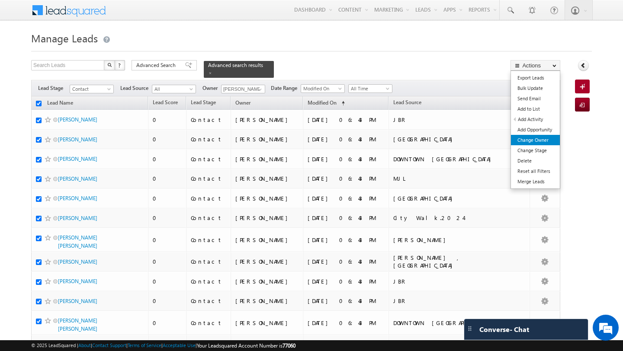
click at [545, 138] on link "Change Owner" at bounding box center [535, 140] width 49 height 10
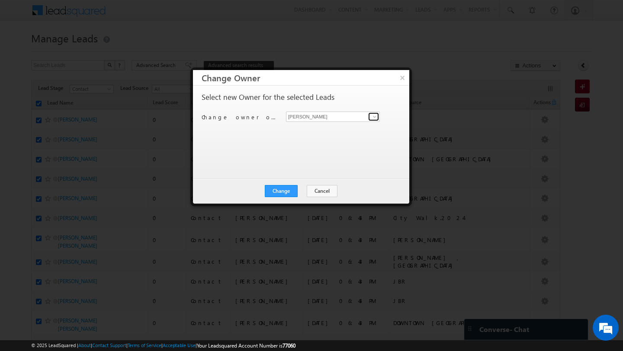
click at [373, 119] on span at bounding box center [374, 116] width 7 height 7
click at [350, 129] on link "Pratyush kuanr pratyush.kuanr@indglobal.ae" at bounding box center [333, 130] width 94 height 16
type input "Pratyush kuanr"
click at [283, 189] on button "Change" at bounding box center [281, 191] width 33 height 12
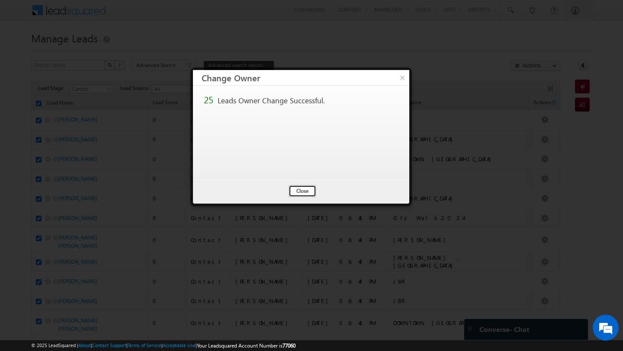
click at [296, 192] on button "Close" at bounding box center [303, 191] width 28 height 12
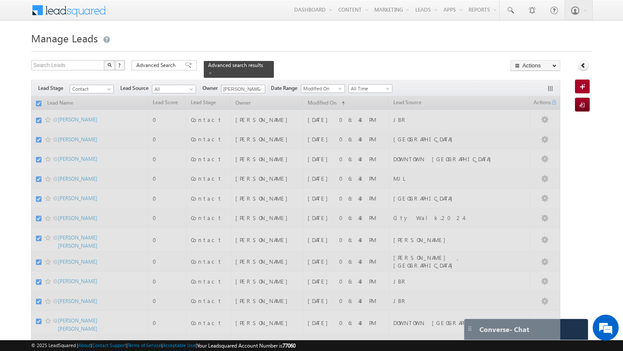
checkbox input "false"
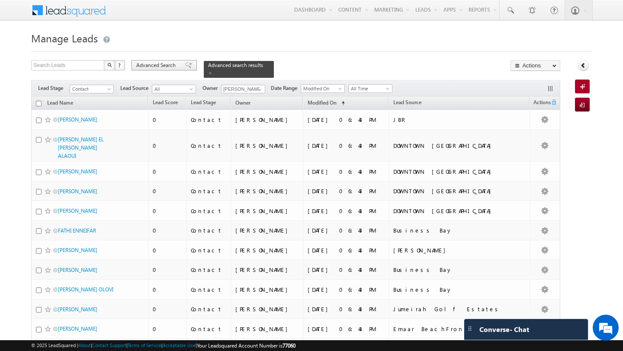
click at [151, 67] on span "Advanced Search" at bounding box center [157, 65] width 42 height 8
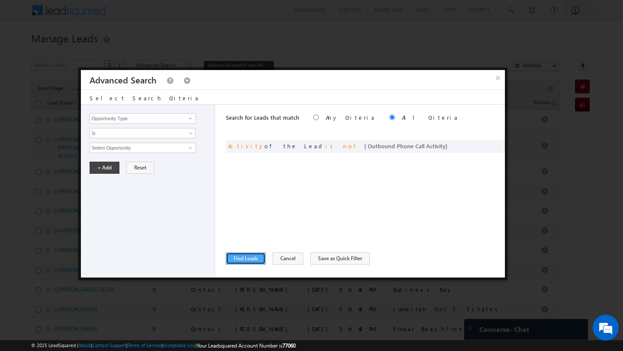
click at [241, 257] on button "Find Leads" at bounding box center [246, 259] width 40 height 12
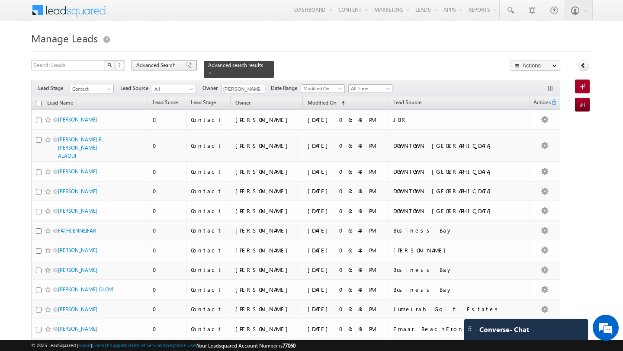
click at [160, 62] on span "Advanced Search" at bounding box center [157, 65] width 42 height 8
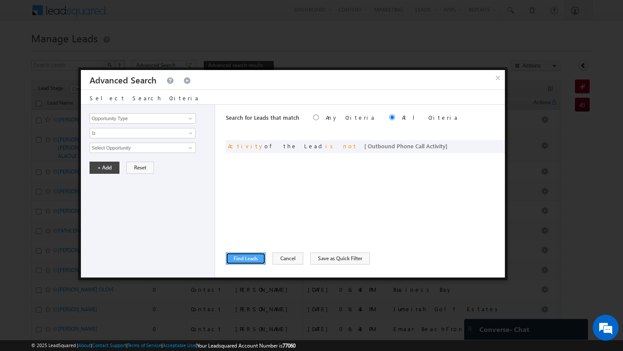
click at [242, 260] on button "Find Leads" at bounding box center [246, 259] width 40 height 12
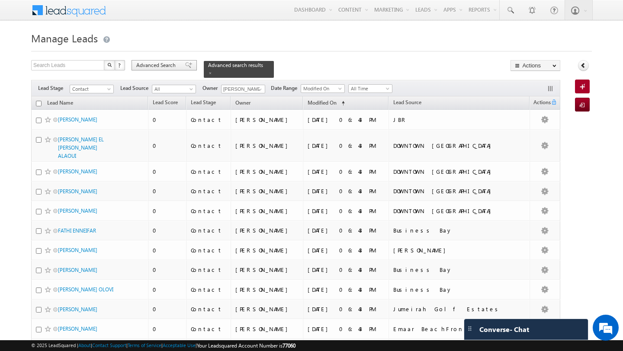
click at [171, 68] on span "Advanced Search" at bounding box center [157, 65] width 42 height 8
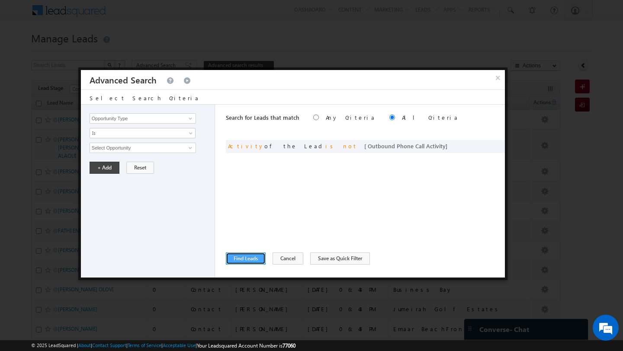
click at [250, 263] on button "Find Leads" at bounding box center [246, 259] width 40 height 12
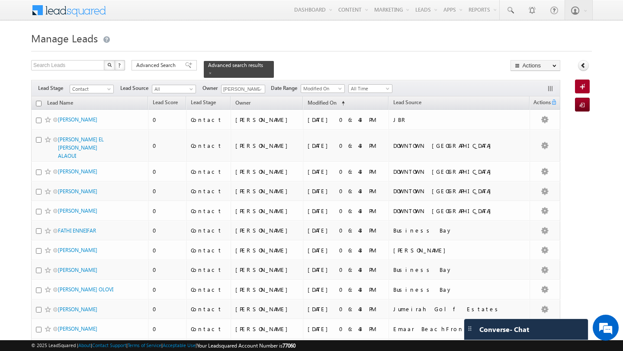
click at [39, 101] on input "checkbox" at bounding box center [39, 104] width 6 height 6
checkbox input "true"
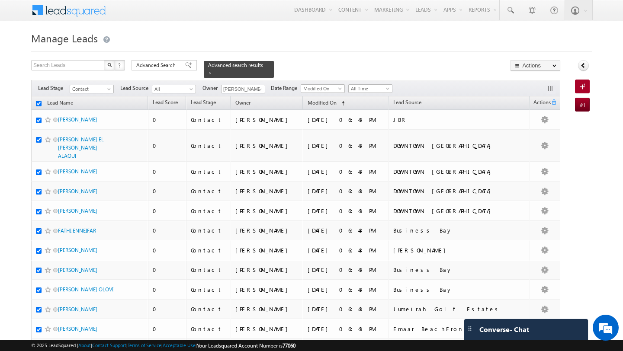
checkbox input "true"
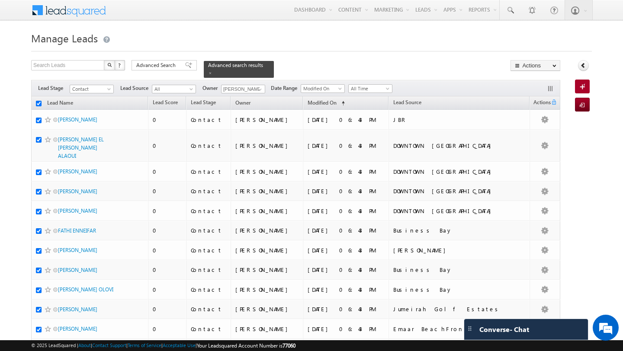
checkbox input "true"
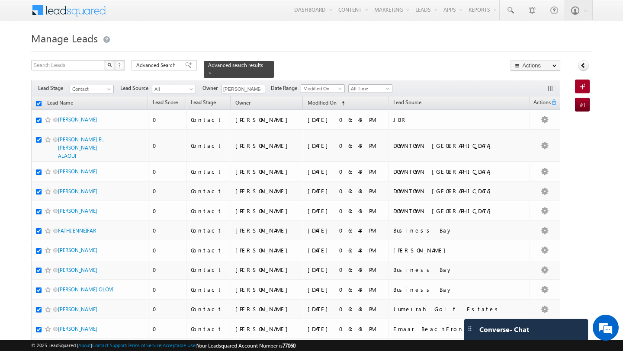
checkbox input "true"
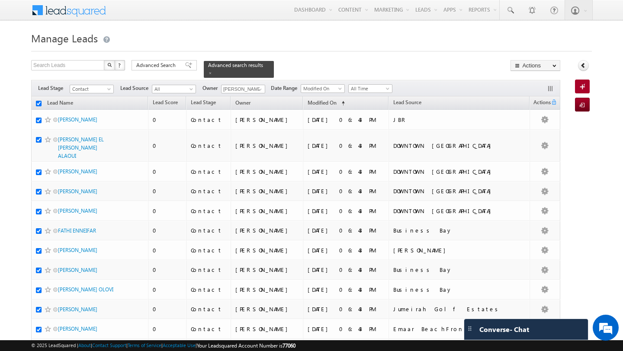
checkbox input "true"
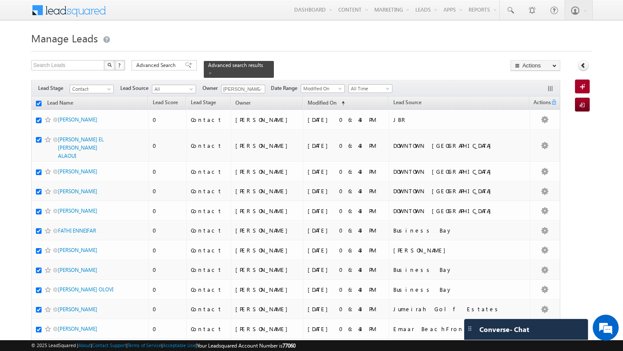
checkbox input "true"
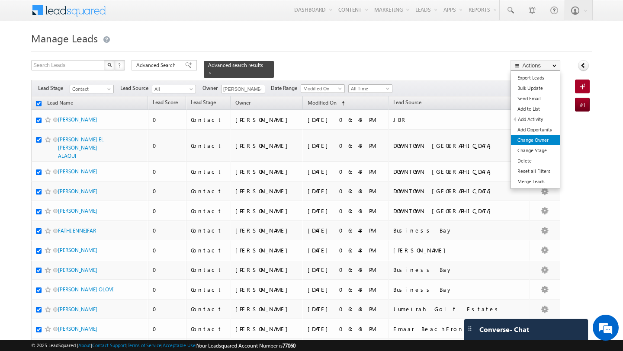
click at [544, 144] on link "Change Owner" at bounding box center [535, 140] width 49 height 10
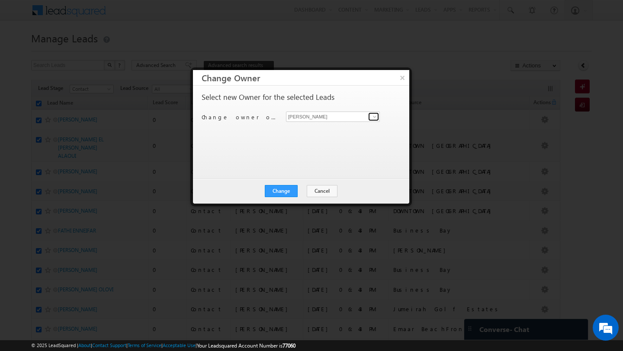
click at [375, 117] on span at bounding box center [374, 116] width 7 height 7
click at [359, 131] on span "[PERSON_NAME][EMAIL_ADDRESS][PERSON_NAME][DOMAIN_NAME]" at bounding box center [328, 134] width 78 height 6
type input "Subham Modak"
click at [286, 191] on button "Change" at bounding box center [281, 191] width 33 height 12
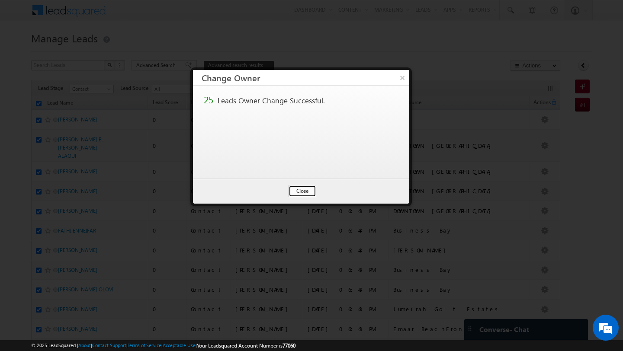
click at [298, 194] on button "Close" at bounding box center [303, 191] width 28 height 12
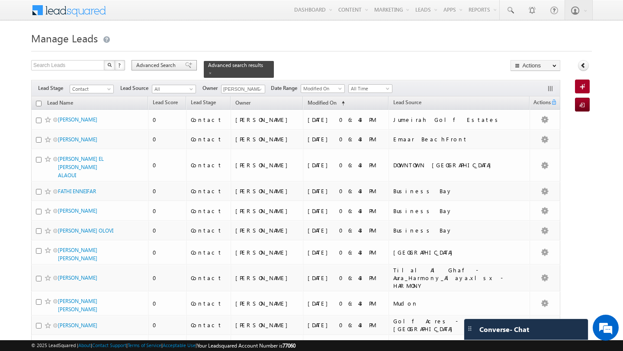
click at [161, 67] on span "Advanced Search" at bounding box center [157, 65] width 42 height 8
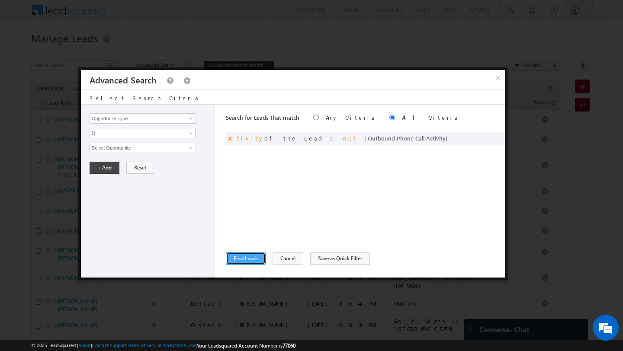
click at [253, 255] on button "Find Leads" at bounding box center [246, 259] width 40 height 12
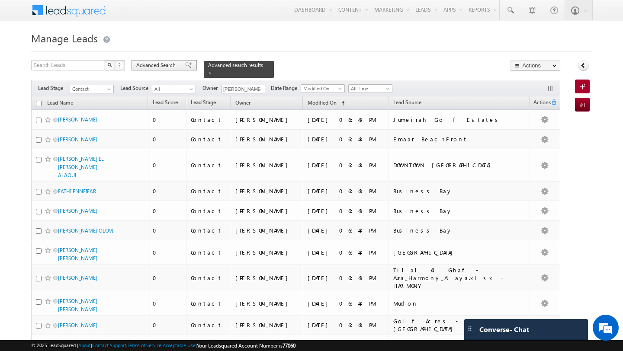
click at [168, 65] on span "Advanced Search" at bounding box center [157, 65] width 42 height 8
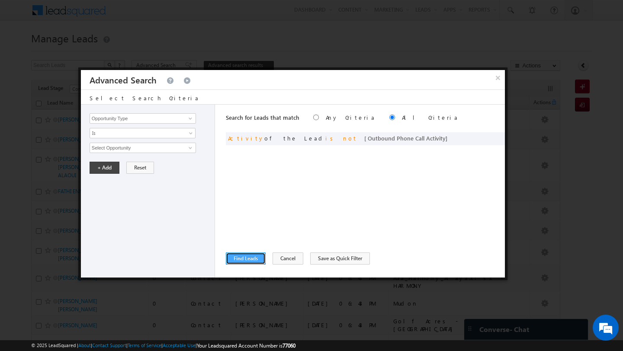
click at [247, 253] on button "Find Leads" at bounding box center [246, 259] width 40 height 12
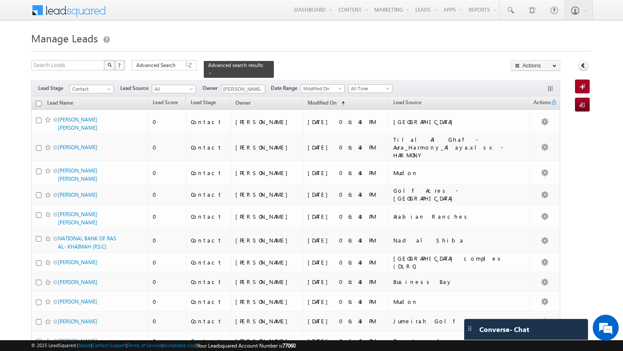
click at [40, 101] on input "checkbox" at bounding box center [39, 104] width 6 height 6
checkbox input "true"
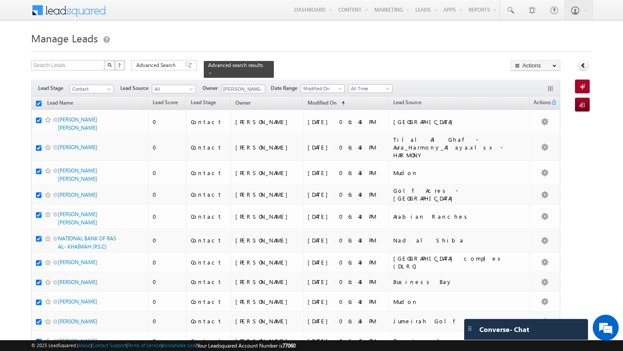
checkbox input "true"
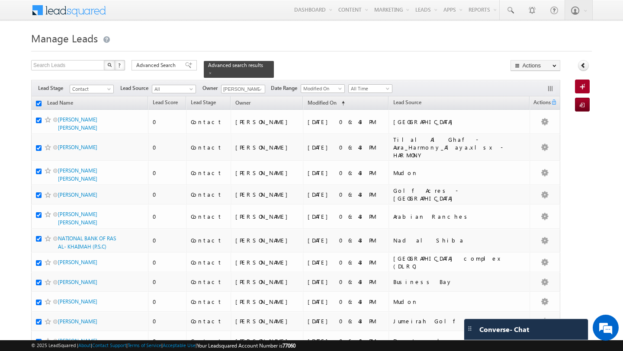
checkbox input "true"
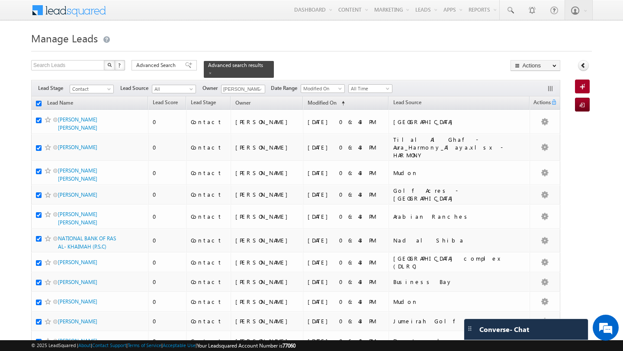
checkbox input "true"
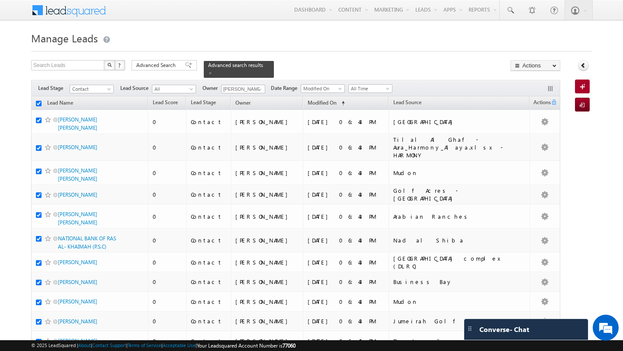
checkbox input "true"
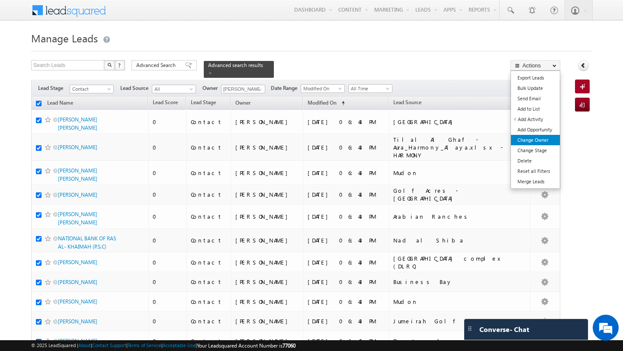
click at [540, 141] on link "Change Owner" at bounding box center [535, 140] width 49 height 10
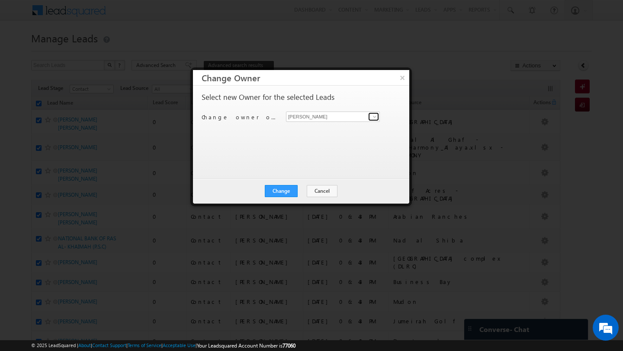
click at [376, 117] on span at bounding box center [374, 116] width 7 height 7
click at [335, 134] on span "[PERSON_NAME][EMAIL_ADDRESS][DOMAIN_NAME]" at bounding box center [328, 134] width 78 height 6
type input "[PERSON_NAME]"
click at [282, 189] on button "Change" at bounding box center [281, 191] width 33 height 12
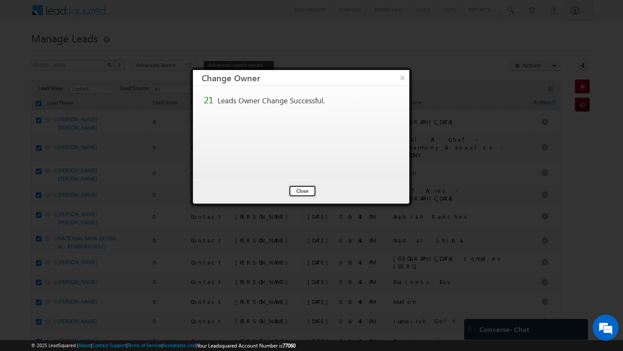
click at [295, 195] on button "Close" at bounding box center [303, 191] width 28 height 12
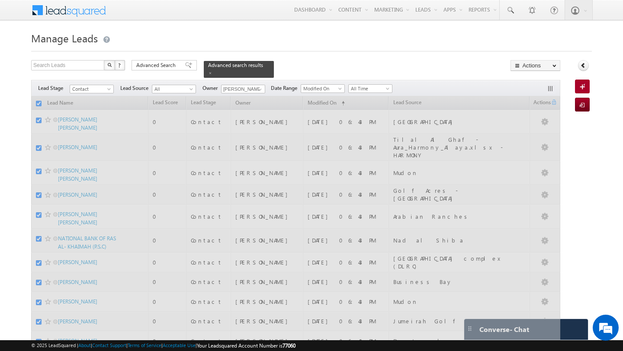
checkbox input "false"
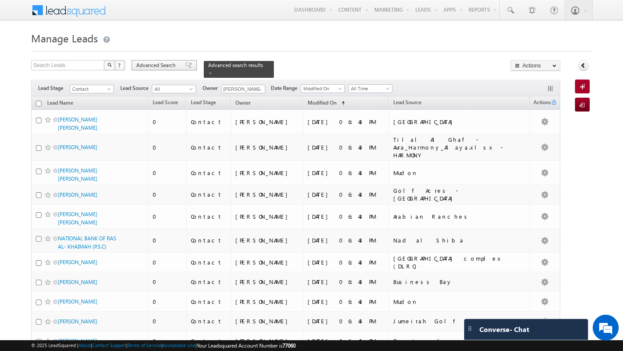
click at [162, 62] on span "Advanced Search" at bounding box center [157, 65] width 42 height 8
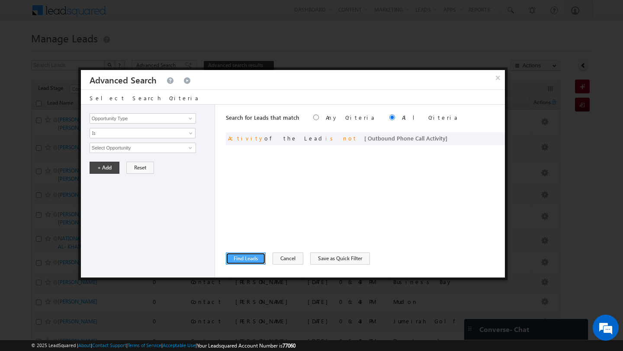
click at [247, 263] on button "Find Leads" at bounding box center [246, 259] width 40 height 12
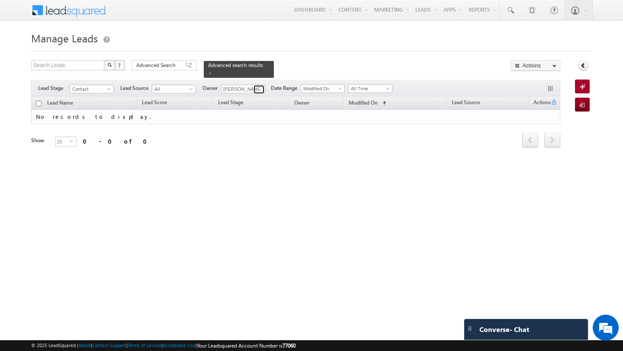
click at [257, 86] on span at bounding box center [260, 89] width 7 height 7
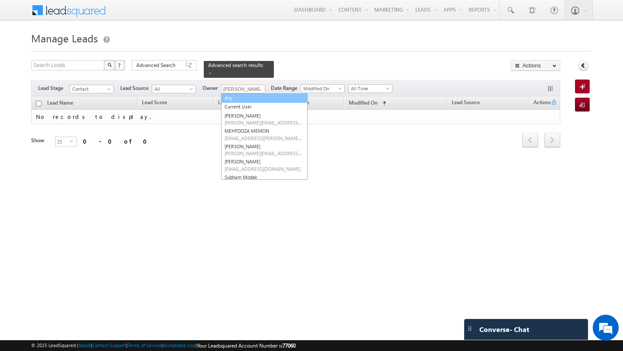
click at [256, 93] on link "Any" at bounding box center [264, 98] width 87 height 10
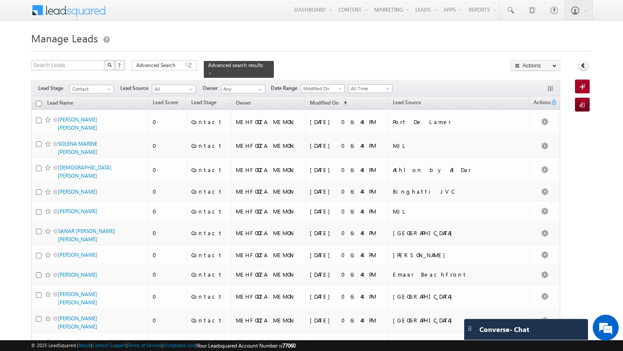
click at [99, 86] on span "Contact" at bounding box center [90, 89] width 41 height 8
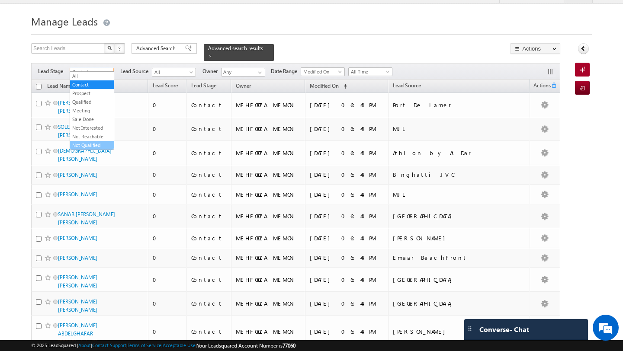
click at [94, 145] on link "Not Qualified" at bounding box center [92, 145] width 44 height 8
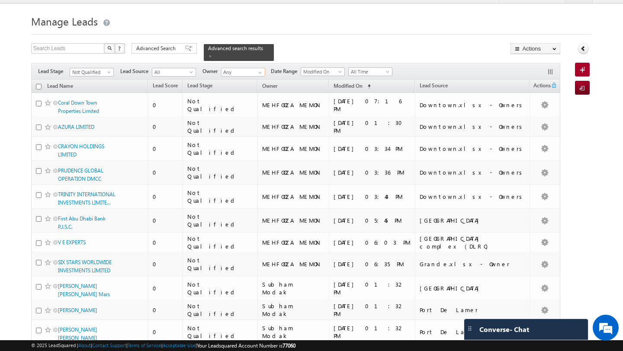
click at [251, 68] on input "Any" at bounding box center [243, 72] width 44 height 9
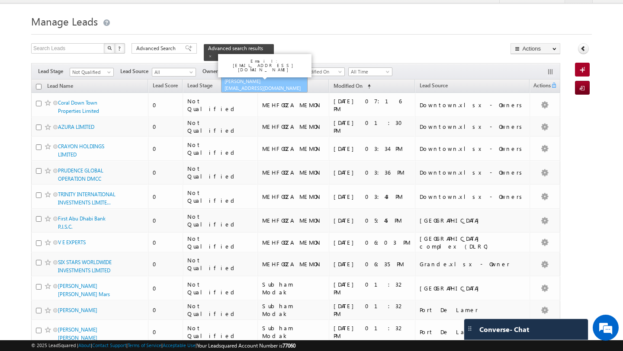
click at [240, 78] on link "[PERSON_NAME] [EMAIL_ADDRESS][DOMAIN_NAME]" at bounding box center [264, 85] width 87 height 16
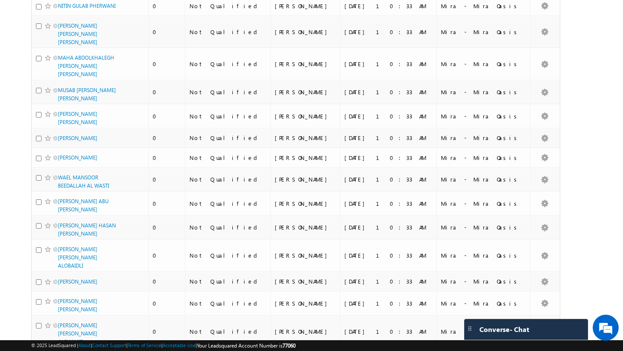
scroll to position [453, 0]
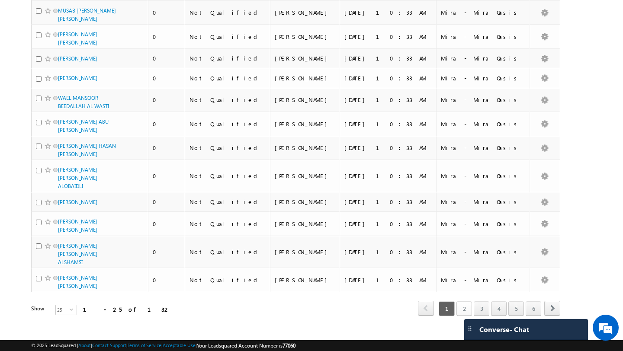
click at [462, 302] on link "2" at bounding box center [464, 308] width 16 height 15
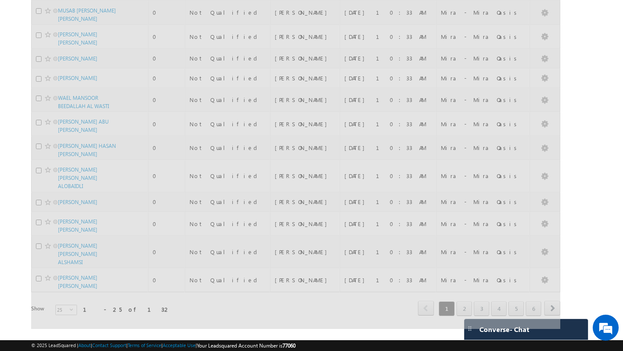
scroll to position [423, 0]
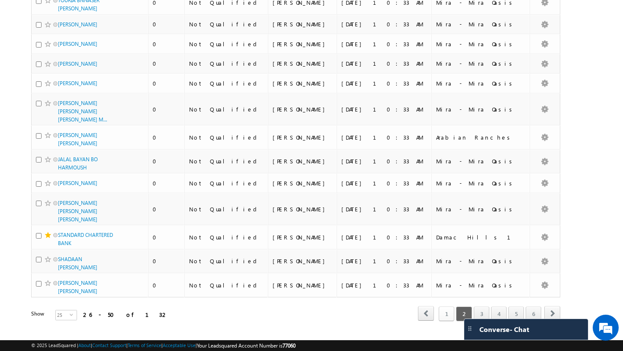
click at [451, 307] on link "1" at bounding box center [447, 314] width 16 height 15
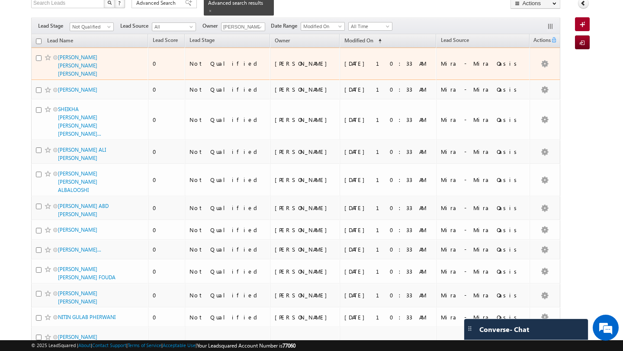
scroll to position [0, 0]
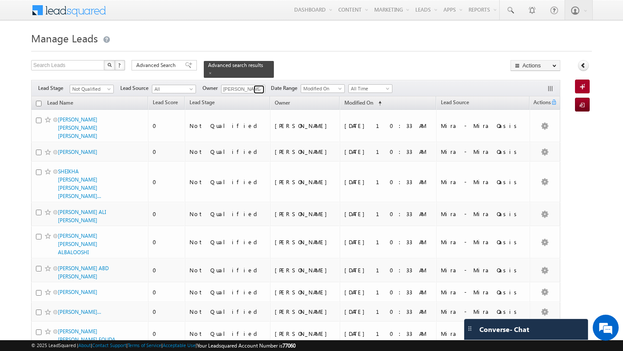
click at [259, 86] on span at bounding box center [260, 89] width 7 height 7
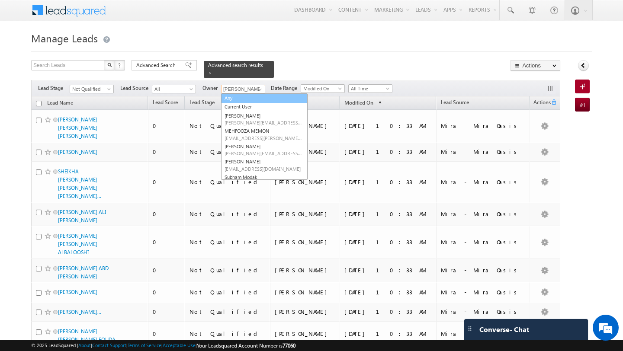
click at [236, 93] on link "Any" at bounding box center [264, 98] width 87 height 10
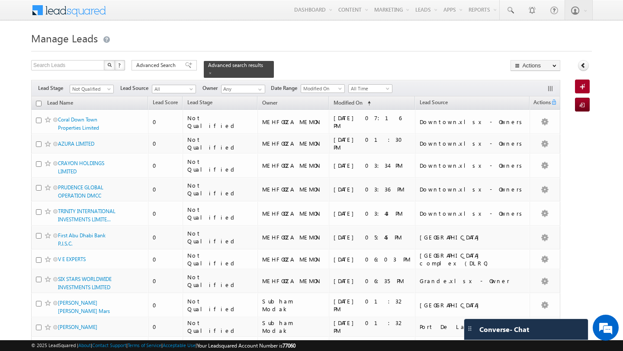
click at [99, 88] on div "Filters Lead Stage All Contact Prospect Qualified Meeting Sale Done Not Interes…" at bounding box center [295, 88] width 529 height 16
click at [98, 87] on span "Not Qualified" at bounding box center [90, 89] width 41 height 8
click at [80, 102] on link "Contact" at bounding box center [92, 102] width 44 height 8
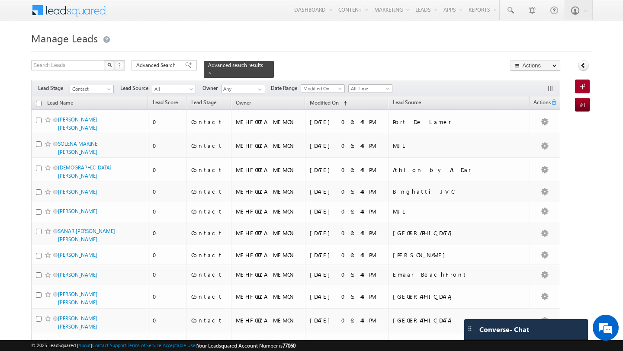
click at [167, 64] on span "Advanced Search" at bounding box center [157, 65] width 42 height 8
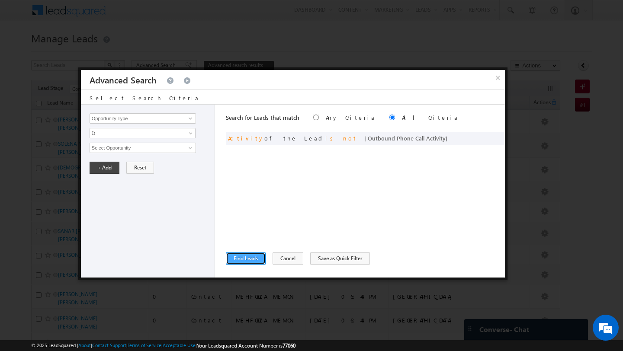
click at [254, 260] on button "Find Leads" at bounding box center [246, 259] width 40 height 12
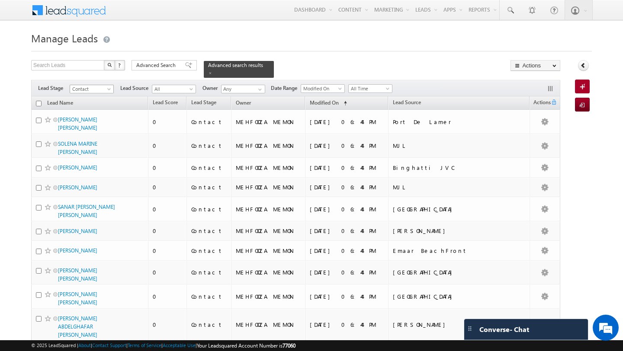
click at [93, 86] on span "Contact" at bounding box center [90, 89] width 41 height 8
click at [92, 109] on link "Prospect" at bounding box center [92, 110] width 44 height 8
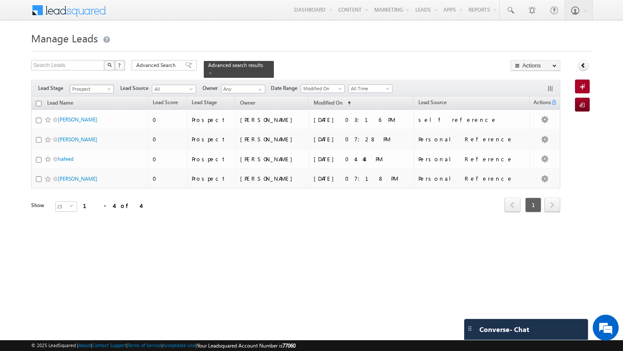
click at [92, 85] on span "Prospect" at bounding box center [90, 89] width 41 height 8
click at [92, 160] on link "Not Qualified" at bounding box center [92, 162] width 44 height 8
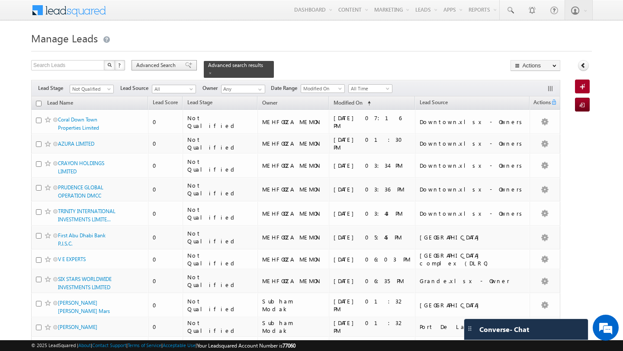
click at [160, 63] on span "Advanced Search" at bounding box center [157, 65] width 42 height 8
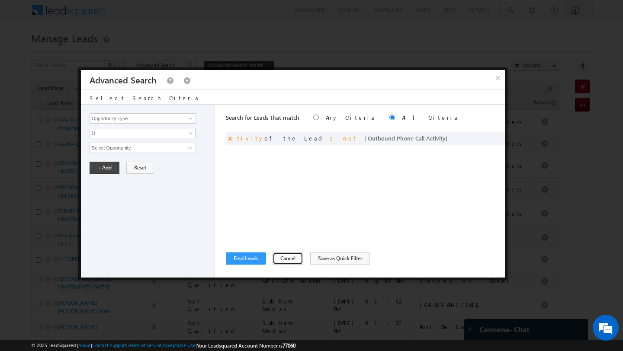
click at [285, 259] on button "Cancel" at bounding box center [288, 259] width 31 height 12
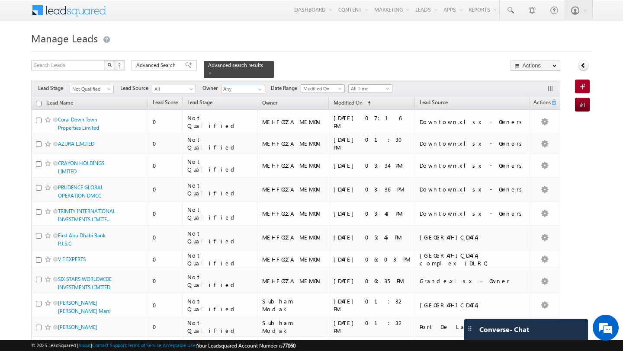
click at [248, 86] on input "Any" at bounding box center [243, 89] width 44 height 9
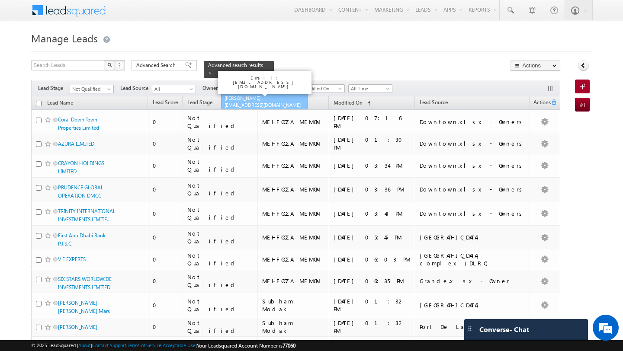
click at [235, 96] on link "[PERSON_NAME] [EMAIL_ADDRESS][DOMAIN_NAME]" at bounding box center [264, 101] width 87 height 16
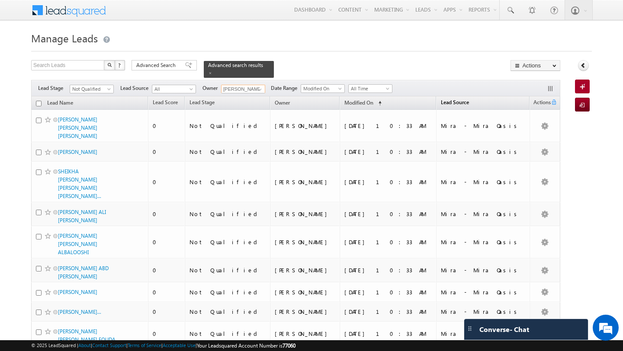
click at [468, 99] on span "Lead Source" at bounding box center [455, 102] width 28 height 6
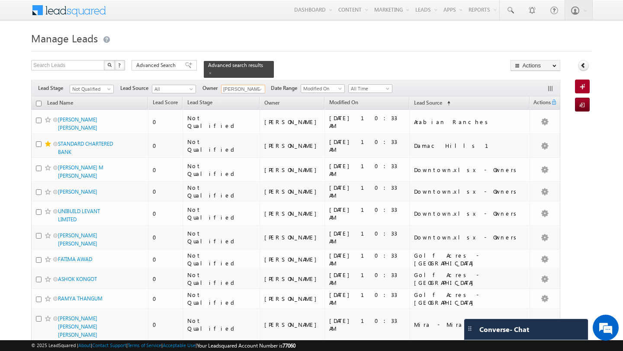
type input "[PERSON_NAME]"
click at [164, 68] on span "Advanced Search" at bounding box center [157, 65] width 42 height 8
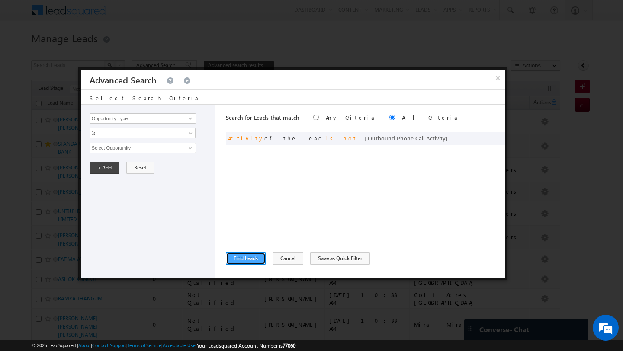
click at [246, 262] on button "Find Leads" at bounding box center [246, 259] width 40 height 12
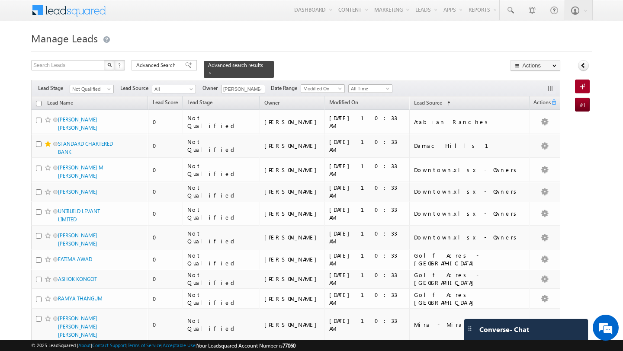
click at [38, 101] on input "checkbox" at bounding box center [39, 104] width 6 height 6
checkbox input "true"
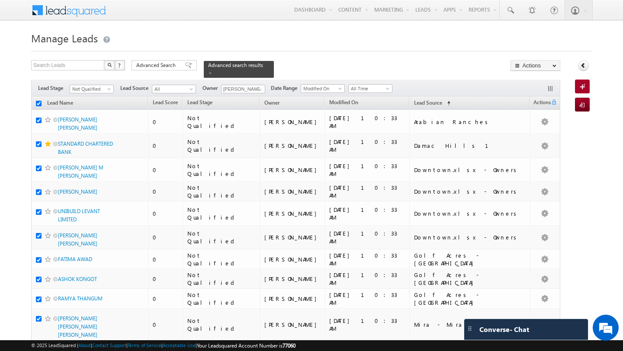
checkbox input "true"
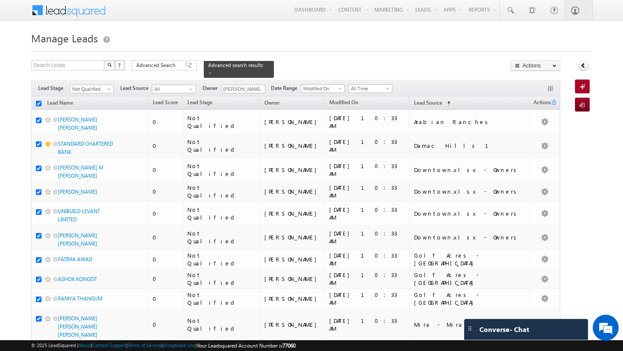
checkbox input "true"
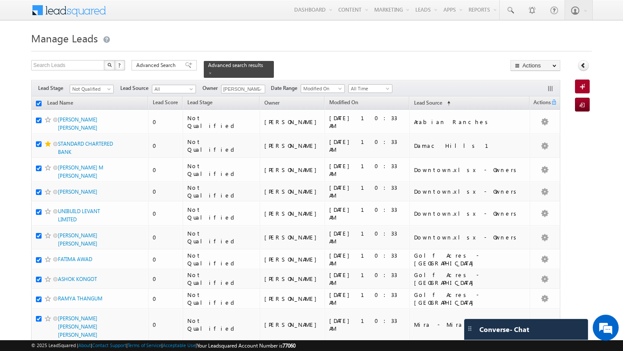
checkbox input "true"
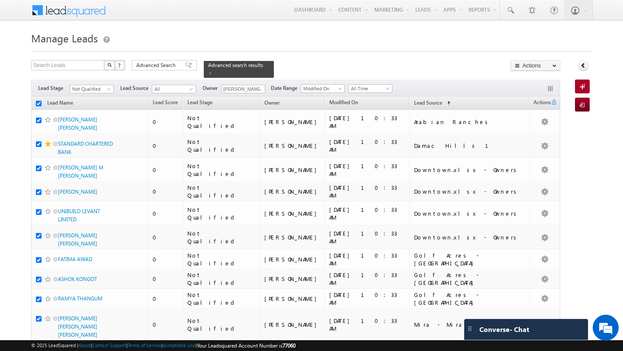
checkbox input "true"
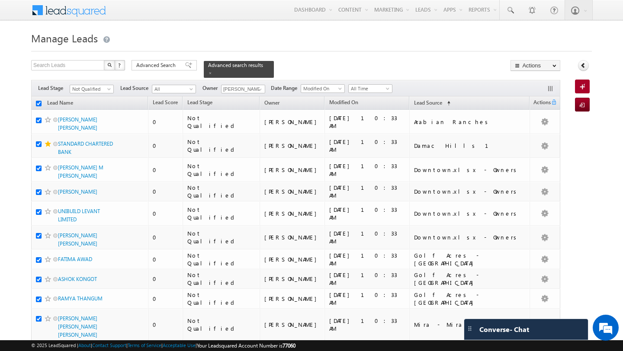
checkbox input "true"
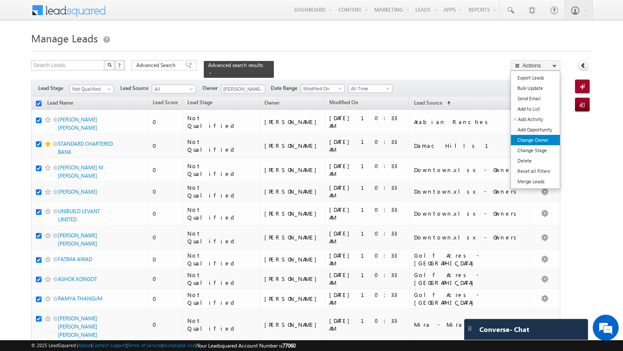
click at [532, 139] on link "Change Owner" at bounding box center [535, 140] width 49 height 10
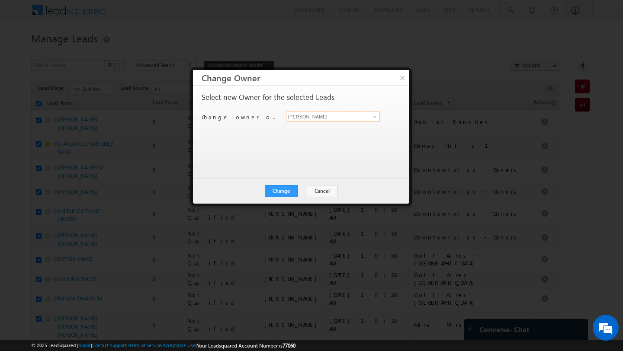
click at [371, 122] on input "[PERSON_NAME]" at bounding box center [333, 117] width 94 height 10
click at [371, 117] on span at bounding box center [374, 116] width 7 height 7
click at [319, 126] on link "[PERSON_NAME] [PERSON_NAME][EMAIL_ADDRESS][DOMAIN_NAME]" at bounding box center [333, 130] width 94 height 16
type input "[PERSON_NAME]"
click at [290, 186] on button "Change" at bounding box center [281, 191] width 33 height 12
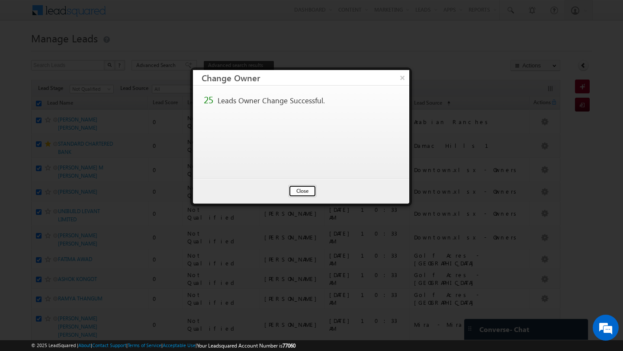
click at [298, 192] on button "Close" at bounding box center [303, 191] width 28 height 12
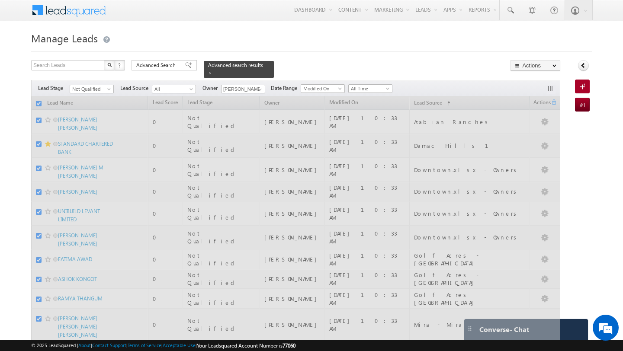
checkbox input "false"
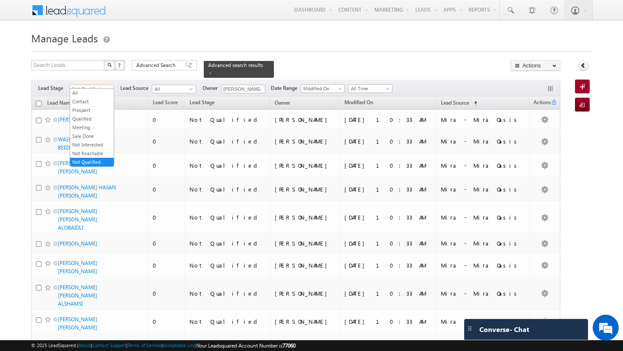
click at [85, 85] on span "Not Qualified" at bounding box center [90, 89] width 41 height 8
click at [82, 106] on li "Prospect" at bounding box center [92, 110] width 44 height 9
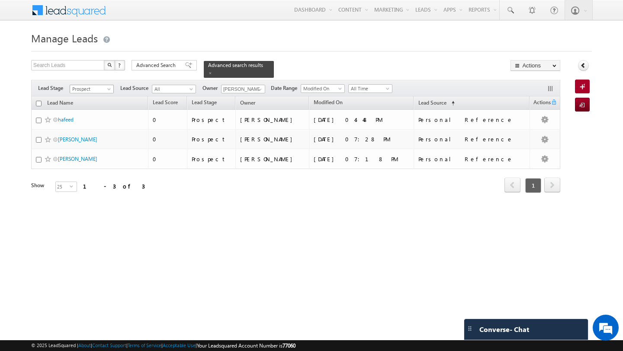
click at [83, 87] on span "Prospect" at bounding box center [90, 89] width 41 height 8
click at [84, 103] on link "Contact" at bounding box center [92, 102] width 44 height 8
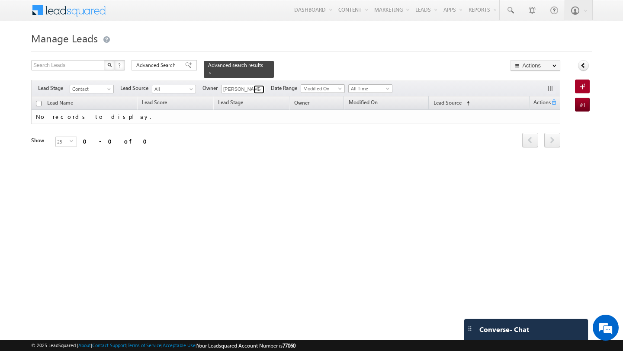
click at [262, 86] on span at bounding box center [260, 89] width 7 height 7
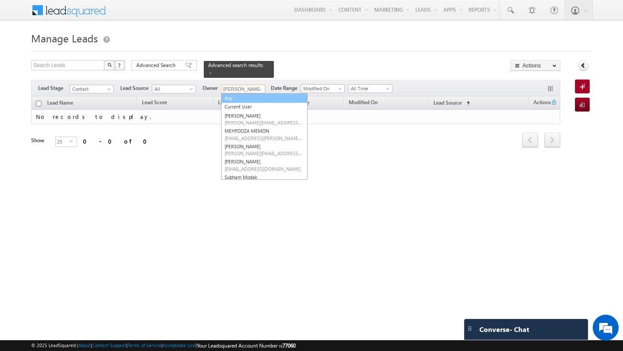
click at [250, 93] on link "Any" at bounding box center [264, 98] width 87 height 10
type input "Any"
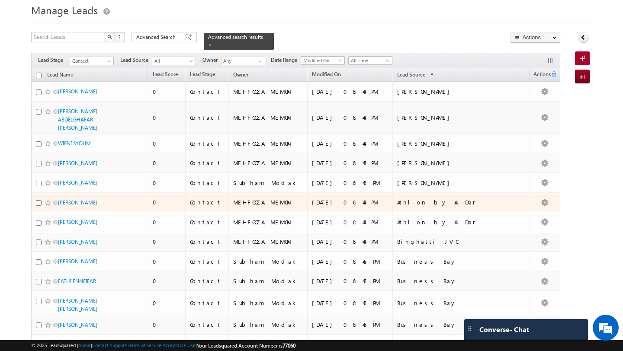
scroll to position [26, 0]
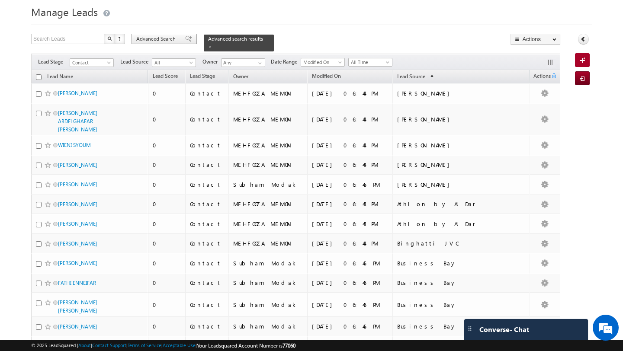
click at [162, 35] on span "Advanced Search" at bounding box center [157, 39] width 42 height 8
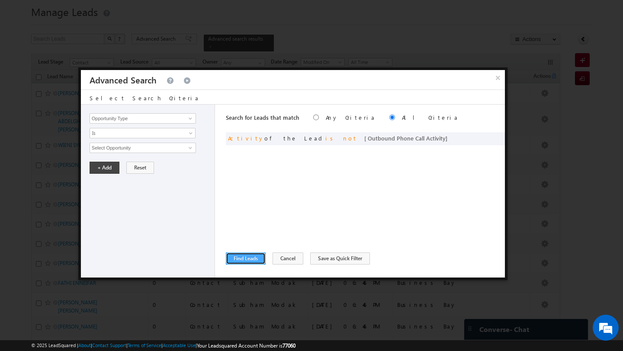
click at [250, 257] on button "Find Leads" at bounding box center [246, 259] width 40 height 12
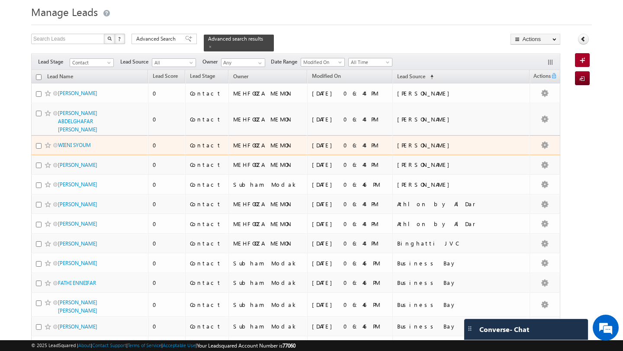
scroll to position [343, 0]
